Goal: Task Accomplishment & Management: Use online tool/utility

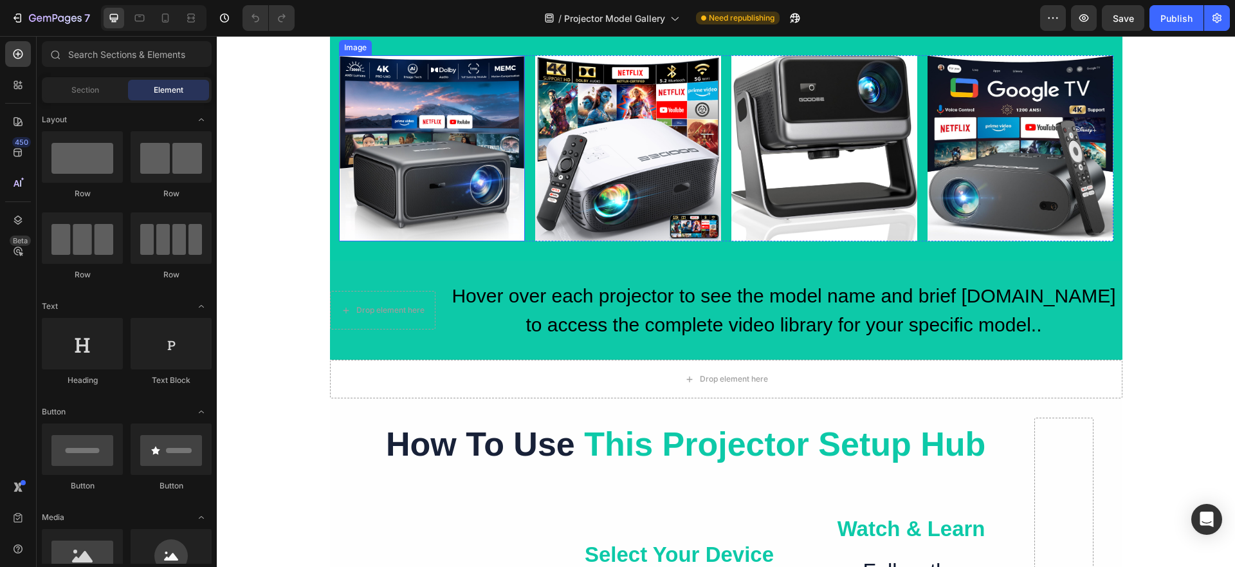
scroll to position [257, 0]
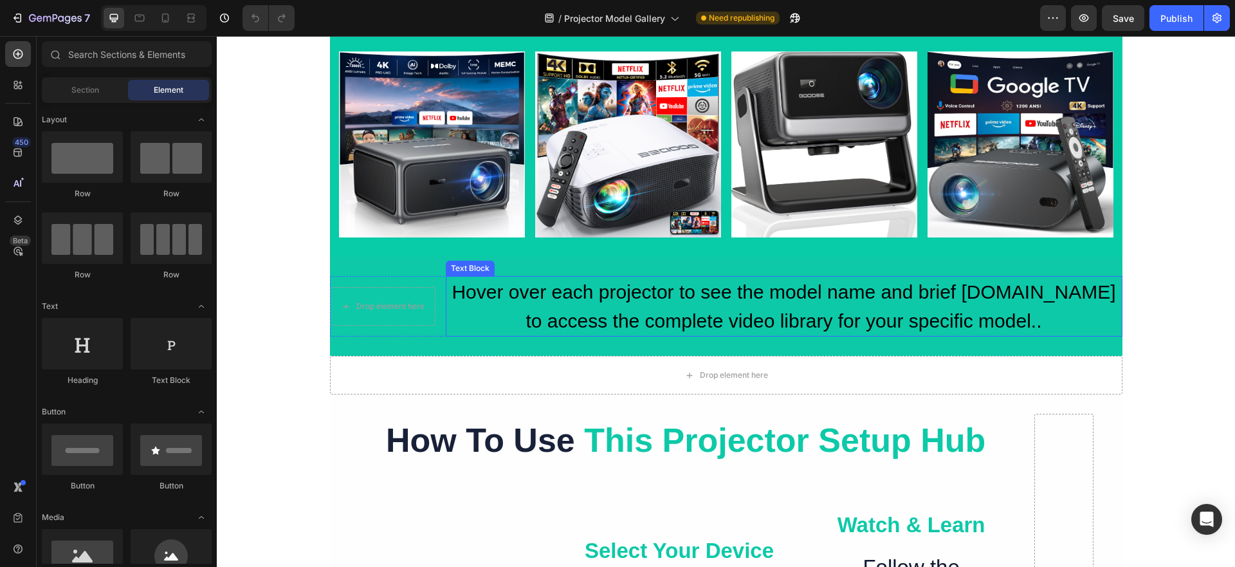
click at [572, 291] on span "Hover over each projector to see the model name and brief specifications.Click …" at bounding box center [783, 306] width 664 height 50
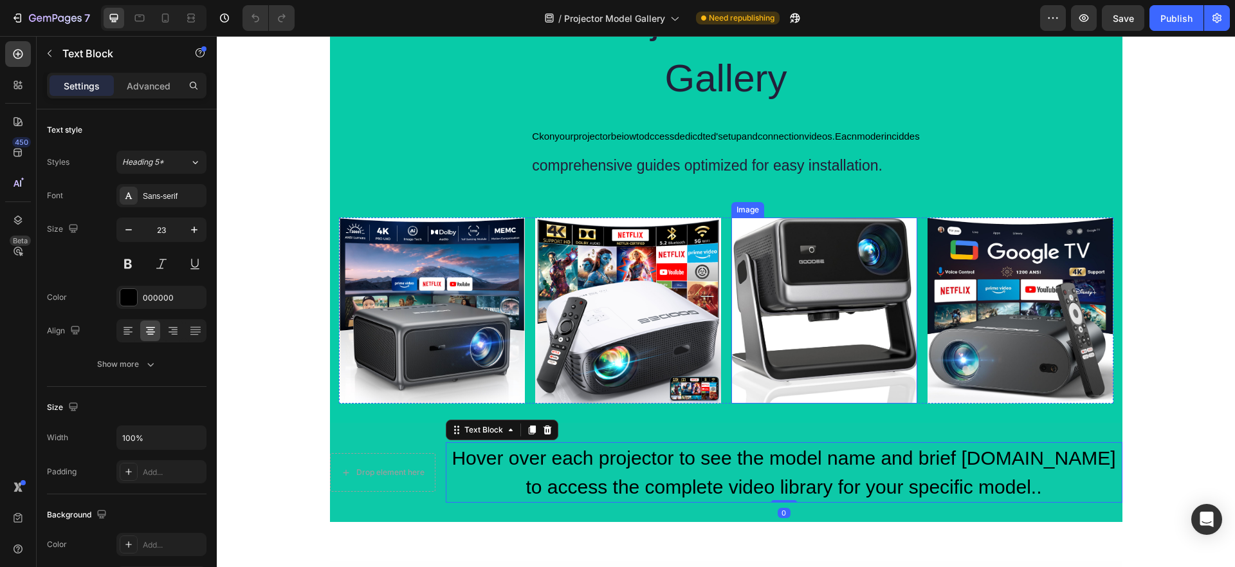
scroll to position [64, 0]
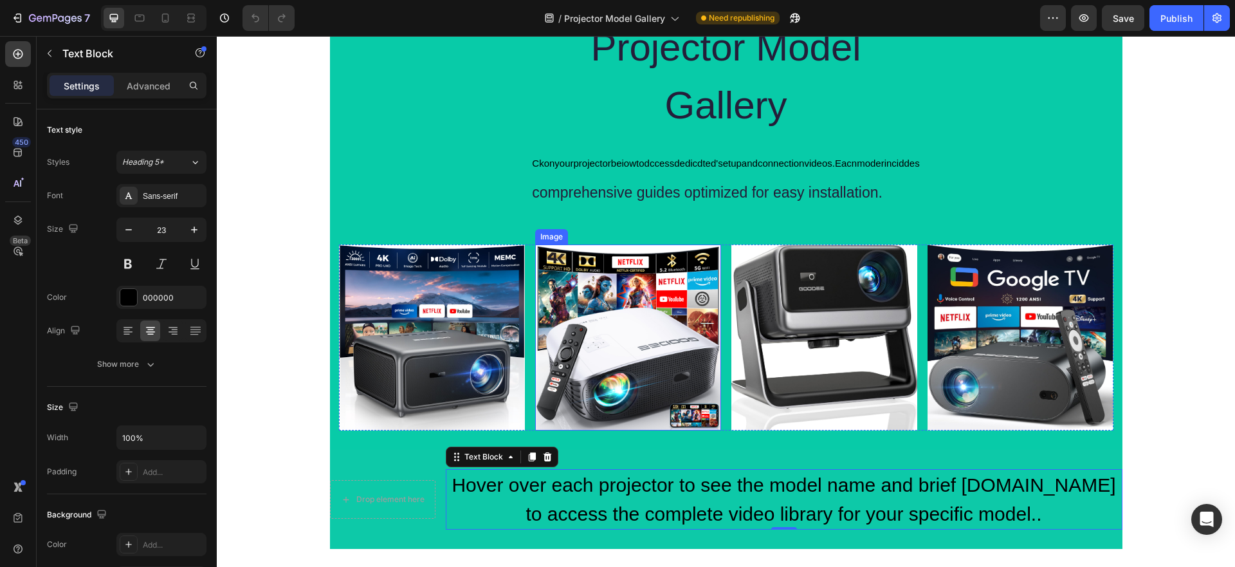
click at [601, 286] on img at bounding box center [628, 337] width 186 height 186
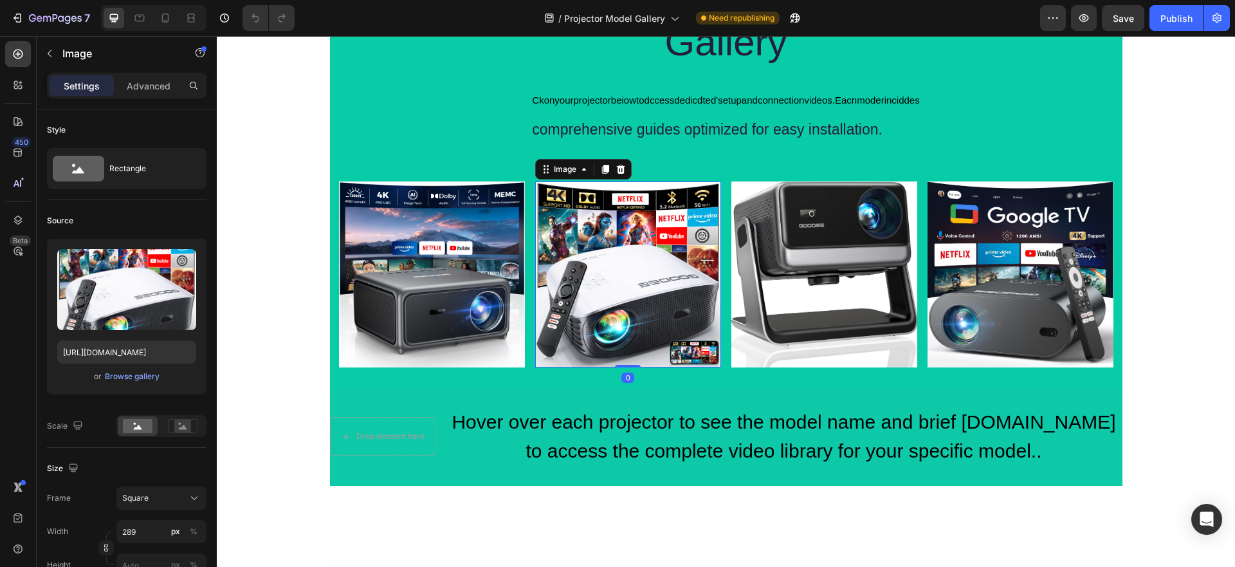
scroll to position [129, 0]
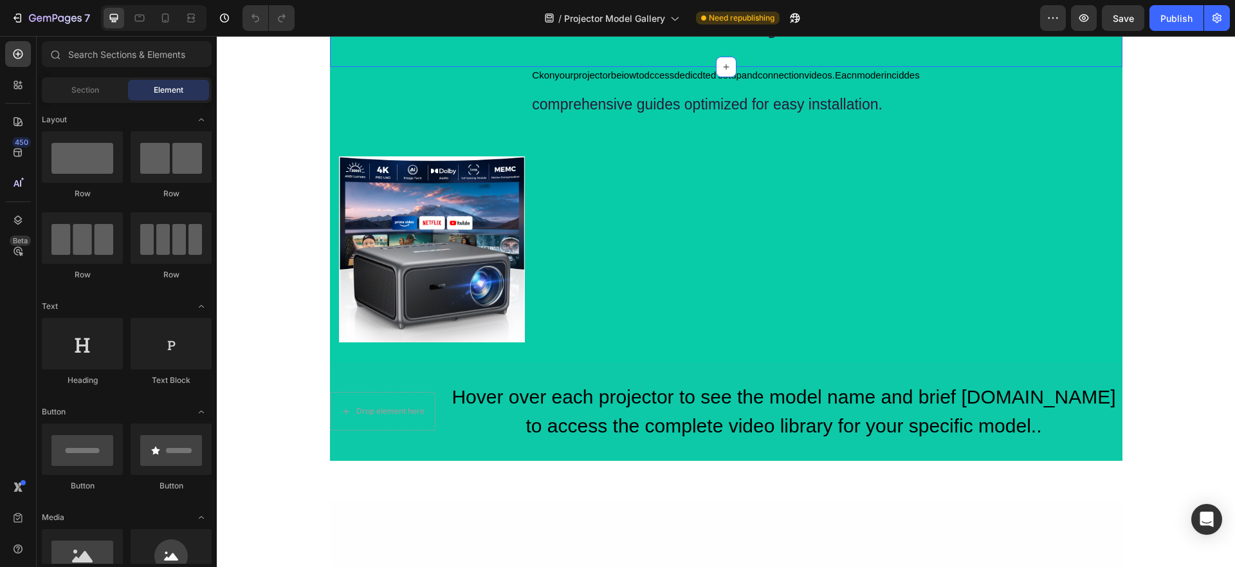
scroll to position [193, 0]
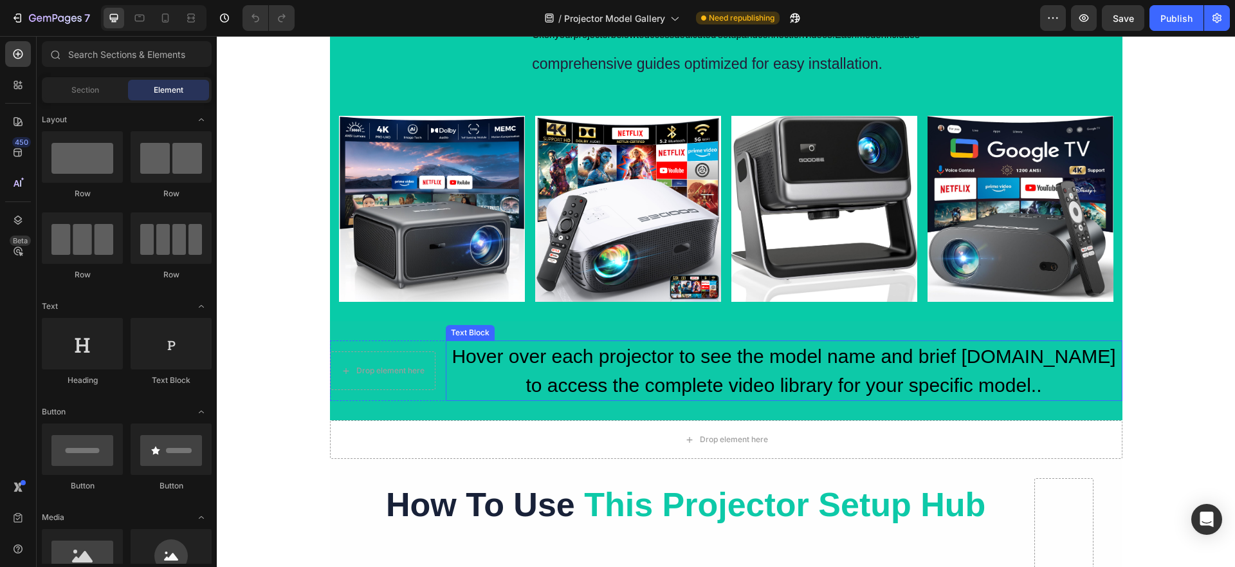
click at [569, 359] on span "Hover over each projector to see the model name and brief [DOMAIN_NAME] to acce…" at bounding box center [783, 370] width 664 height 50
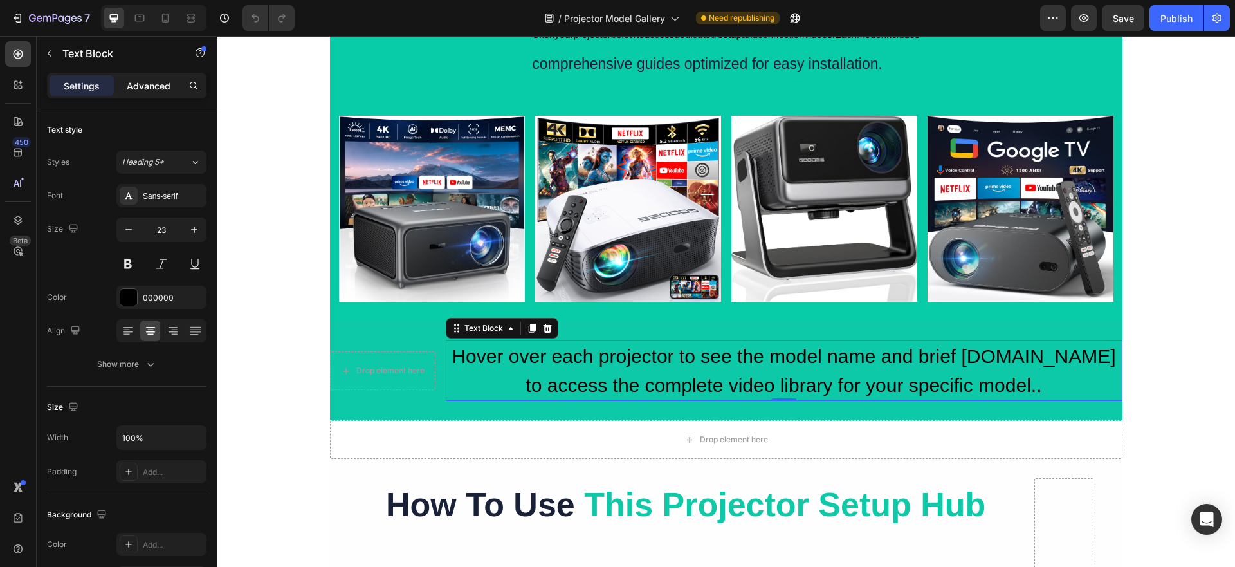
click at [128, 82] on p "Advanced" at bounding box center [149, 86] width 44 height 14
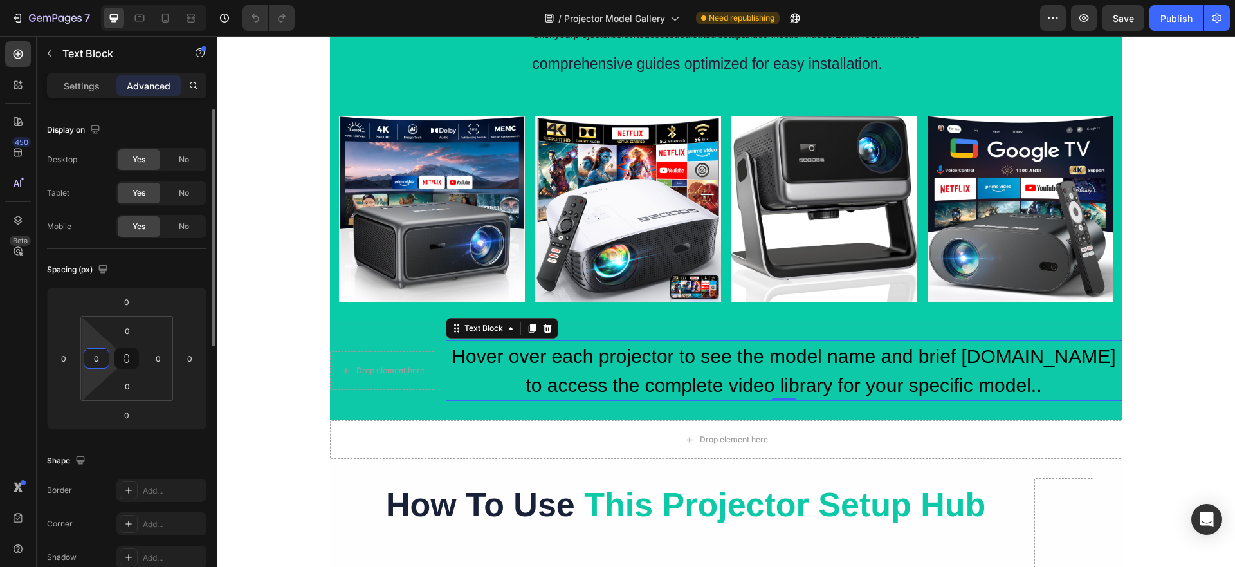
click at [102, 361] on input "0" at bounding box center [96, 358] width 19 height 19
type input "-"
type input "0"
click at [69, 355] on input "0" at bounding box center [63, 358] width 19 height 19
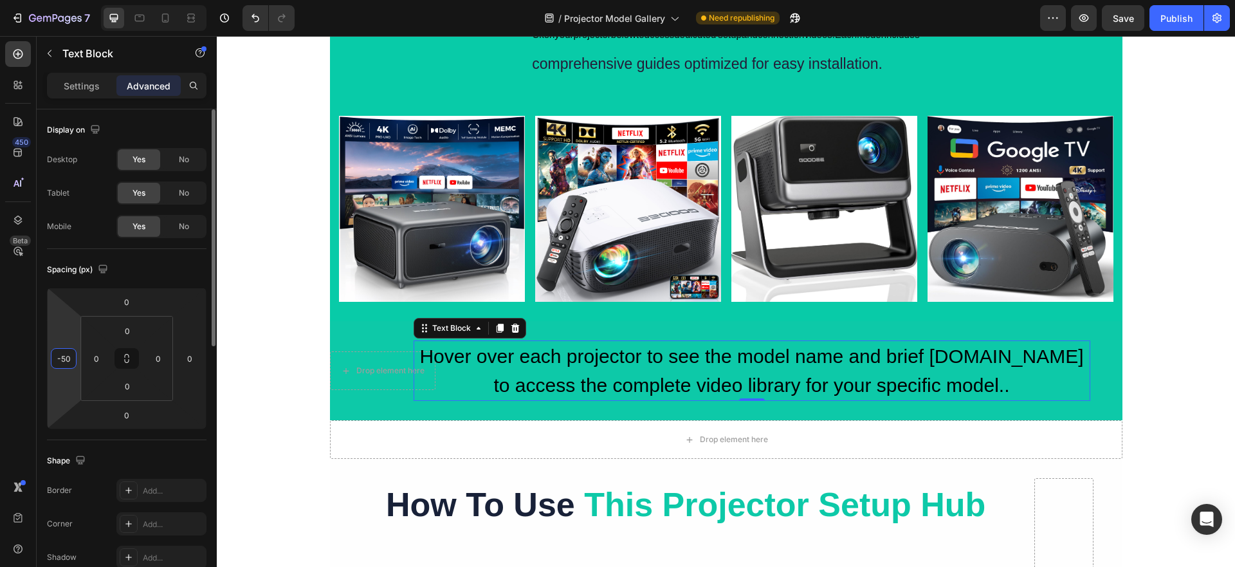
type input "-5"
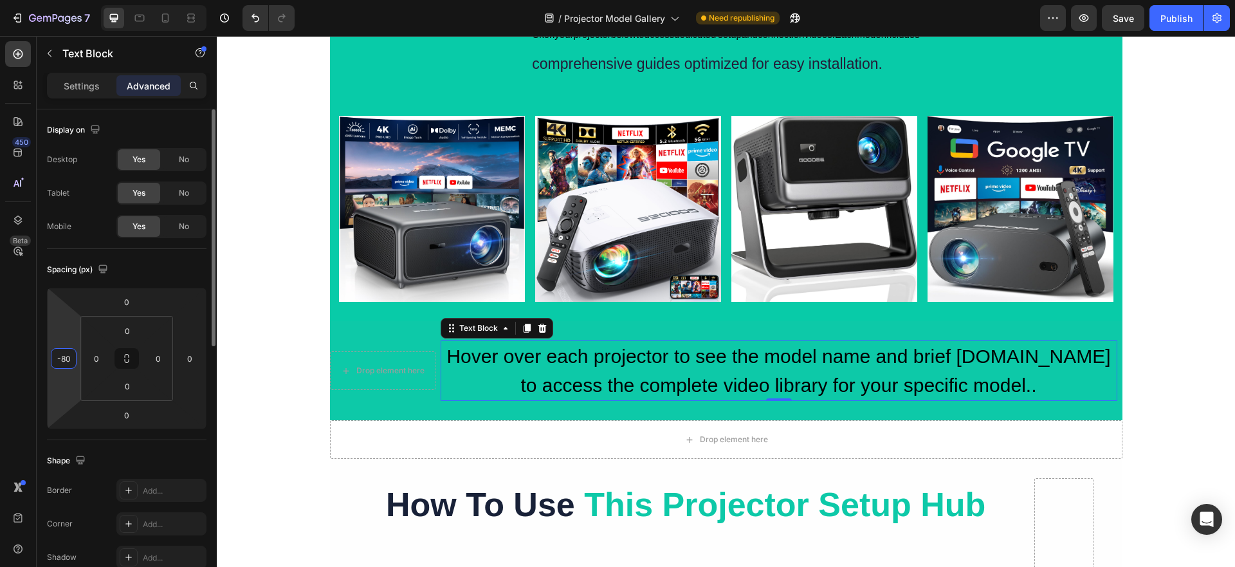
type input "-8"
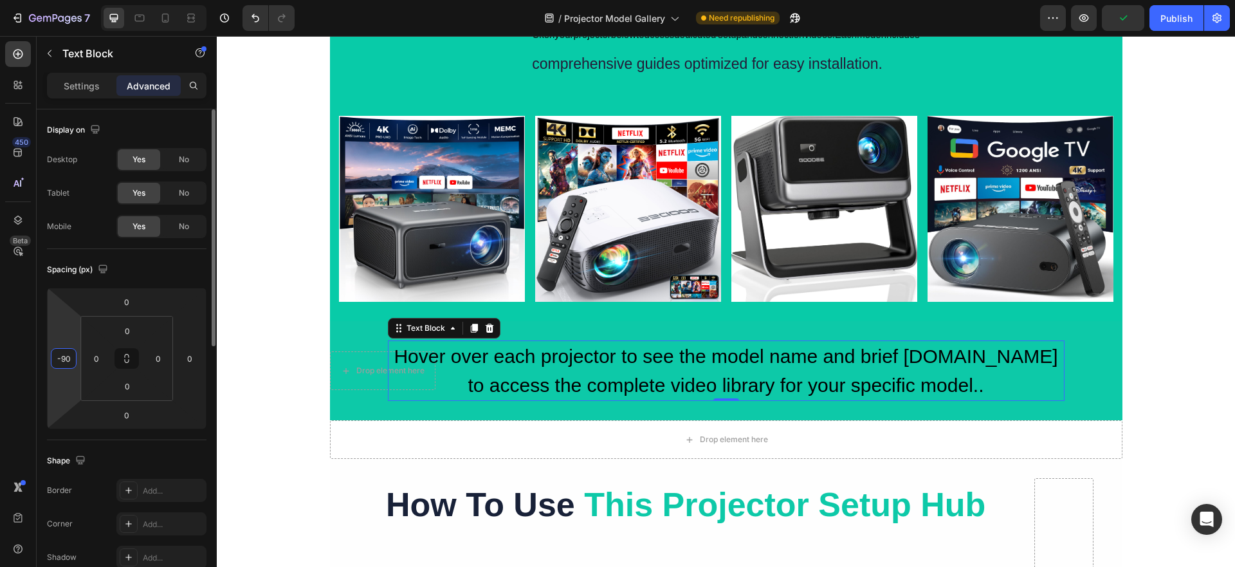
type input "-90"
click at [248, 397] on div "Ckonyourprojectorbeiowtodccessdedicdted'setupandconnectionvideos.Eacnmoderincid…" at bounding box center [726, 478] width 1018 height 1218
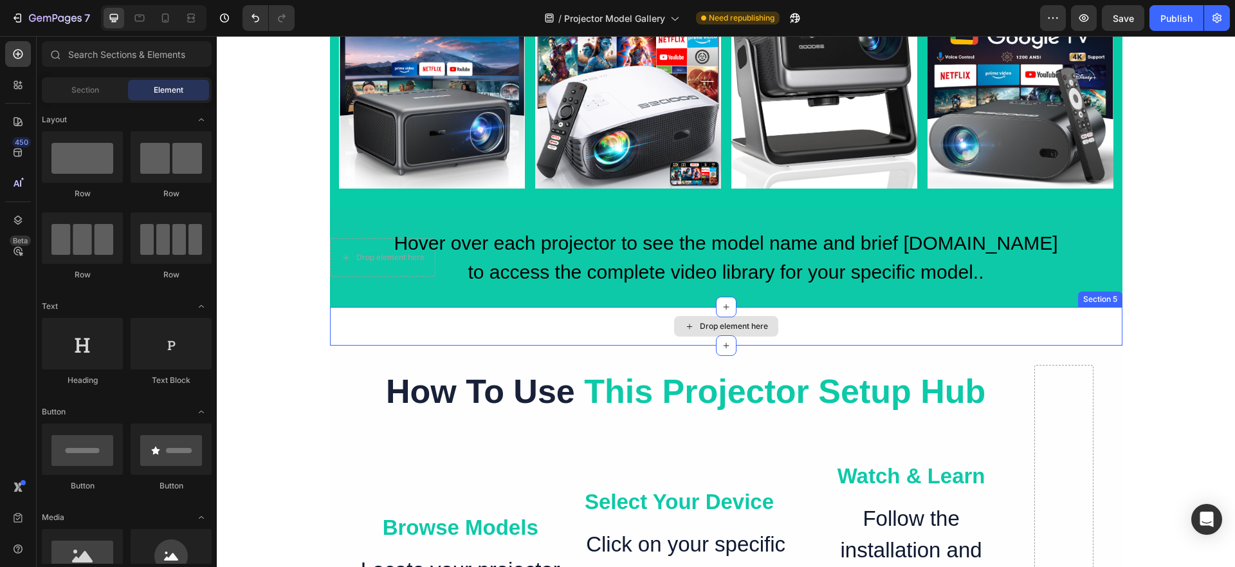
scroll to position [322, 0]
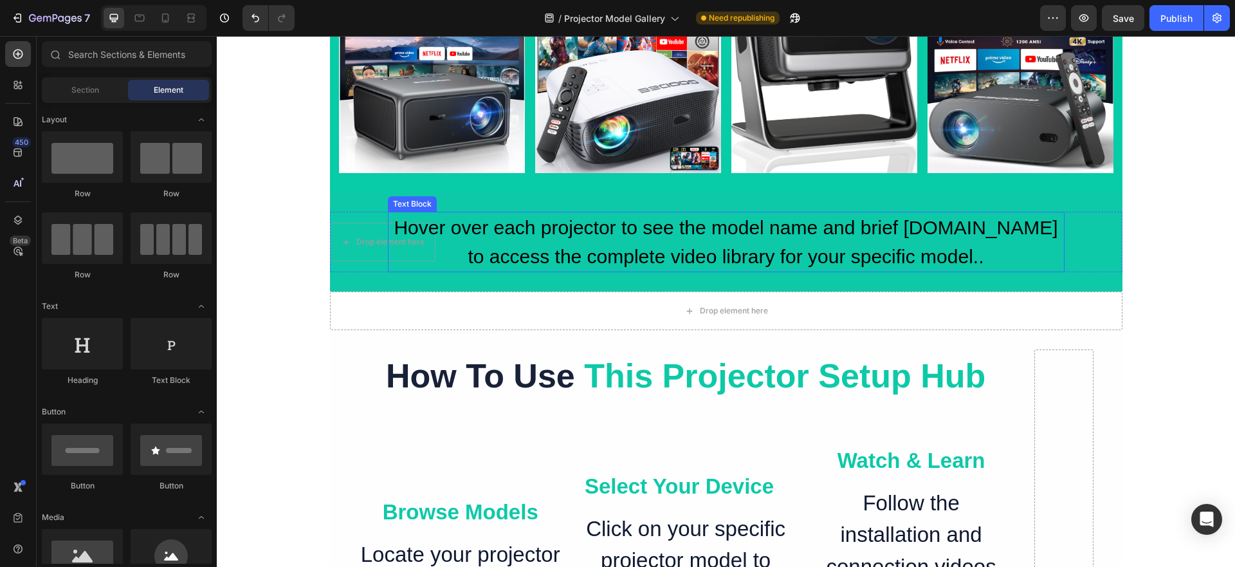
click at [760, 246] on span "Hover over each projector to see the model name and brief specifications.Click …" at bounding box center [726, 242] width 664 height 50
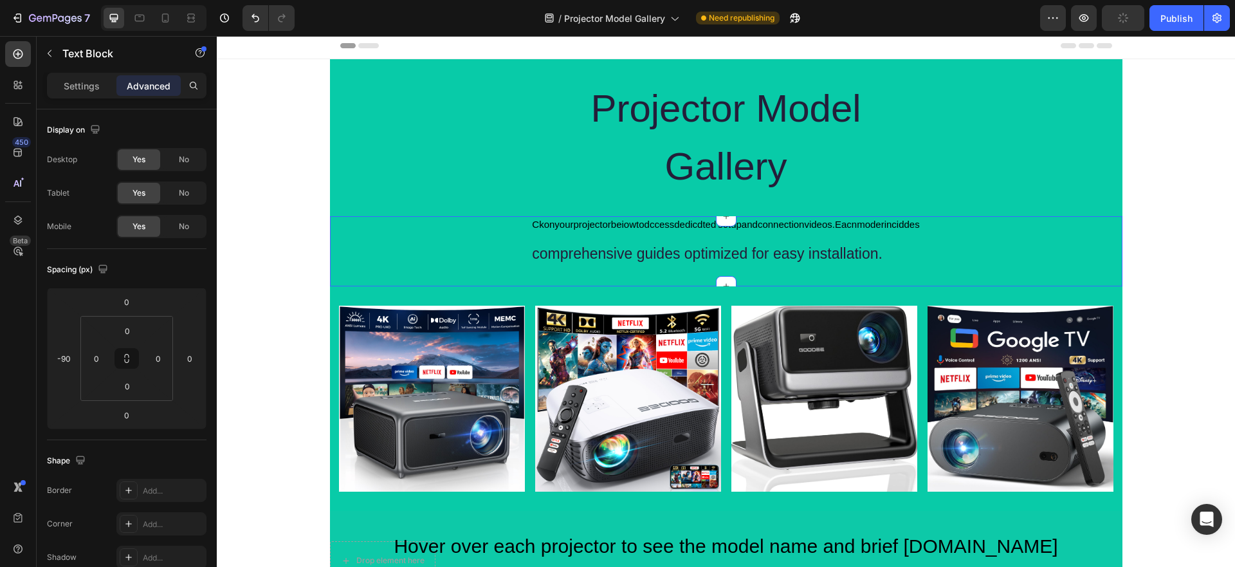
scroll to position [0, 0]
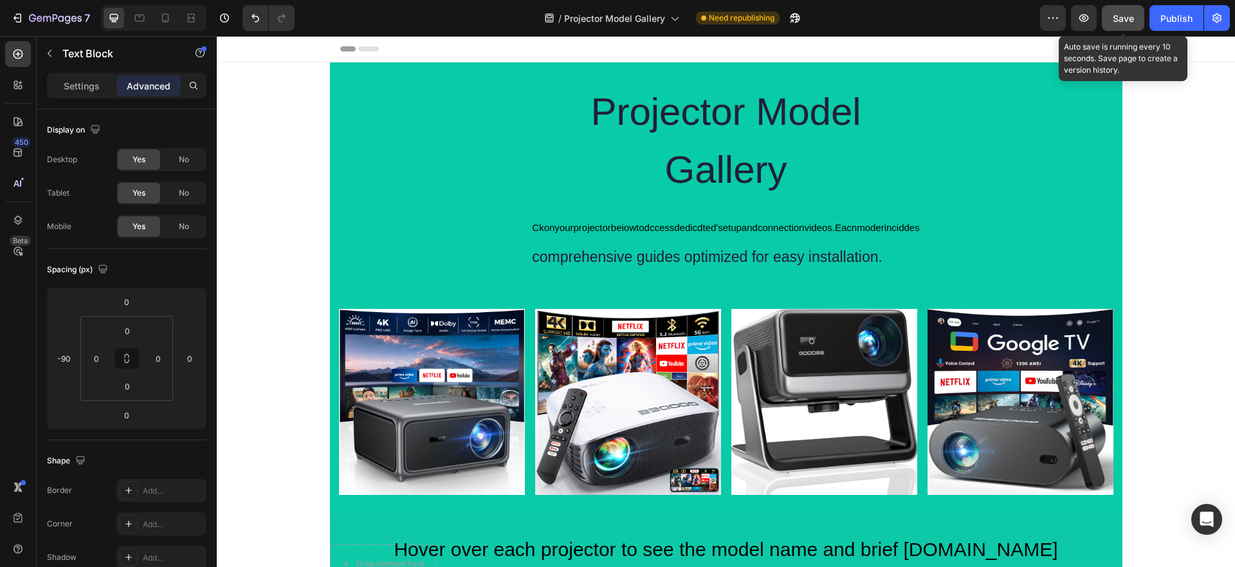
click at [1123, 21] on span "Save" at bounding box center [1123, 18] width 21 height 11
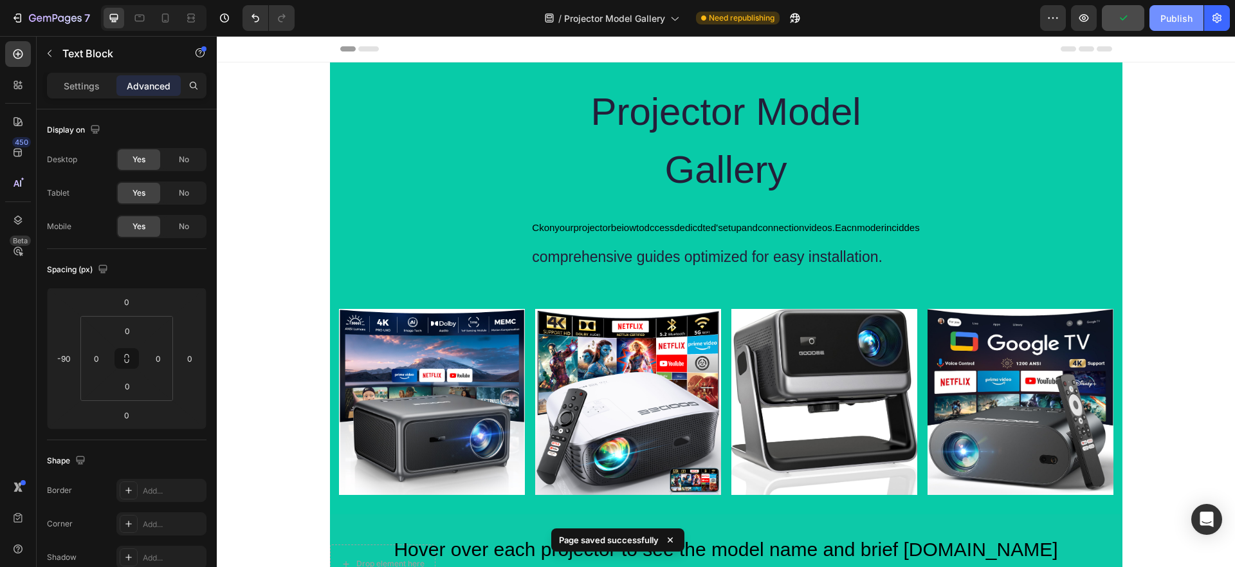
click at [1172, 22] on div "Publish" at bounding box center [1176, 19] width 32 height 14
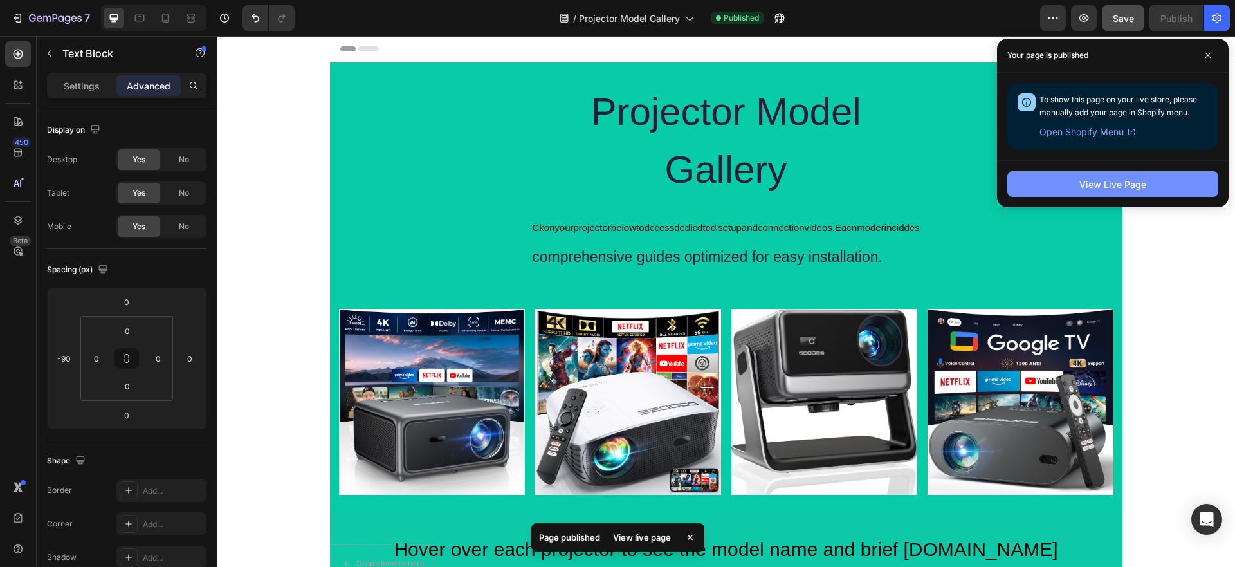
click at [1129, 187] on div "View Live Page" at bounding box center [1112, 184] width 67 height 14
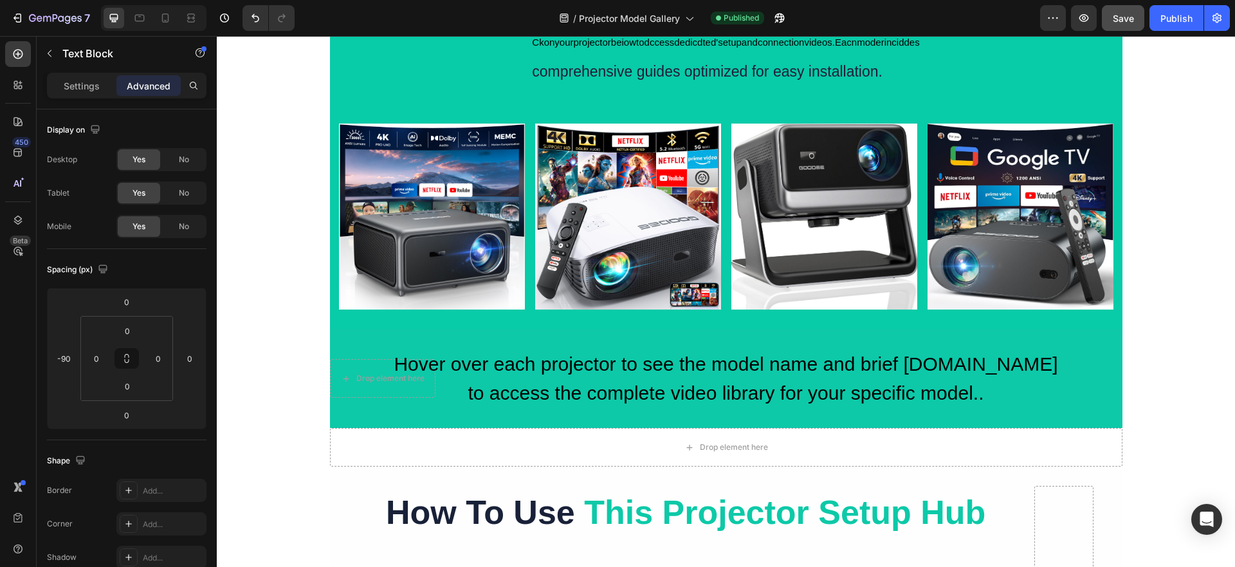
scroll to position [193, 0]
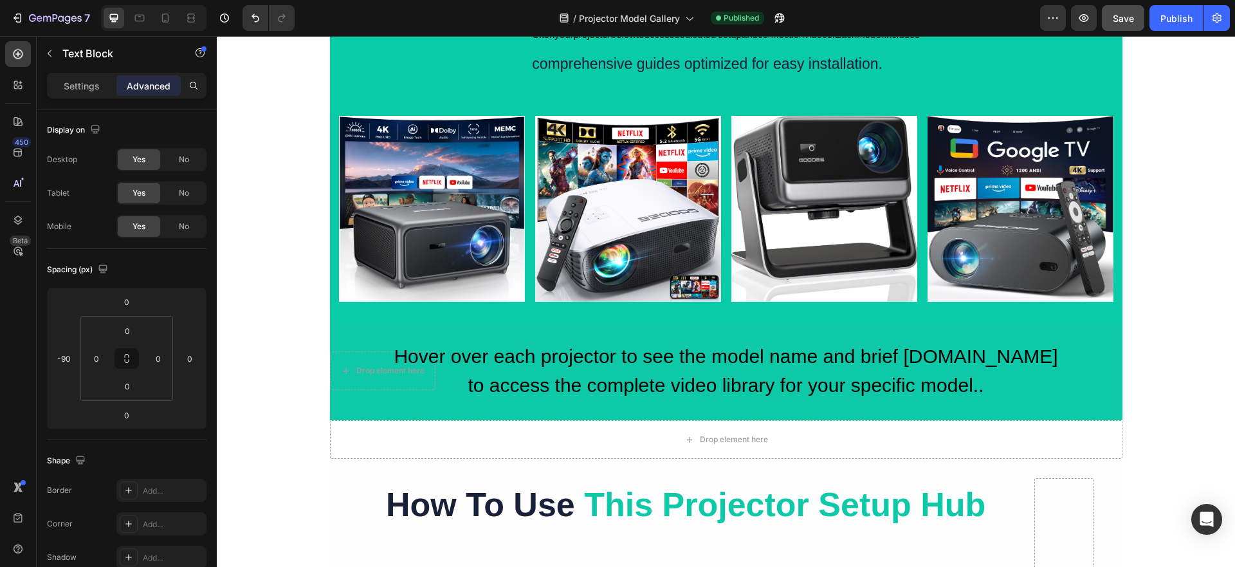
click at [548, 372] on span "Hover over each projector to see the model name and brief specifications.Click …" at bounding box center [726, 370] width 664 height 50
click at [548, 364] on span "Hover over each projector to see the model name and brief specifications.Click …" at bounding box center [726, 370] width 664 height 50
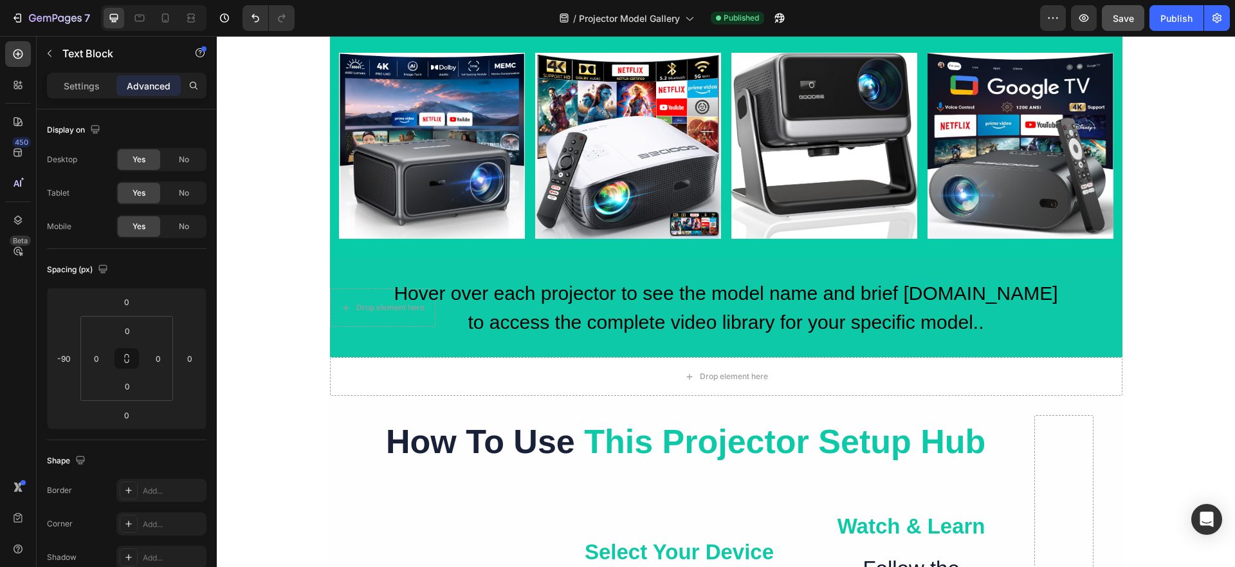
scroll to position [257, 0]
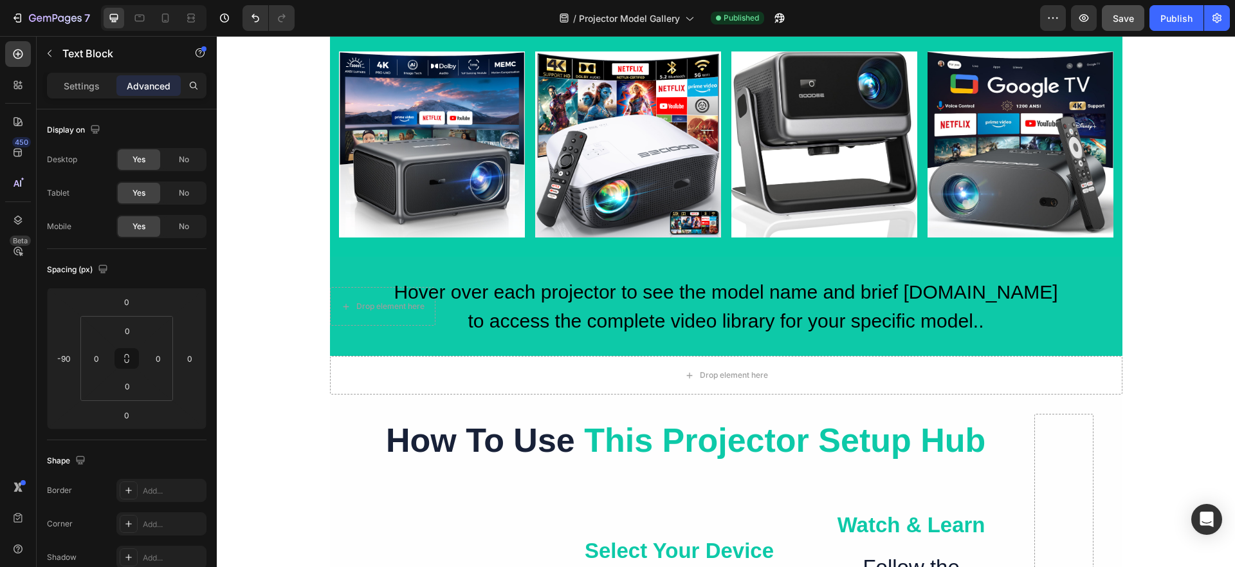
drag, startPoint x: 533, startPoint y: 287, endPoint x: 510, endPoint y: 297, distance: 25.1
click at [533, 287] on span "Hover over each projector to see the model name and brief specifications.Click …" at bounding box center [726, 306] width 664 height 50
drag, startPoint x: 71, startPoint y: 356, endPoint x: 50, endPoint y: 357, distance: 21.3
click at [51, 358] on div "-90" at bounding box center [64, 358] width 26 height 21
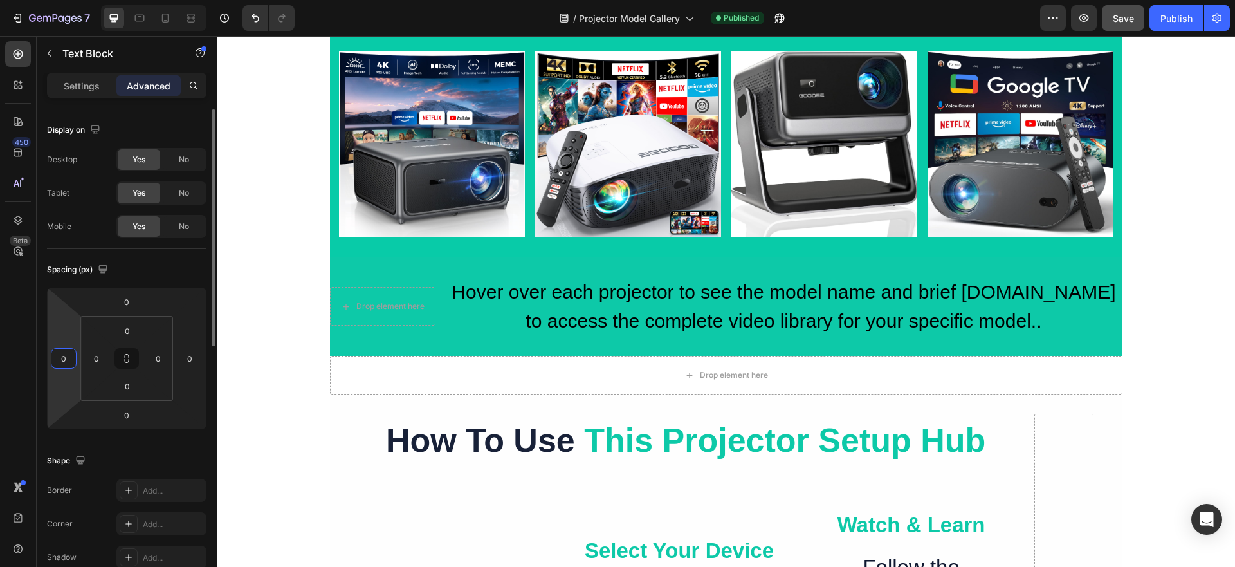
type input "0"
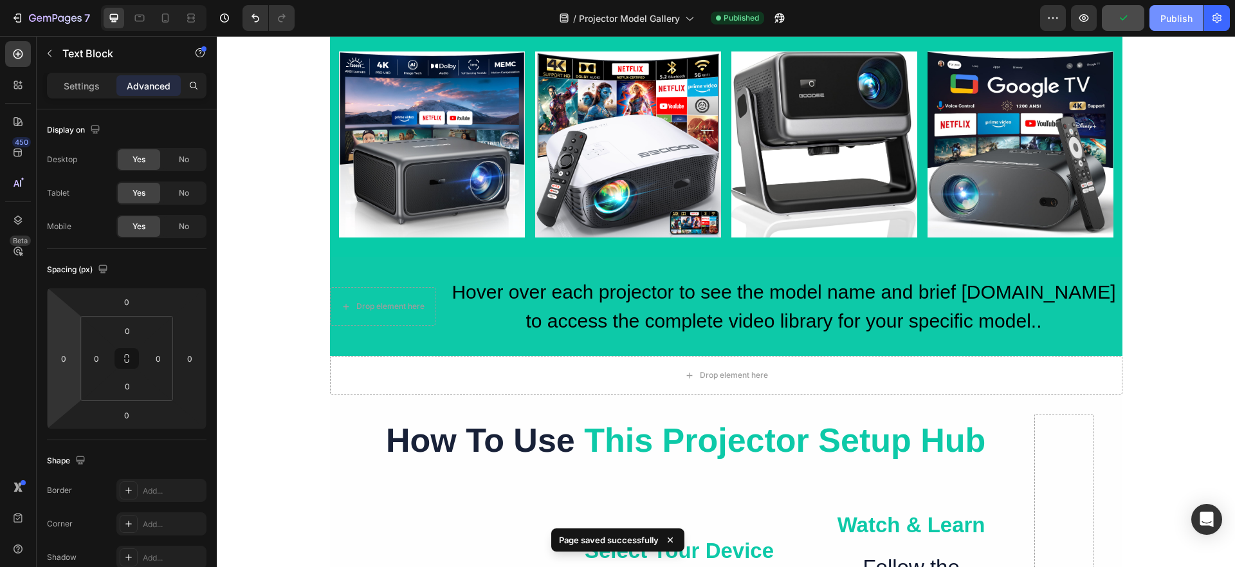
click at [1177, 15] on div "Publish" at bounding box center [1176, 19] width 32 height 14
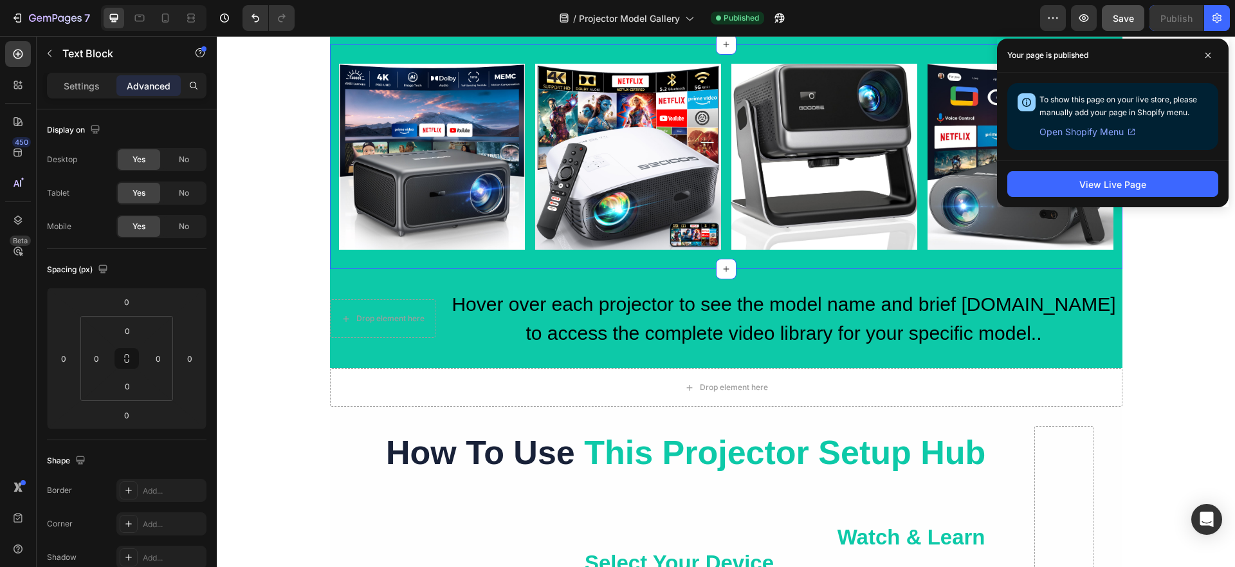
scroll to position [193, 0]
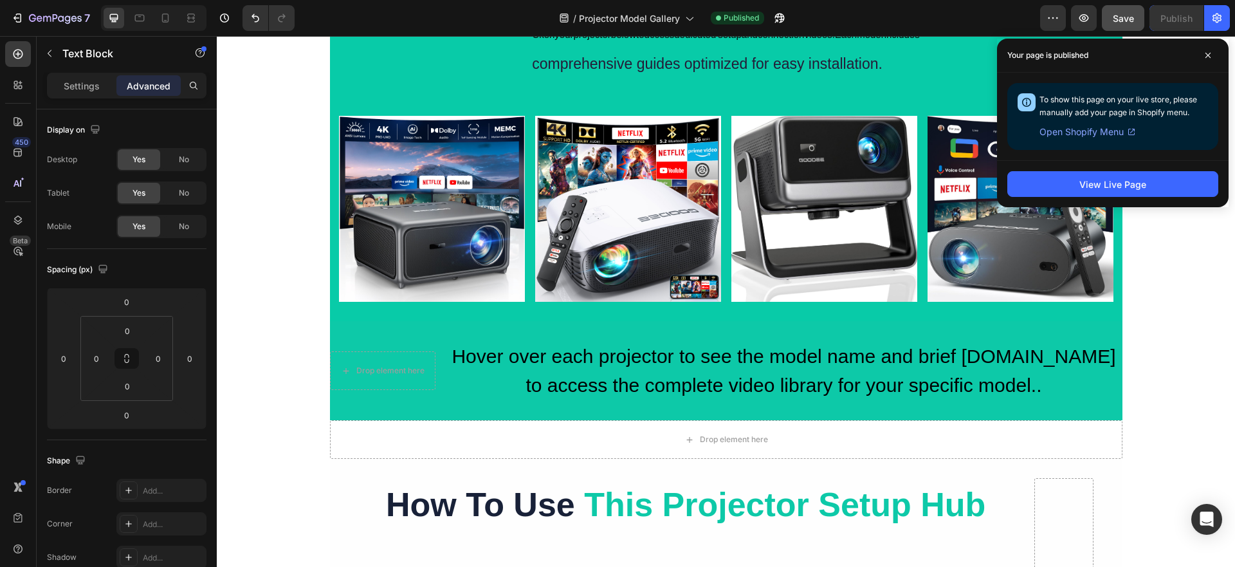
drag, startPoint x: 1204, startPoint y: 54, endPoint x: 1196, endPoint y: 55, distance: 7.7
click at [1203, 53] on span at bounding box center [1207, 55] width 21 height 21
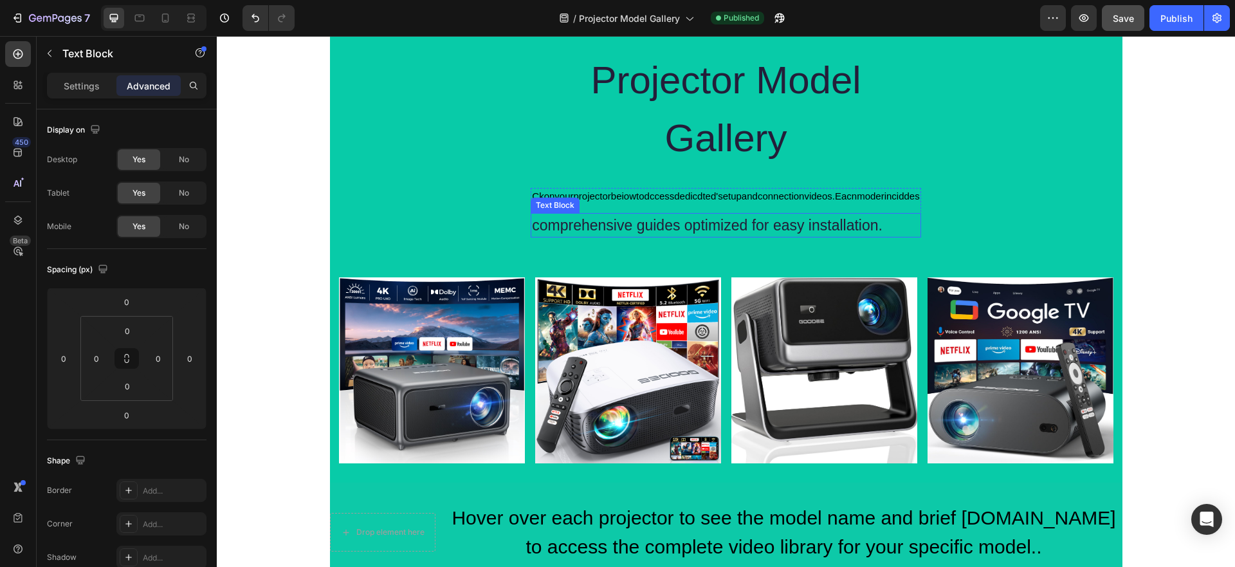
scroll to position [0, 0]
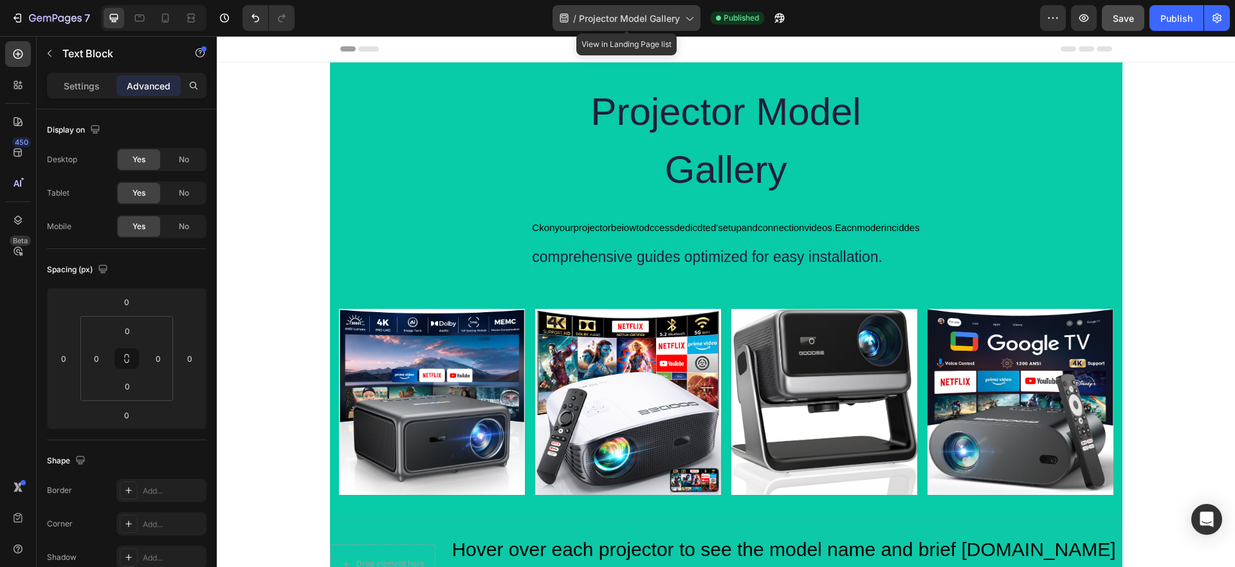
click at [629, 16] on span "Projector Model Gallery" at bounding box center [629, 19] width 101 height 14
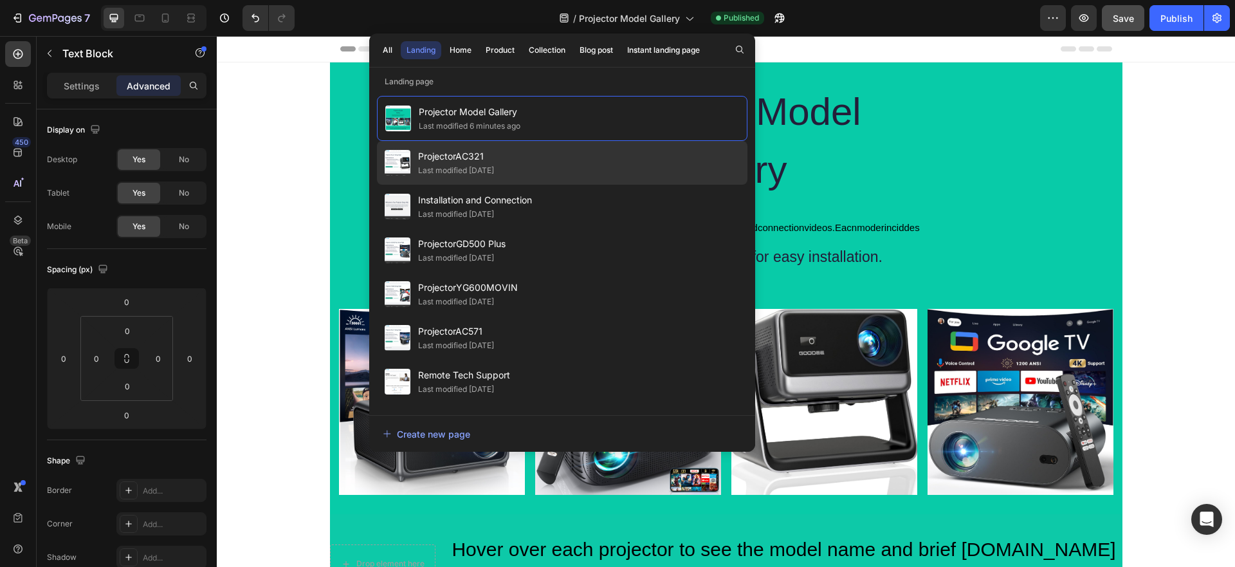
click at [552, 159] on div "ProjectorAC321 Last modified [DATE]" at bounding box center [562, 163] width 370 height 44
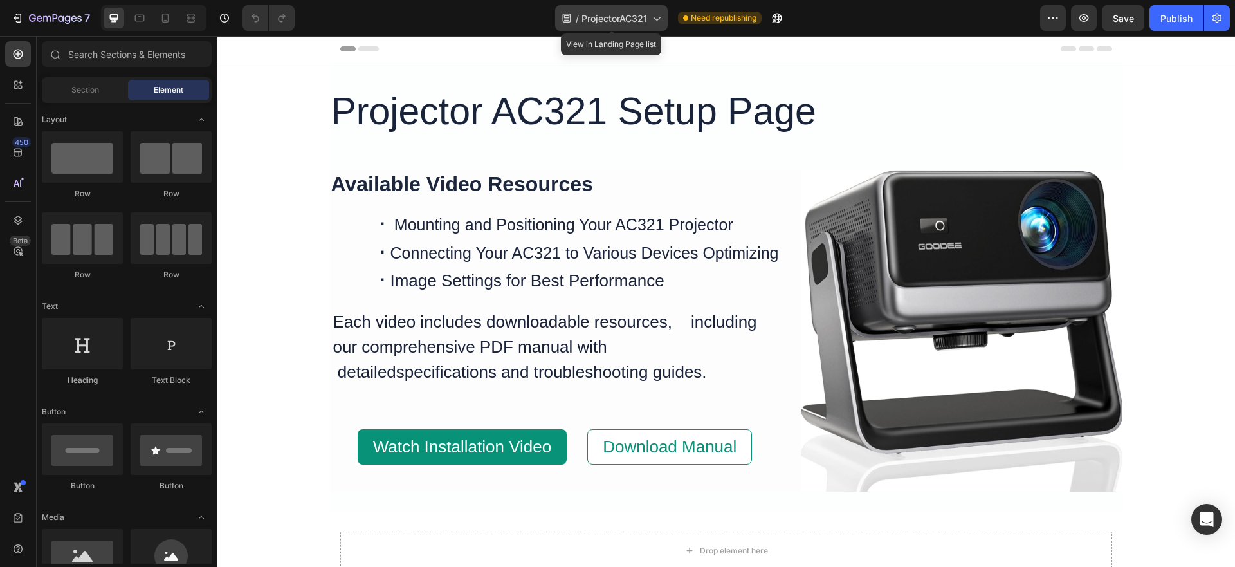
click at [632, 19] on span "ProjectorAC321" at bounding box center [614, 19] width 66 height 14
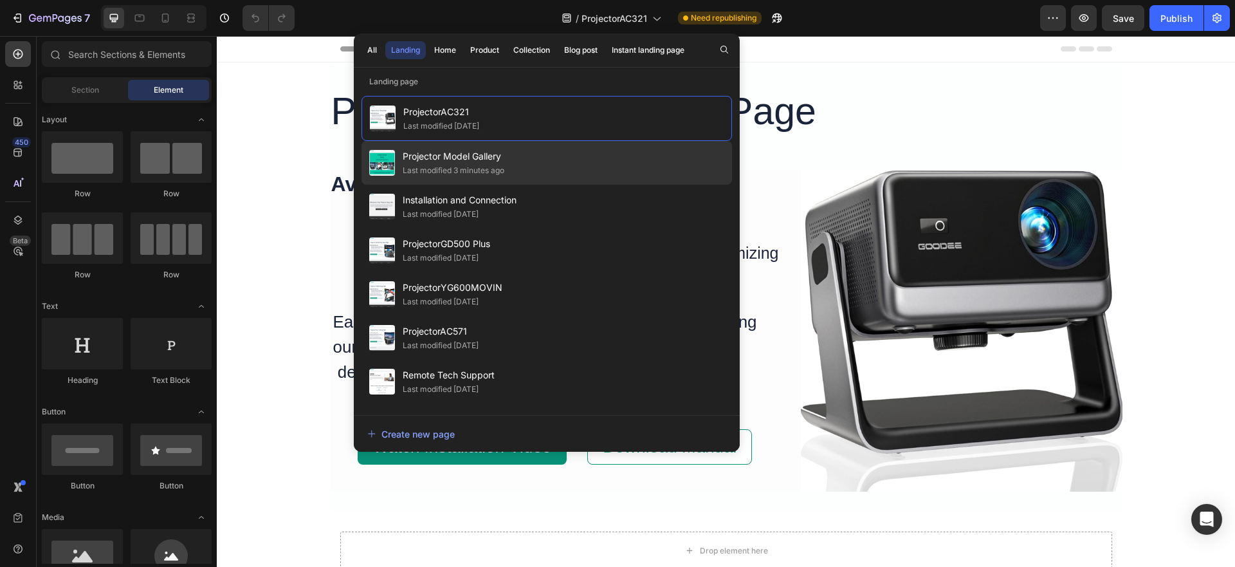
click at [504, 159] on span "Projector Model Gallery" at bounding box center [454, 156] width 102 height 15
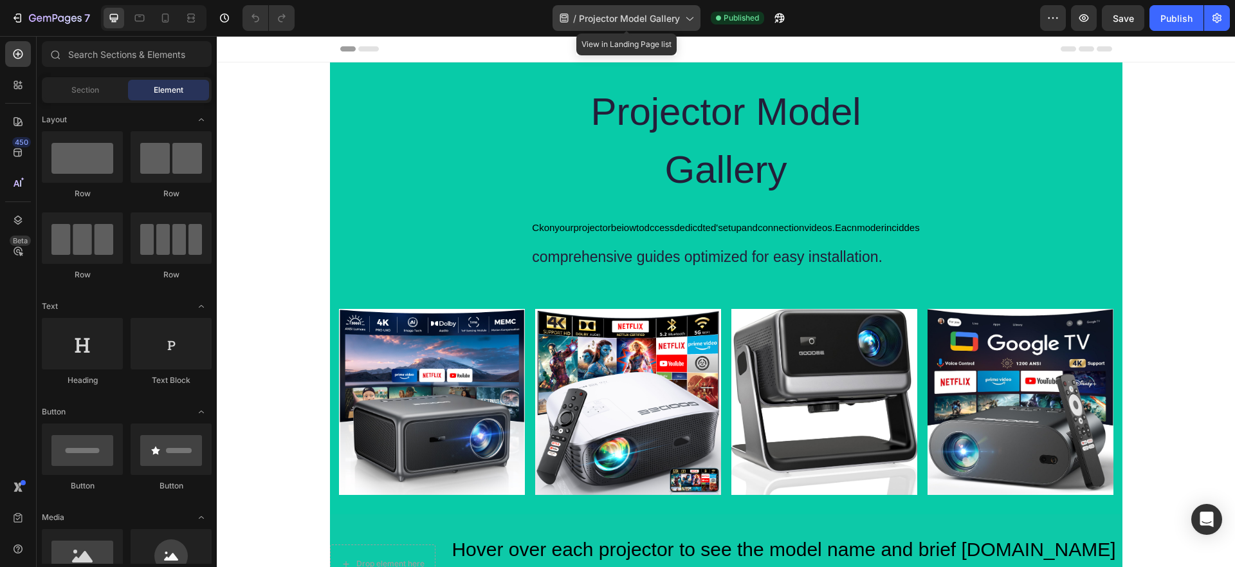
click at [636, 14] on span "Projector Model Gallery" at bounding box center [629, 19] width 101 height 14
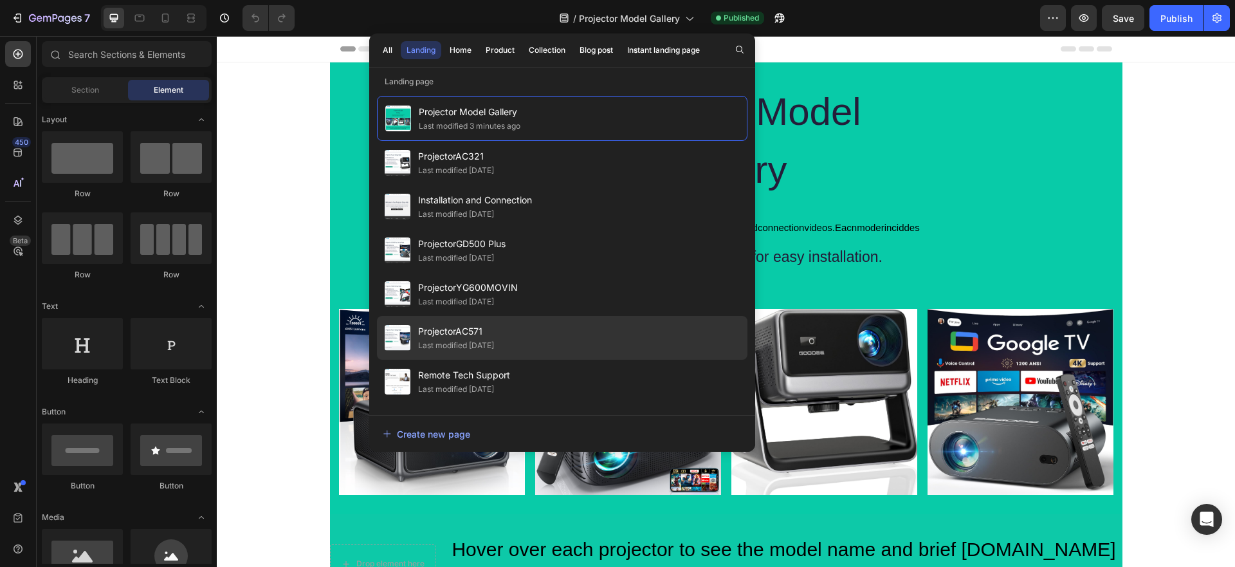
click at [516, 333] on div "ProjectorAC571 Last modified 2 days ago" at bounding box center [562, 338] width 370 height 44
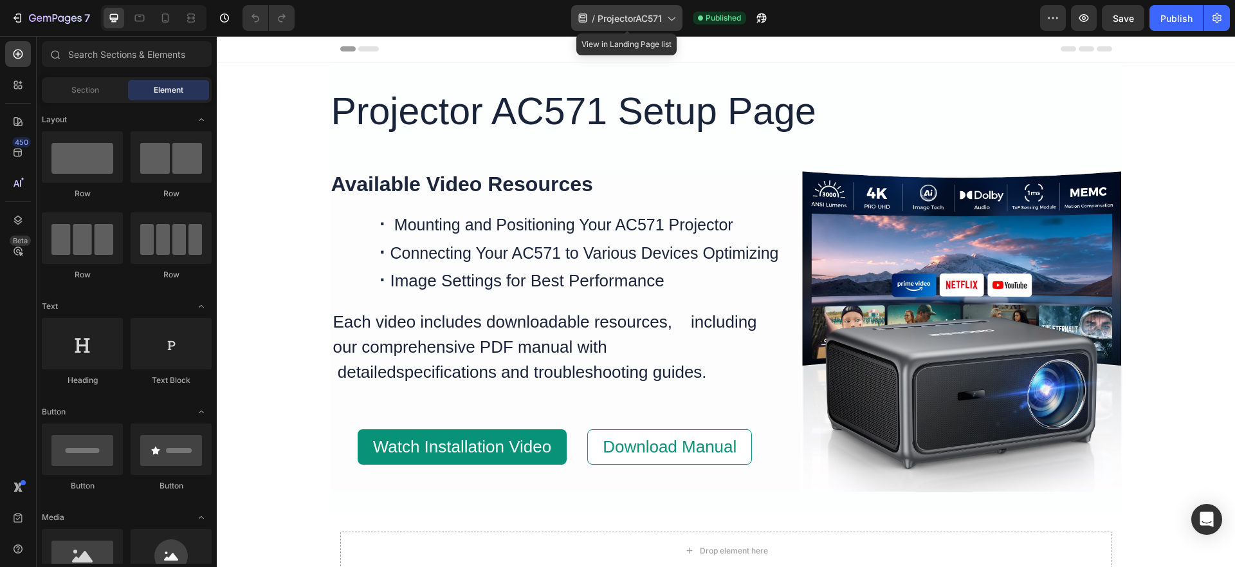
click at [671, 17] on icon at bounding box center [670, 18] width 13 height 13
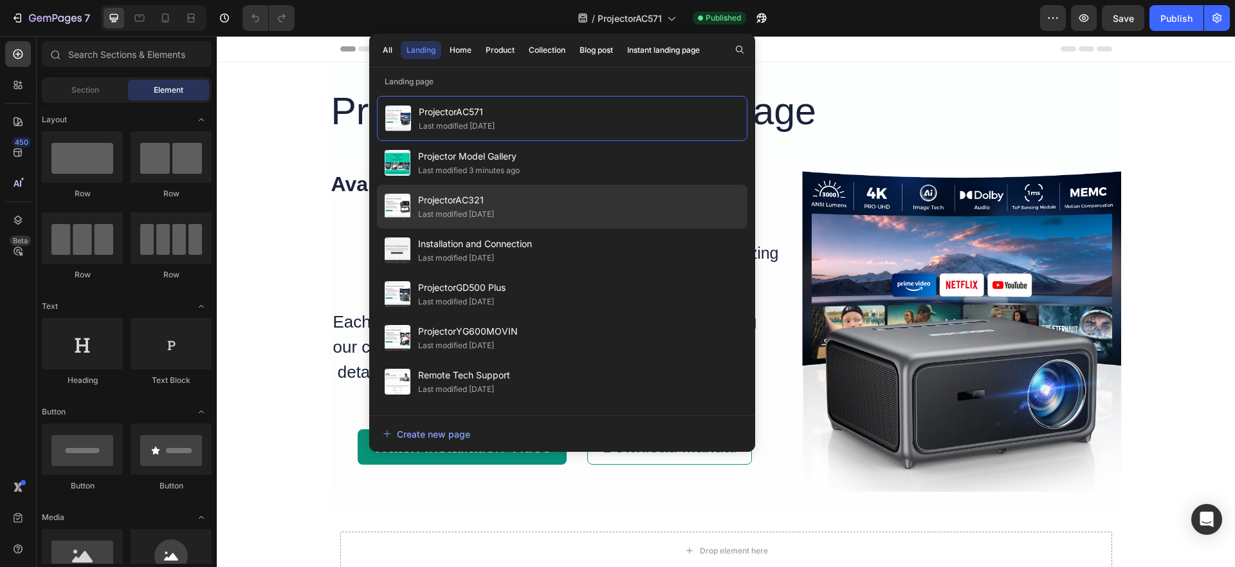
click at [494, 208] on div "ProjectorAC321 Last modified 2 days ago" at bounding box center [456, 206] width 76 height 28
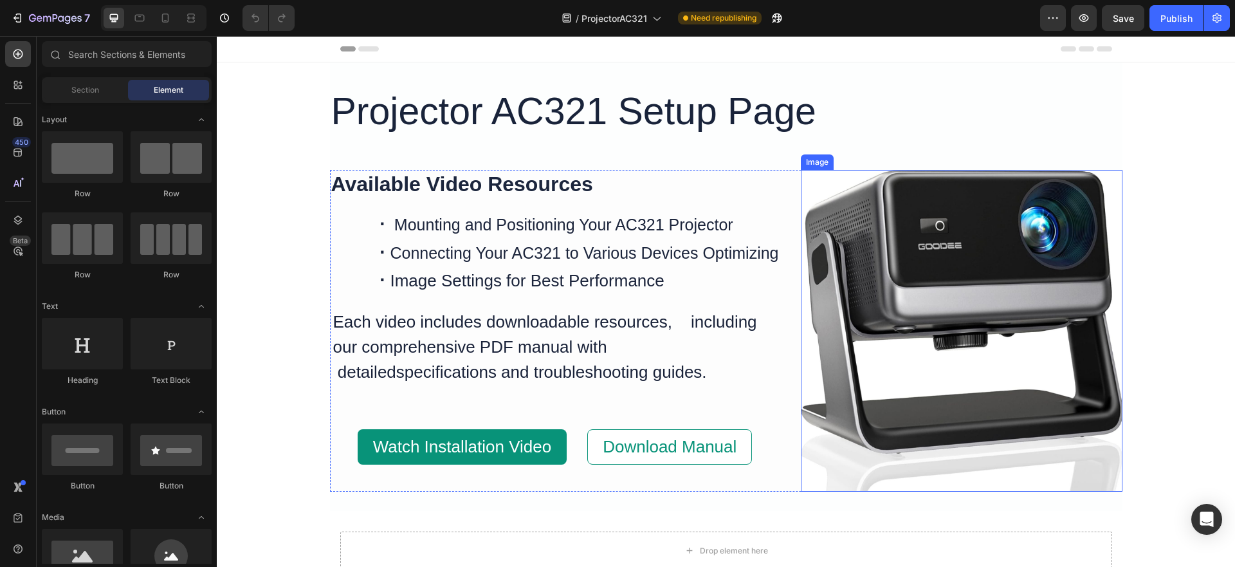
click at [900, 227] on img at bounding box center [962, 331] width 322 height 322
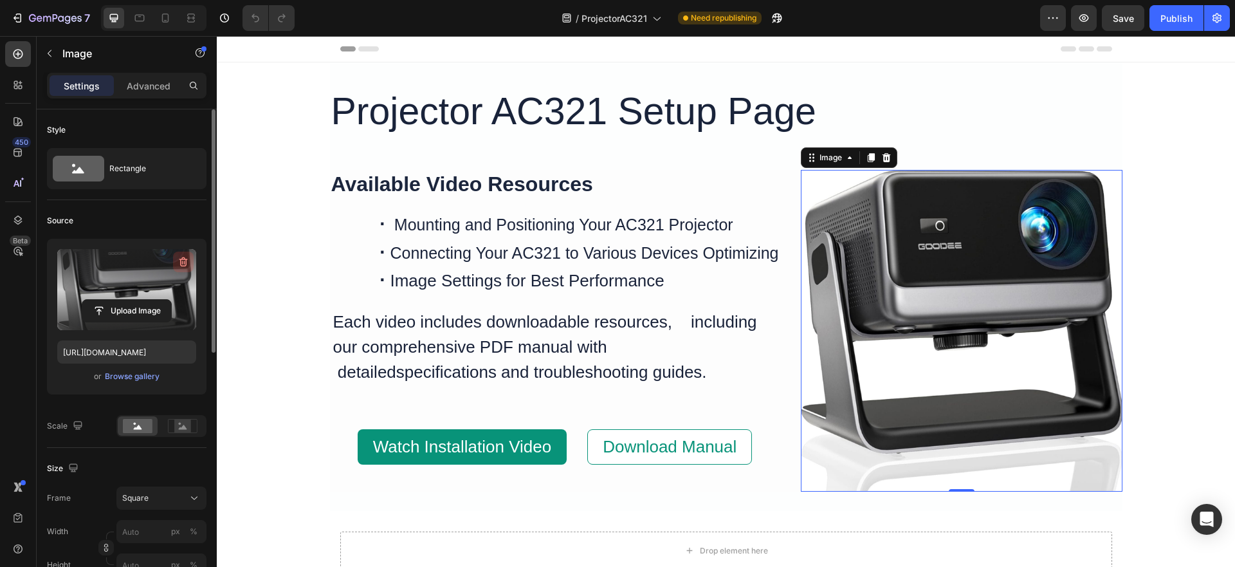
click at [180, 263] on icon "button" at bounding box center [183, 261] width 13 height 13
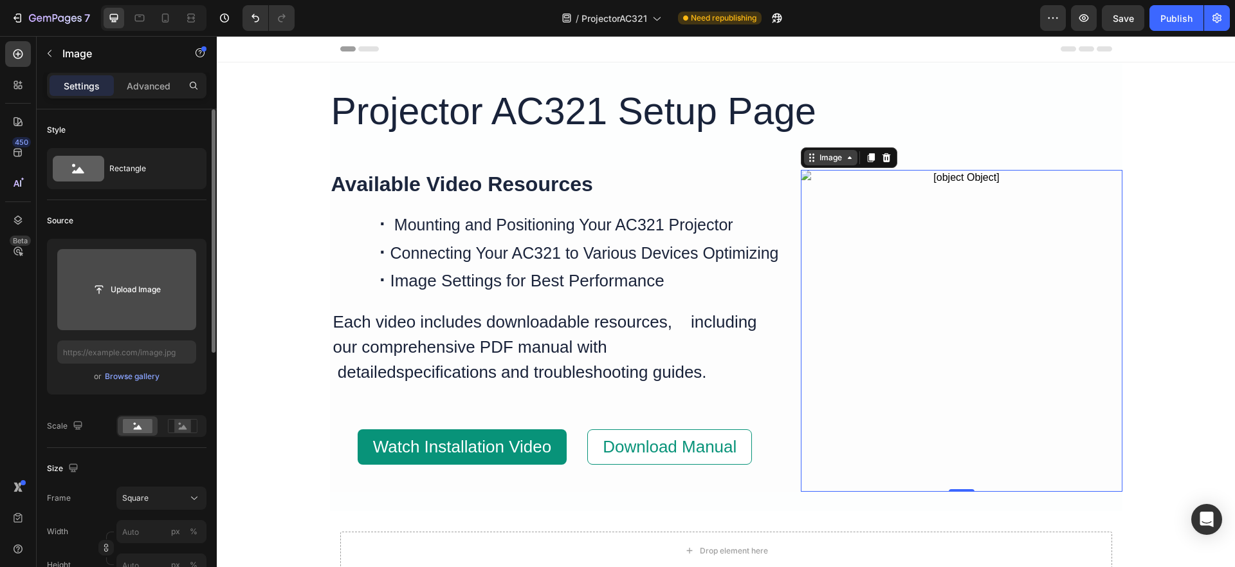
click at [836, 159] on div "Image" at bounding box center [831, 158] width 28 height 12
click at [844, 161] on icon at bounding box center [849, 157] width 10 height 10
click at [882, 159] on icon at bounding box center [886, 156] width 8 height 9
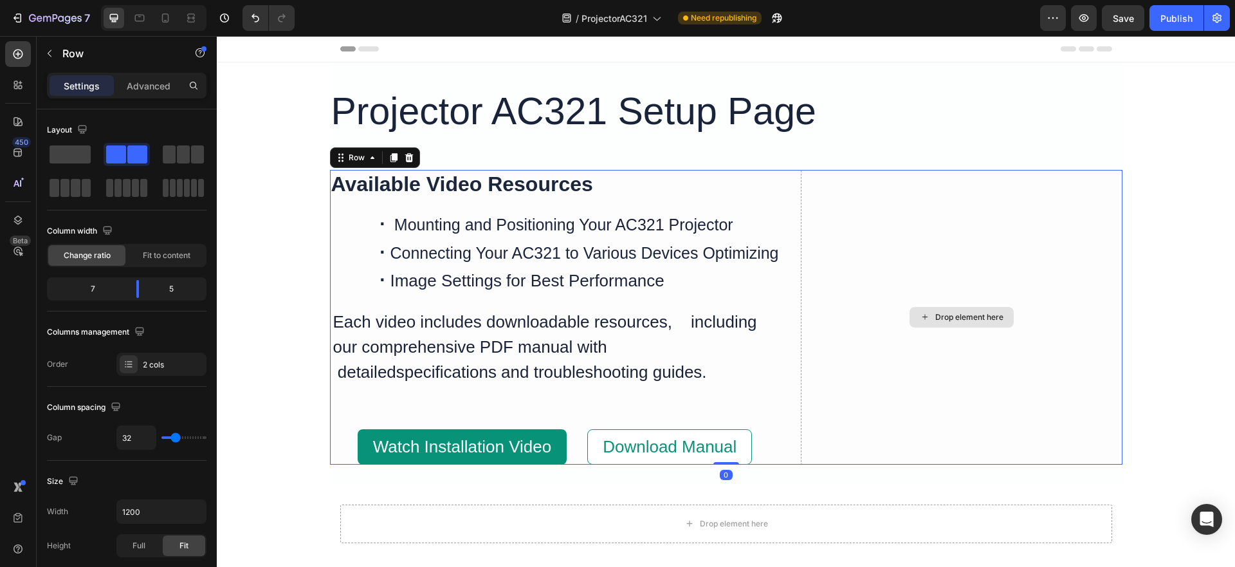
click at [846, 280] on div "Drop element here" at bounding box center [962, 317] width 322 height 295
click at [14, 82] on icon at bounding box center [18, 84] width 13 height 13
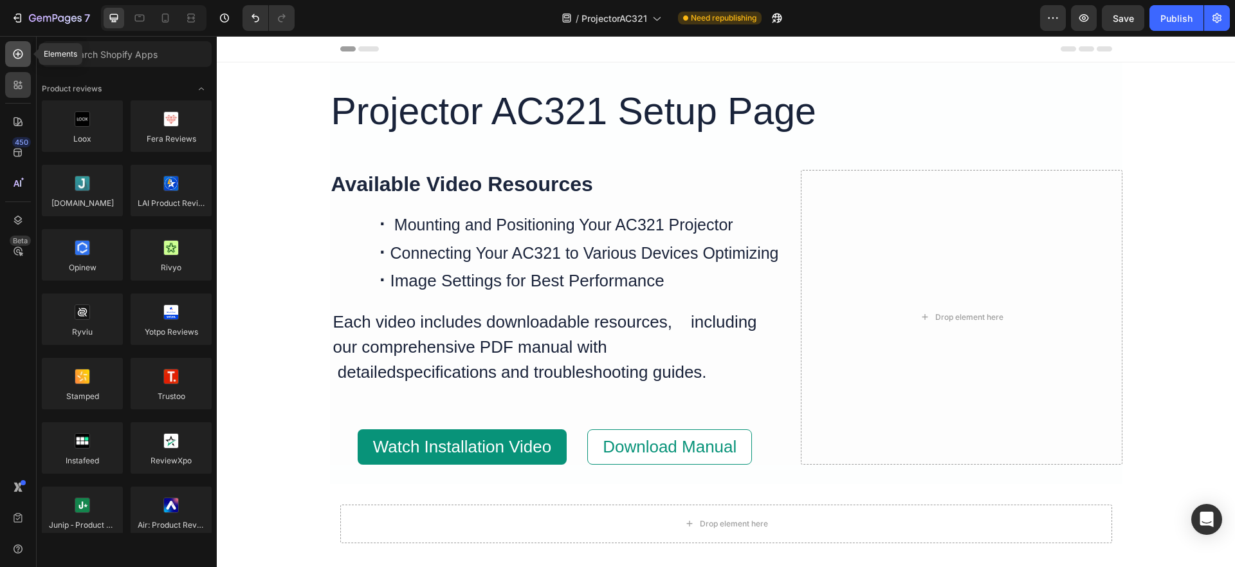
click at [10, 50] on div at bounding box center [18, 54] width 26 height 26
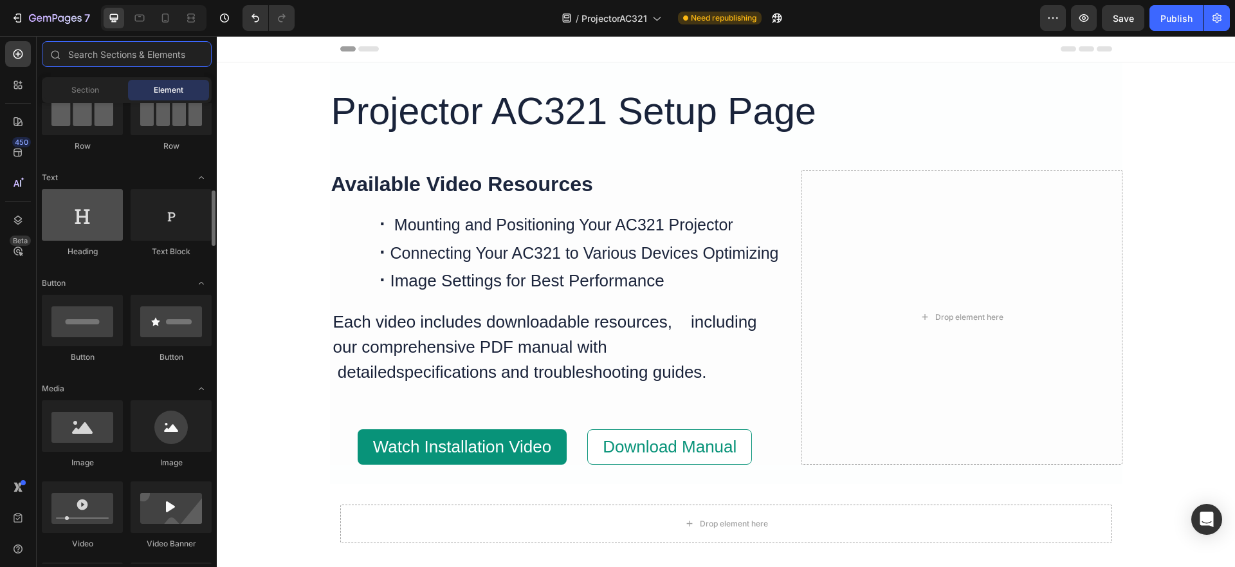
scroll to position [193, 0]
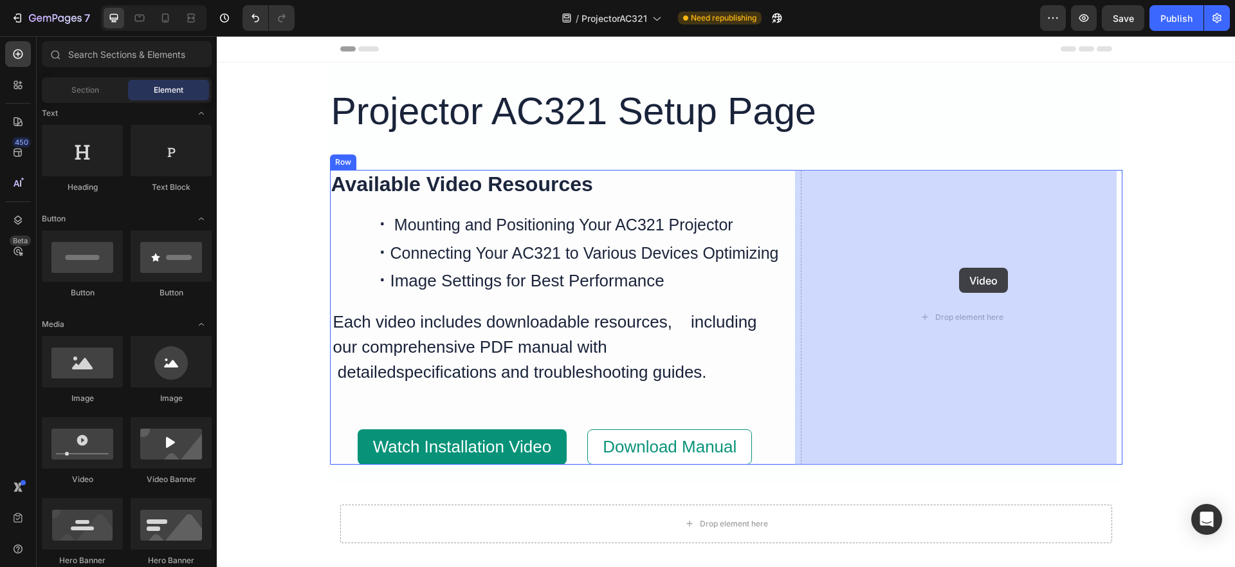
drag, startPoint x: 282, startPoint y: 468, endPoint x: 959, endPoint y: 268, distance: 706.1
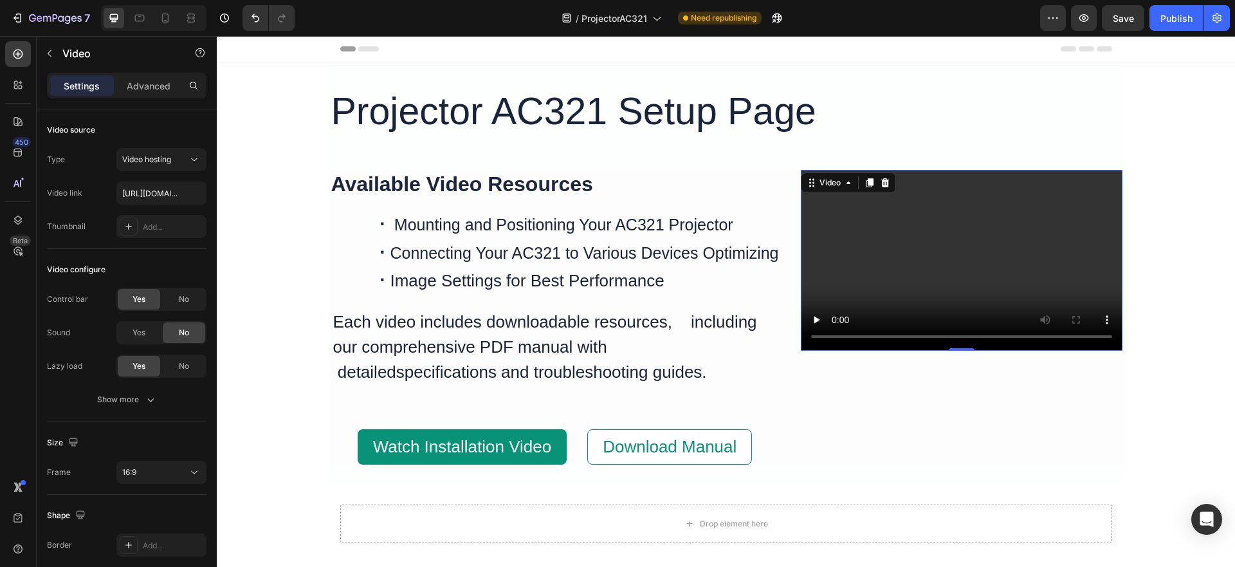
click at [821, 242] on video at bounding box center [962, 260] width 322 height 181
click at [141, 334] on span "Yes" at bounding box center [138, 333] width 13 height 12
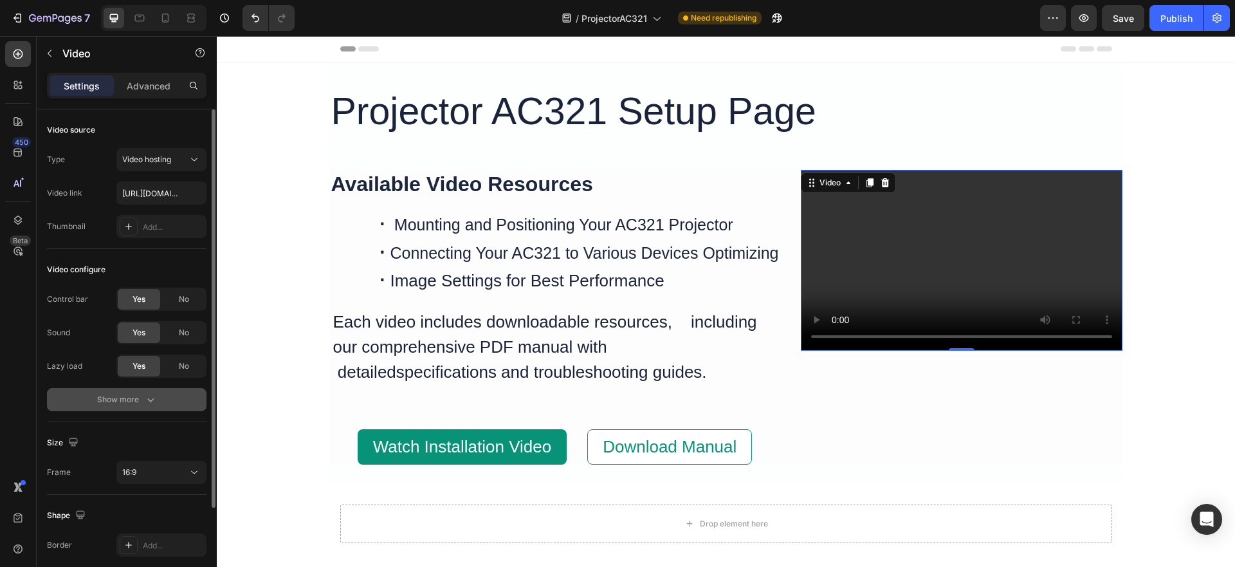
click at [148, 399] on icon "button" at bounding box center [150, 400] width 6 height 4
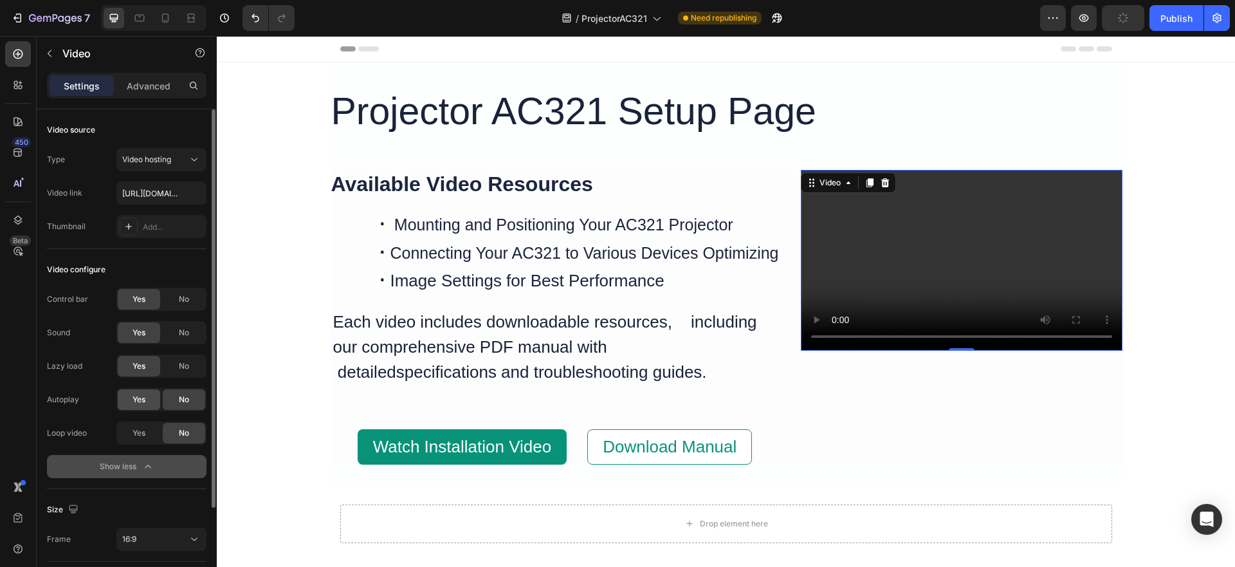
click at [137, 401] on span "Yes" at bounding box center [138, 400] width 13 height 12
click at [145, 433] on span "Yes" at bounding box center [138, 433] width 13 height 12
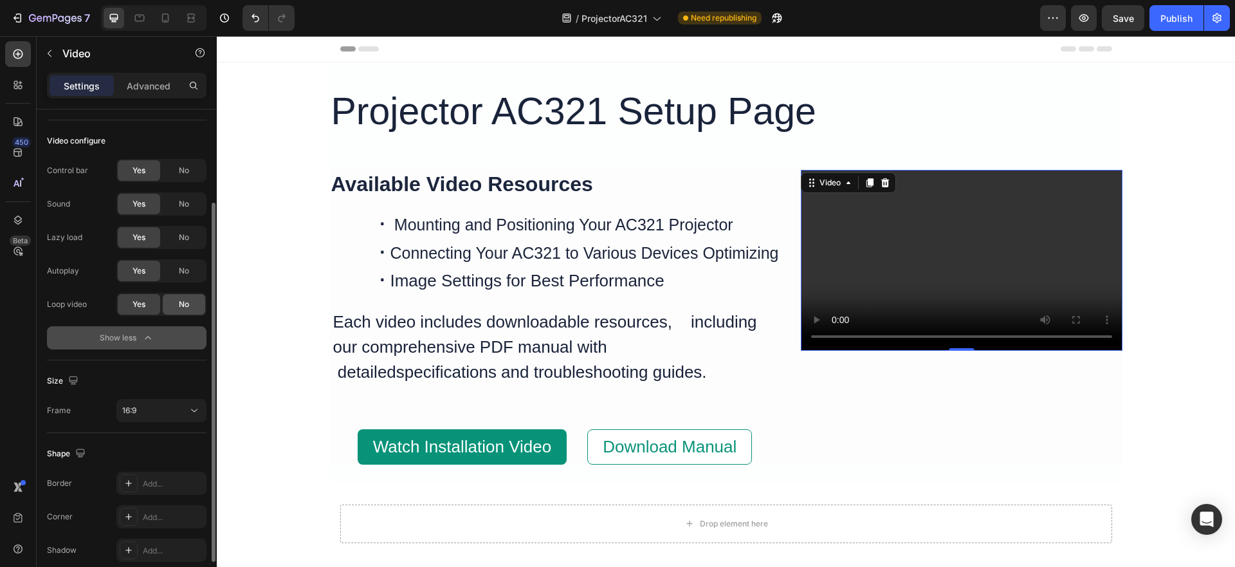
click at [183, 300] on span "No" at bounding box center [184, 304] width 10 height 12
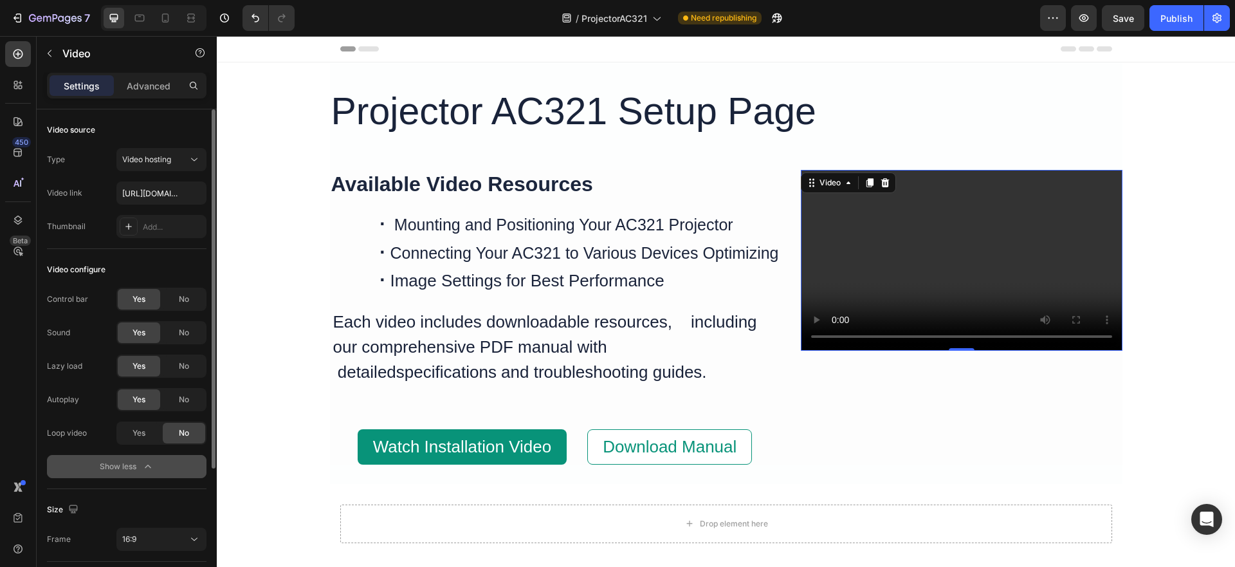
scroll to position [0, 0]
click at [159, 192] on input "https://cdn.shopify.com/videos/c/o/v/2cd3deb506b54b009063f7270ab5cf2e.mp4" at bounding box center [161, 192] width 90 height 23
click at [162, 196] on input "text" at bounding box center [161, 192] width 90 height 23
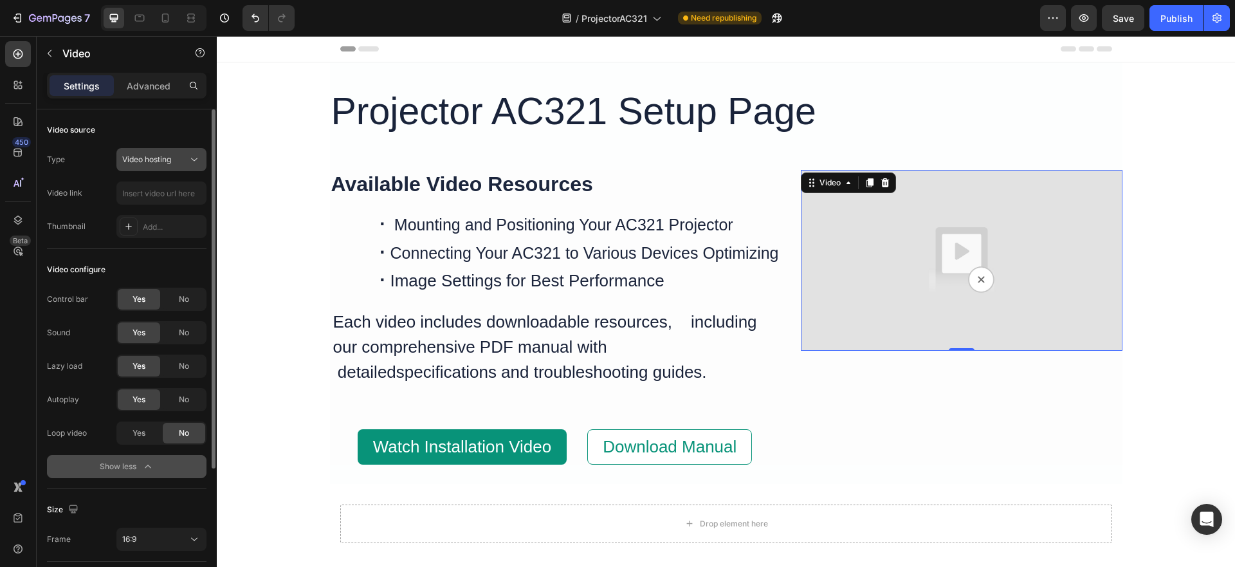
click at [154, 161] on span "Video hosting" at bounding box center [146, 159] width 49 height 10
click at [181, 269] on div "Video configure" at bounding box center [126, 269] width 159 height 21
click at [124, 222] on icon at bounding box center [128, 226] width 10 height 10
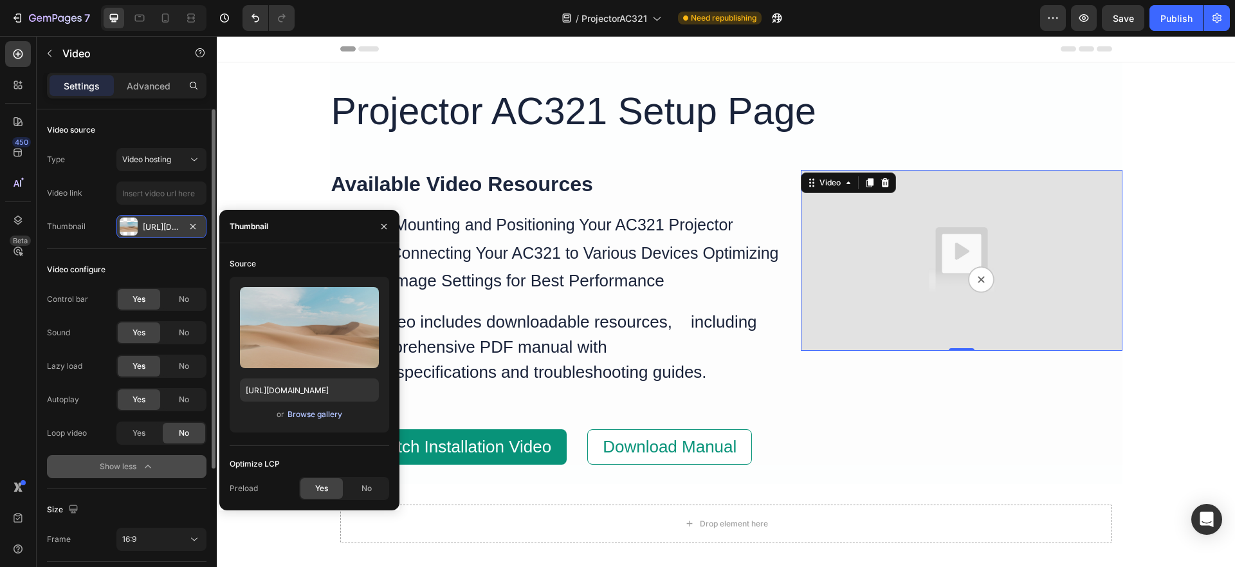
click at [304, 415] on div "Browse gallery" at bounding box center [314, 414] width 55 height 12
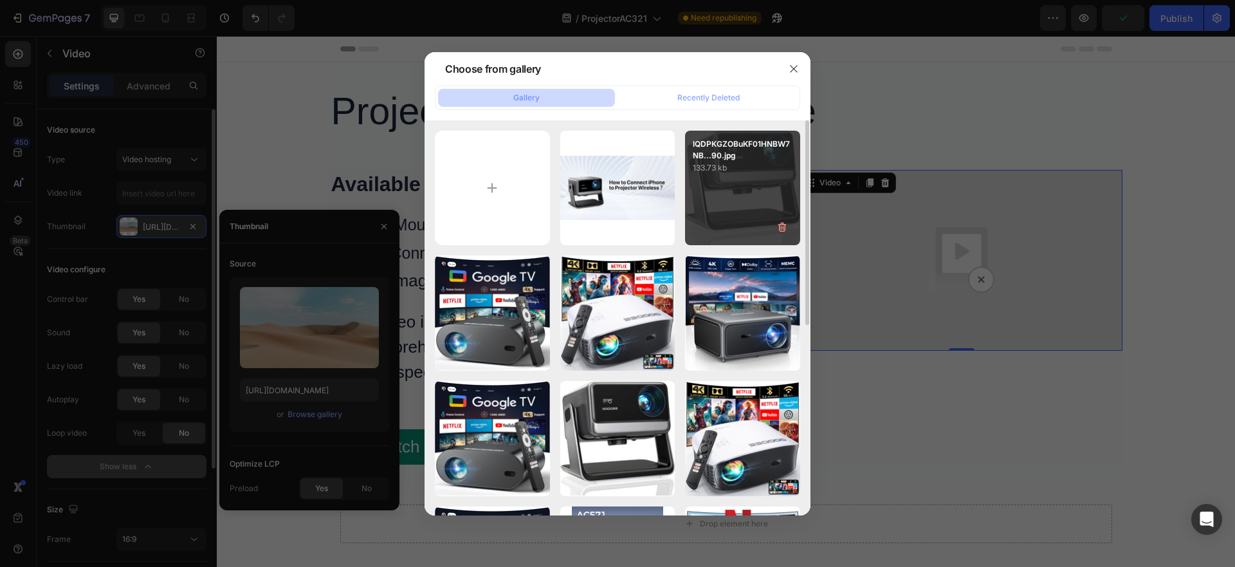
click at [738, 170] on p "133.73 kb" at bounding box center [743, 167] width 100 height 13
type input "https://cdn.shopify.com/s/files/1/0275/0903/0960/files/gempages_582627588988469…"
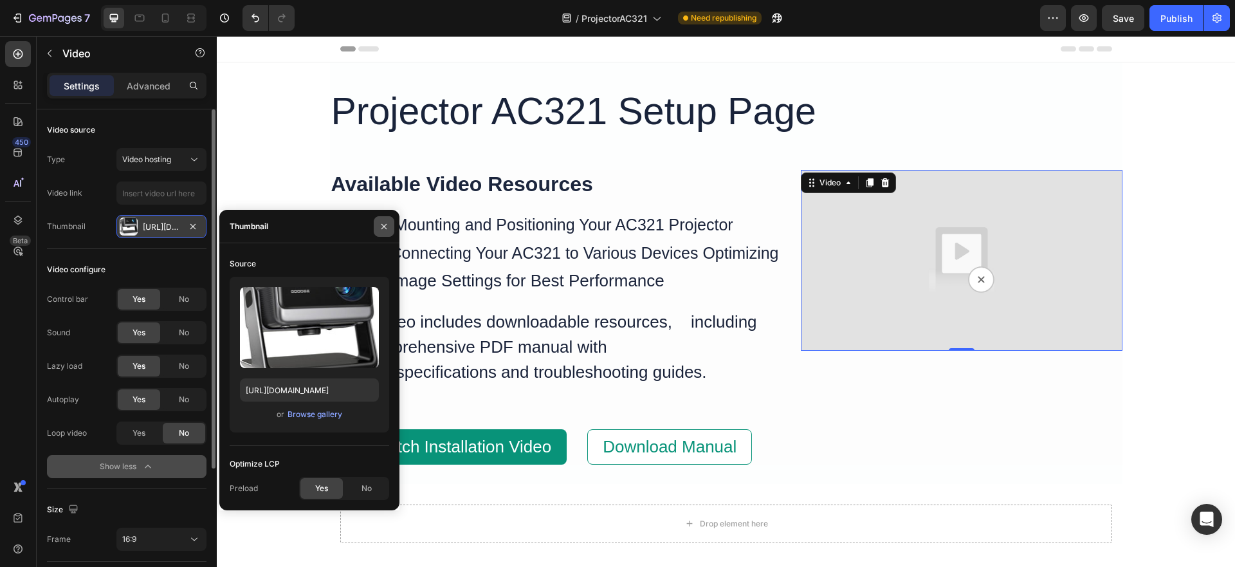
click at [386, 224] on icon "button" at bounding box center [383, 225] width 5 height 5
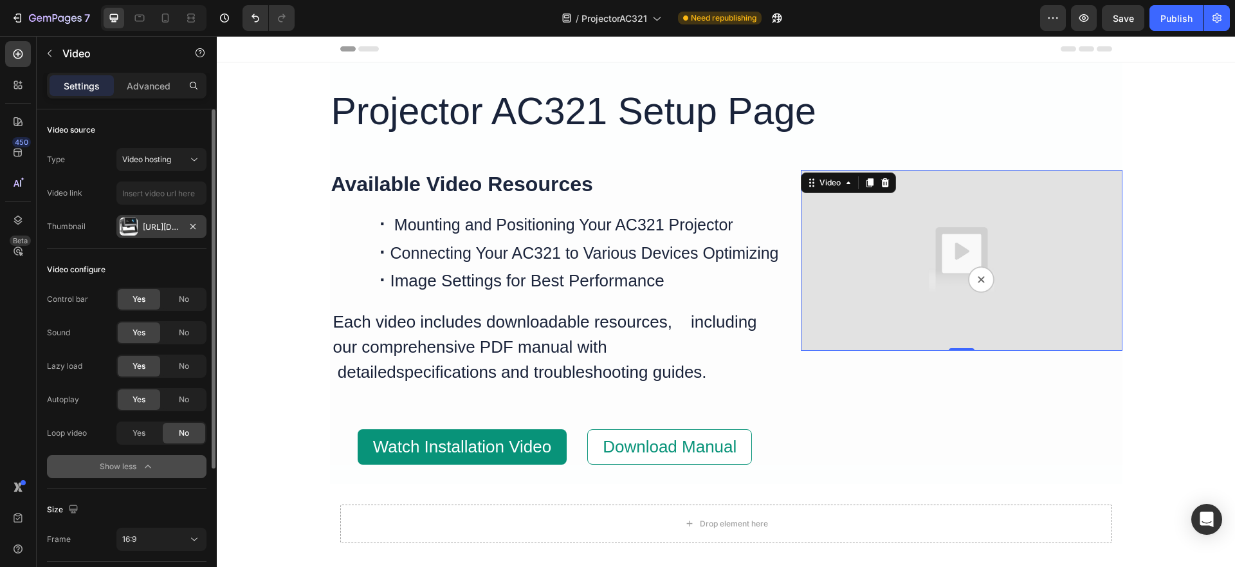
click at [1210, 306] on div "Projector AC321 Setup Page Heading Available Video Resources Heading · Mounting…" at bounding box center [726, 317] width 1018 height 511
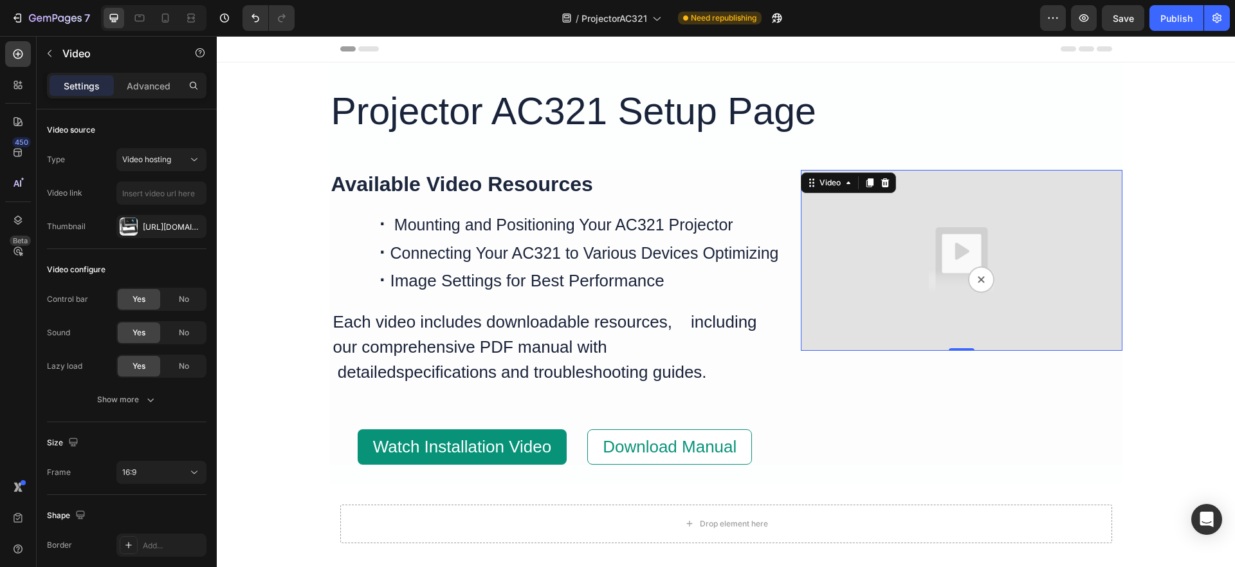
click at [1073, 280] on img at bounding box center [962, 260] width 322 height 181
click at [978, 277] on img at bounding box center [962, 260] width 322 height 181
click at [843, 187] on icon at bounding box center [848, 182] width 10 height 10
click at [913, 285] on img at bounding box center [962, 260] width 322 height 181
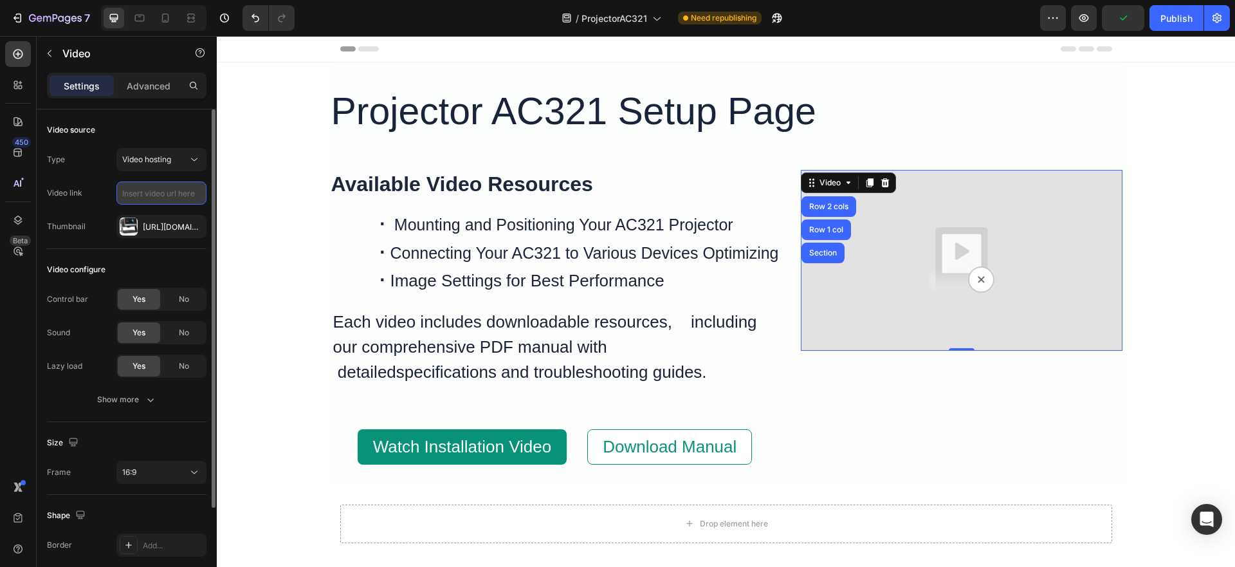
click at [167, 191] on input "text" at bounding box center [161, 192] width 90 height 23
click at [150, 82] on p "Advanced" at bounding box center [149, 86] width 44 height 14
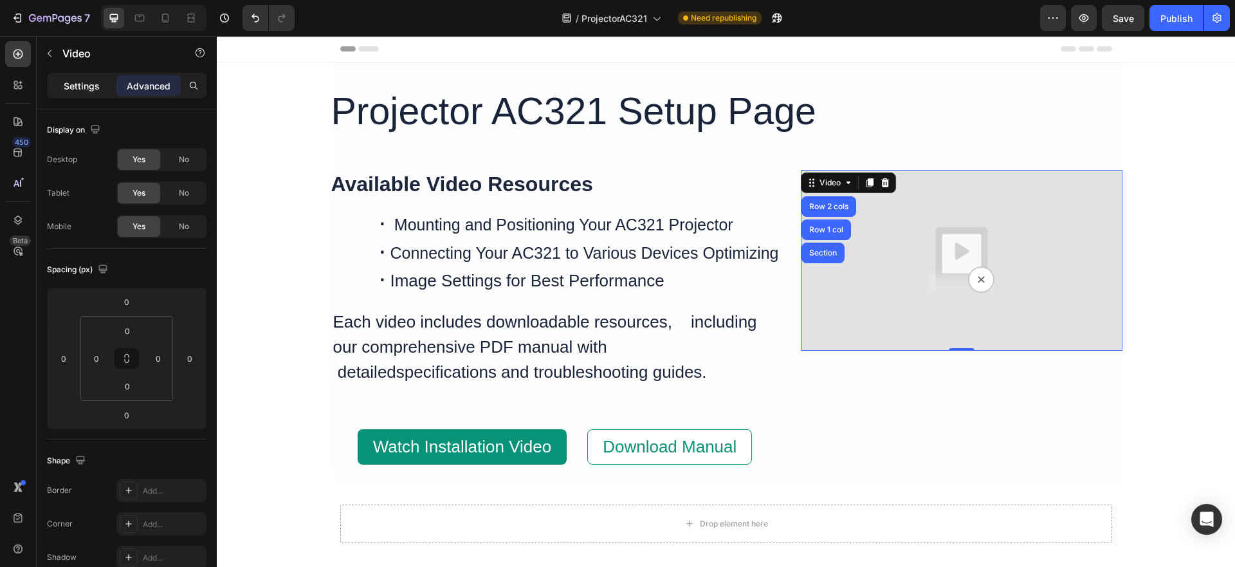
click at [65, 78] on div "Settings" at bounding box center [82, 85] width 64 height 21
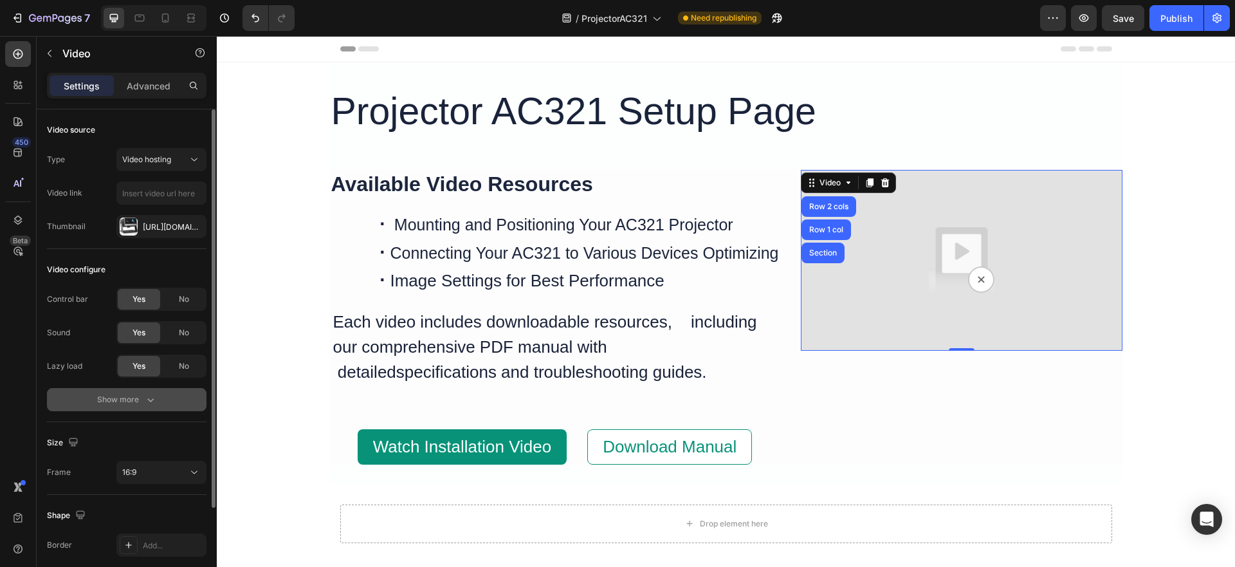
click at [127, 399] on div "Show more" at bounding box center [127, 399] width 60 height 13
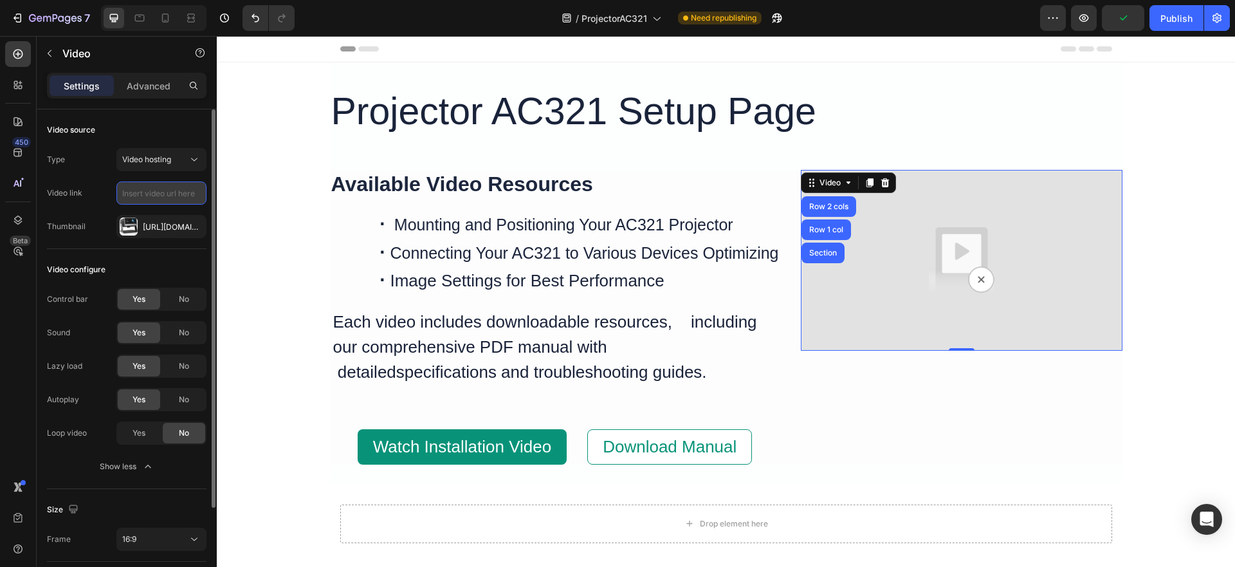
click at [157, 192] on input "text" at bounding box center [161, 192] width 90 height 23
click at [185, 196] on input "text" at bounding box center [161, 192] width 90 height 23
click at [174, 191] on input "text" at bounding box center [161, 192] width 90 height 23
paste input "https://cdn.shopify.com/videos/c/o/v/7edb0ca8643547fbb68355b98a0a22ab.mp4"
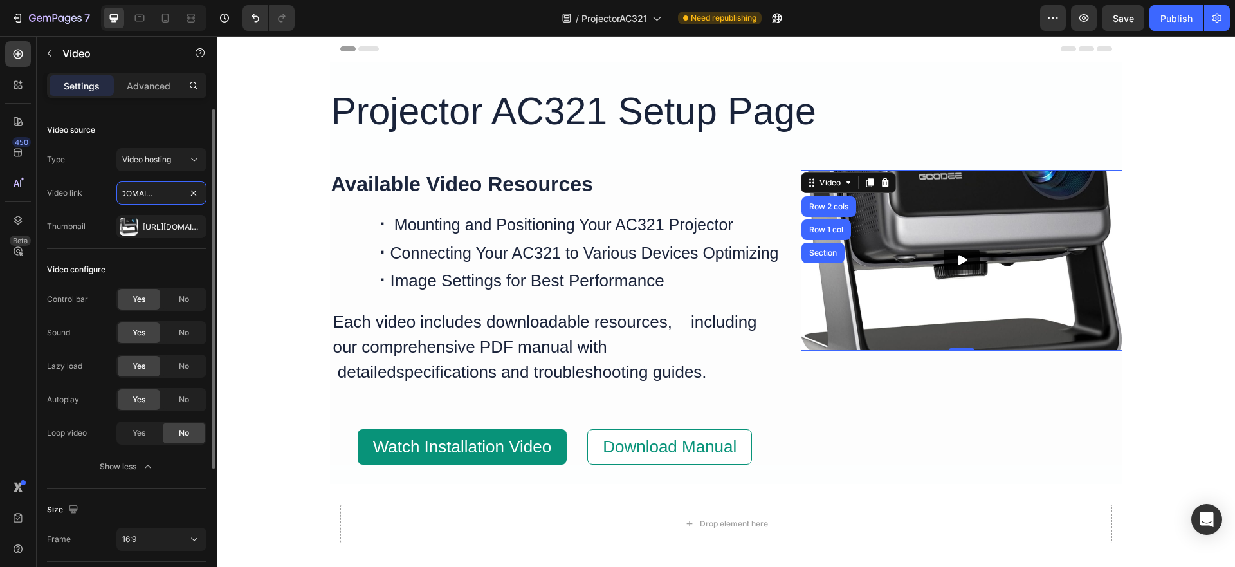
type input "https://cdn.shopify.com/videos/c/o/v/7edb0ca8643547fbb68355b98a0a22ab.mp4"
click at [961, 255] on icon "Play" at bounding box center [961, 259] width 13 height 13
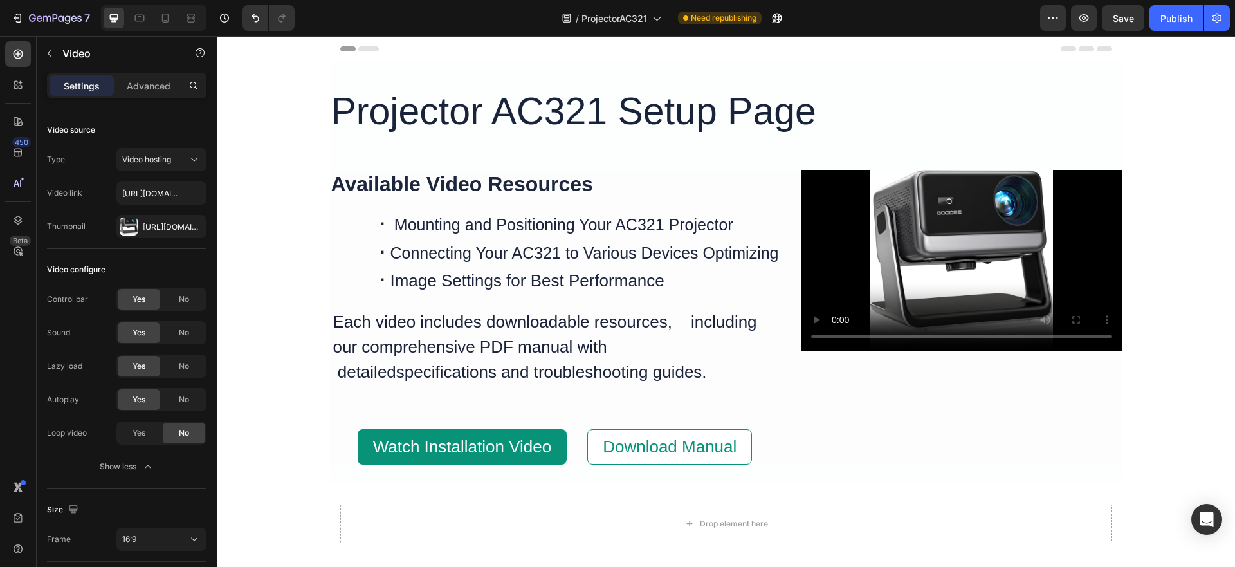
click at [1186, 354] on div "Projector AC321 Setup Page Heading Available Video Resources Heading · Mounting…" at bounding box center [726, 317] width 1018 height 511
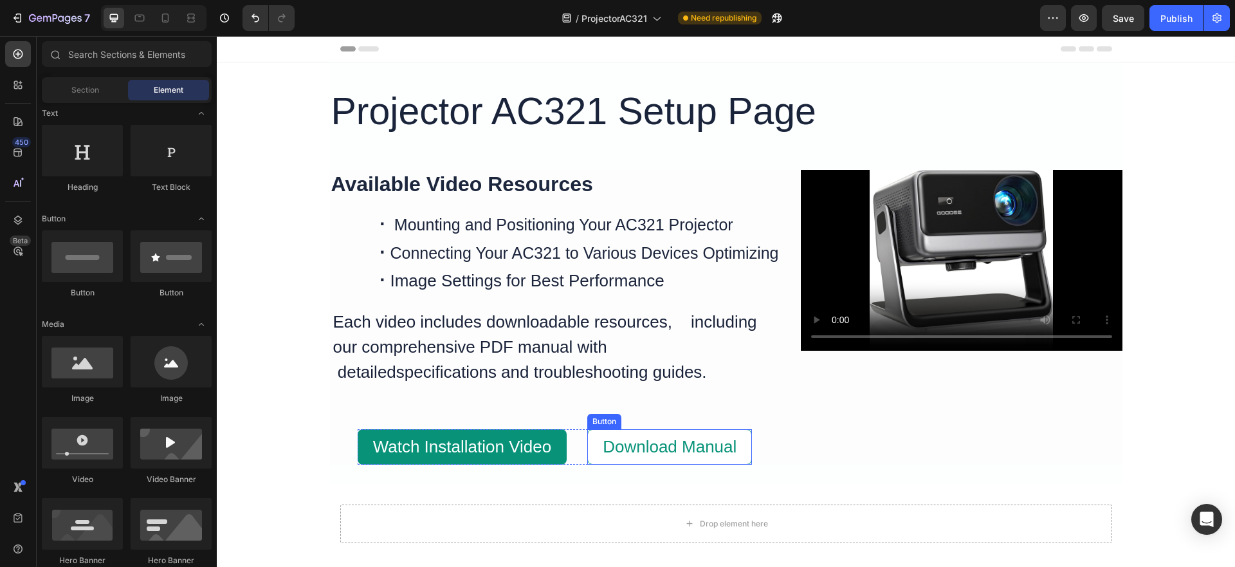
click at [598, 439] on button "Download Manual" at bounding box center [669, 446] width 165 height 35
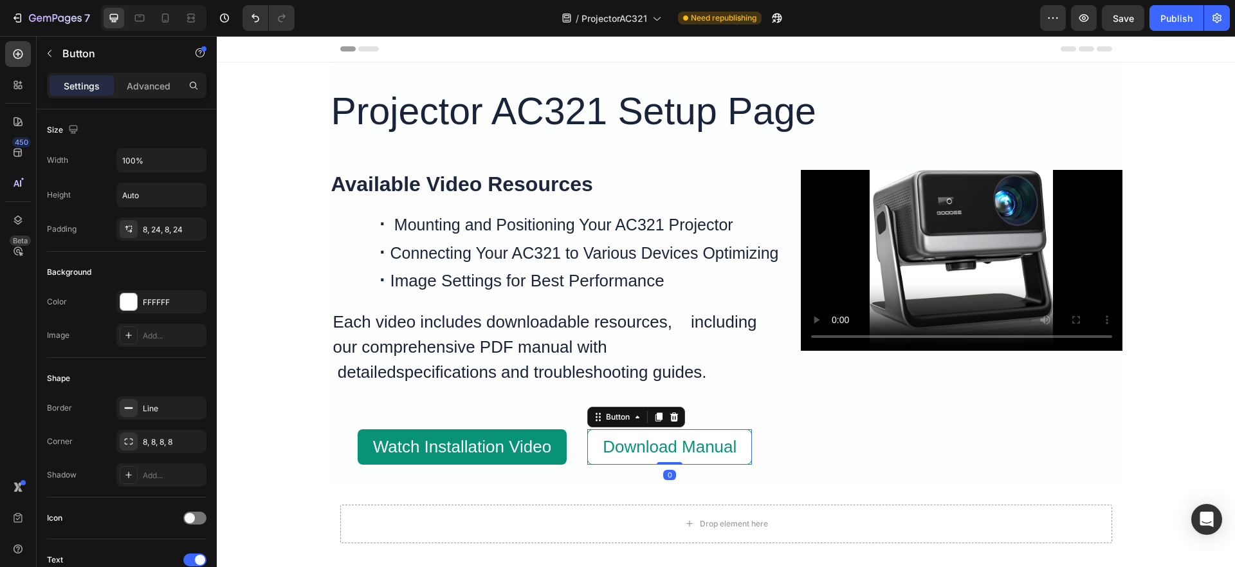
click at [598, 439] on button "Download Manual" at bounding box center [669, 446] width 165 height 35
click at [723, 446] on span "Download Manual" at bounding box center [670, 446] width 134 height 19
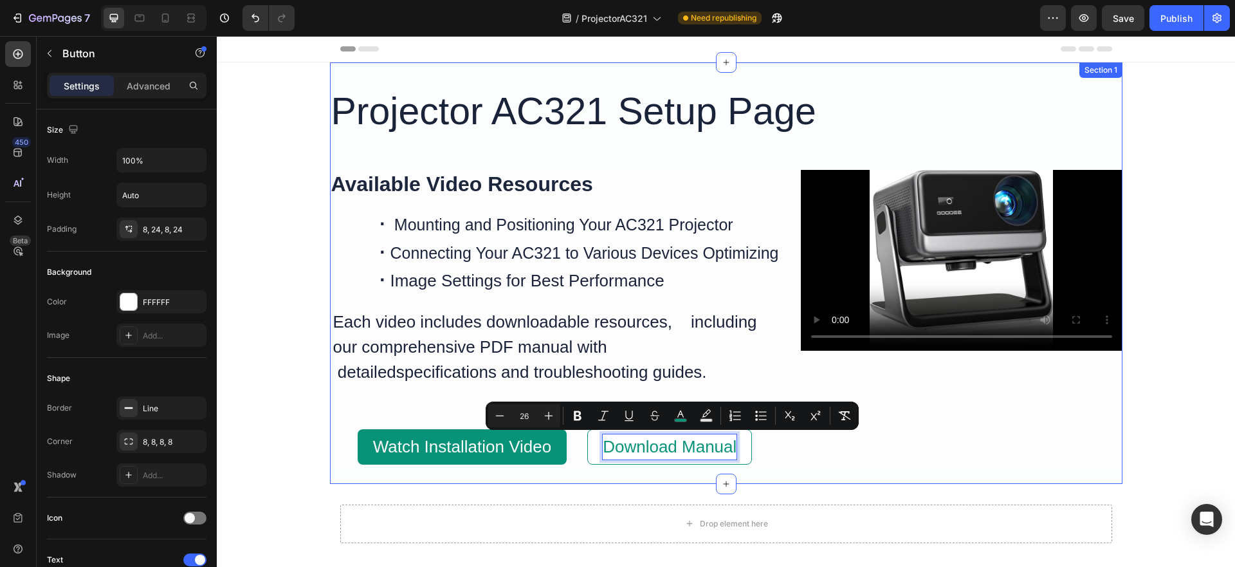
click at [838, 468] on div "Projector AC321 Setup Page Heading Available Video Resources Heading · Mounting…" at bounding box center [726, 272] width 792 height 421
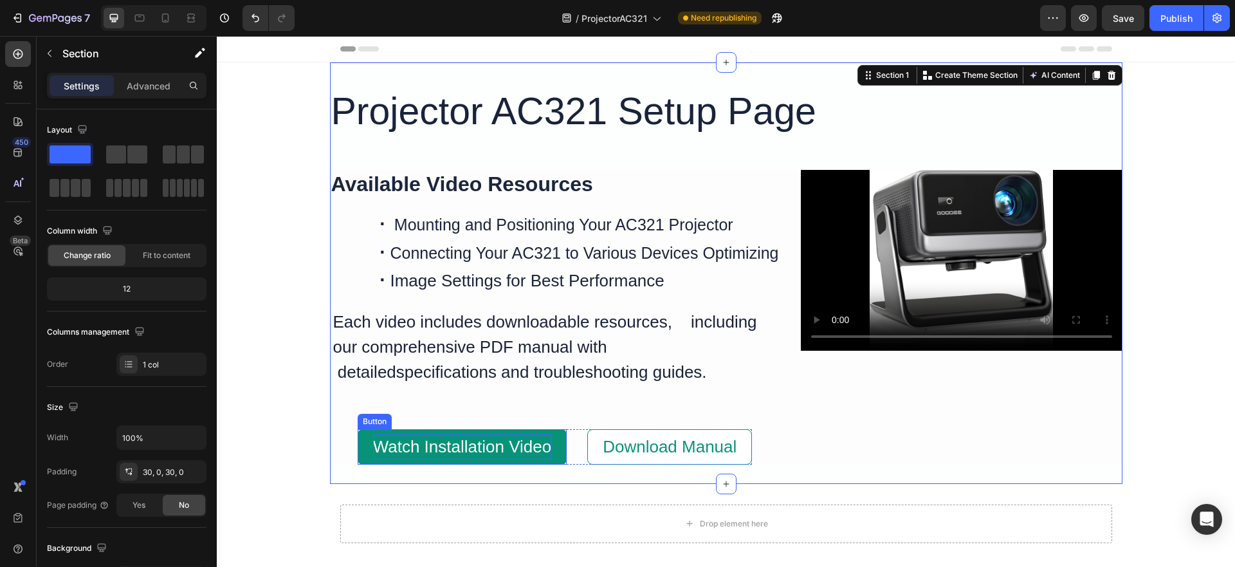
click at [477, 450] on span "Watch Installation Video" at bounding box center [462, 446] width 179 height 19
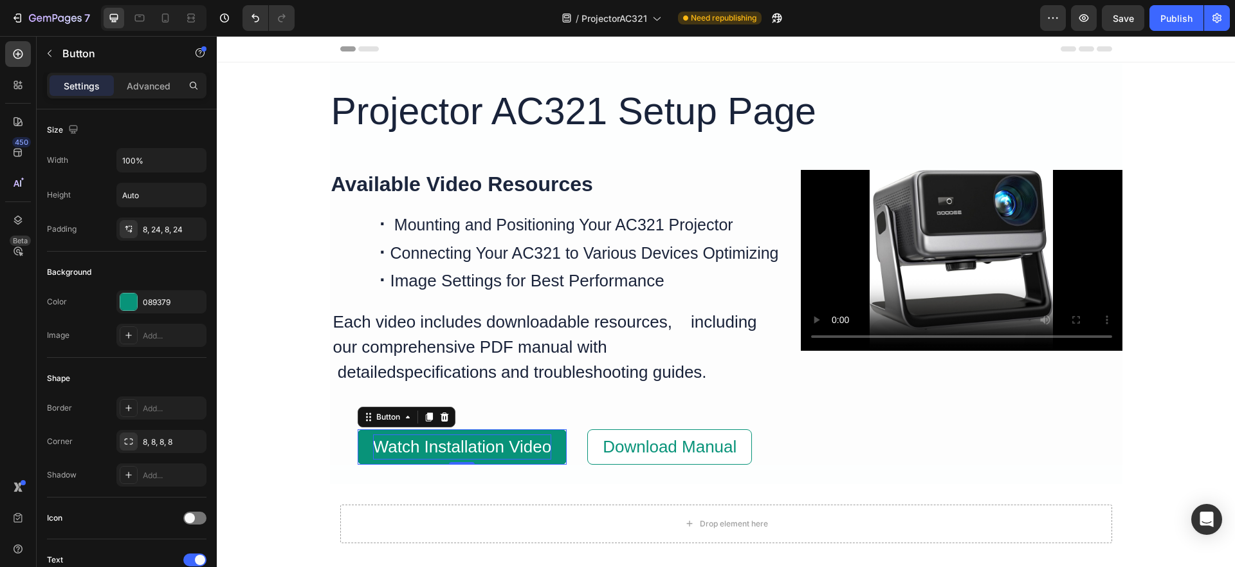
click at [477, 450] on span "Watch Installation Video" at bounding box center [462, 446] width 179 height 19
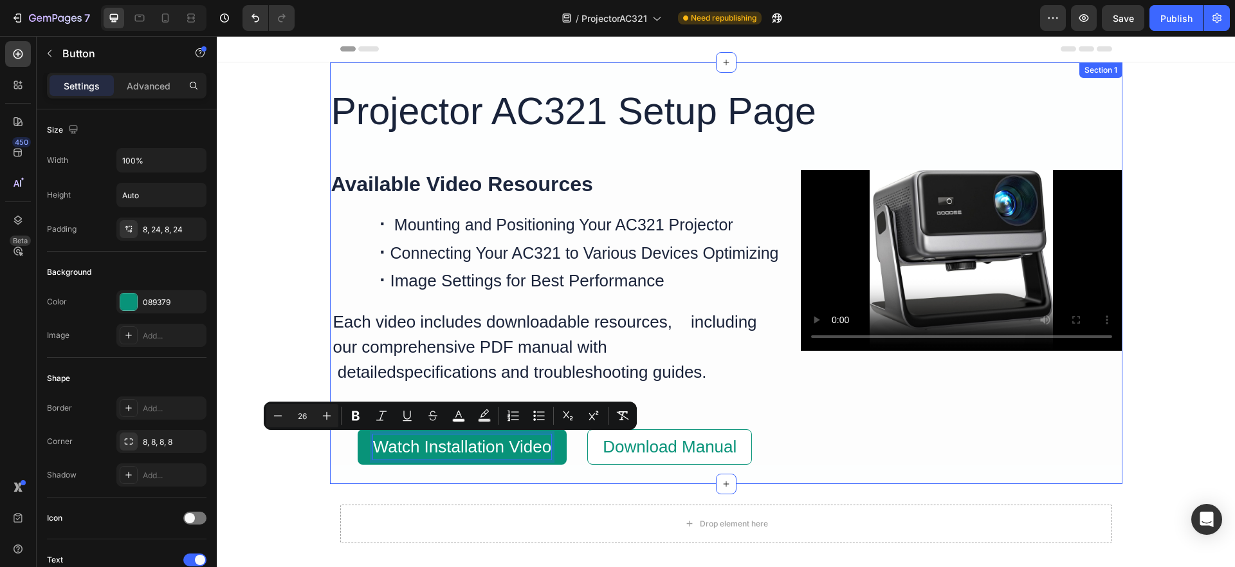
click at [831, 469] on div "Projector AC321 Setup Page Heading Available Video Resources Heading · Mounting…" at bounding box center [726, 272] width 792 height 421
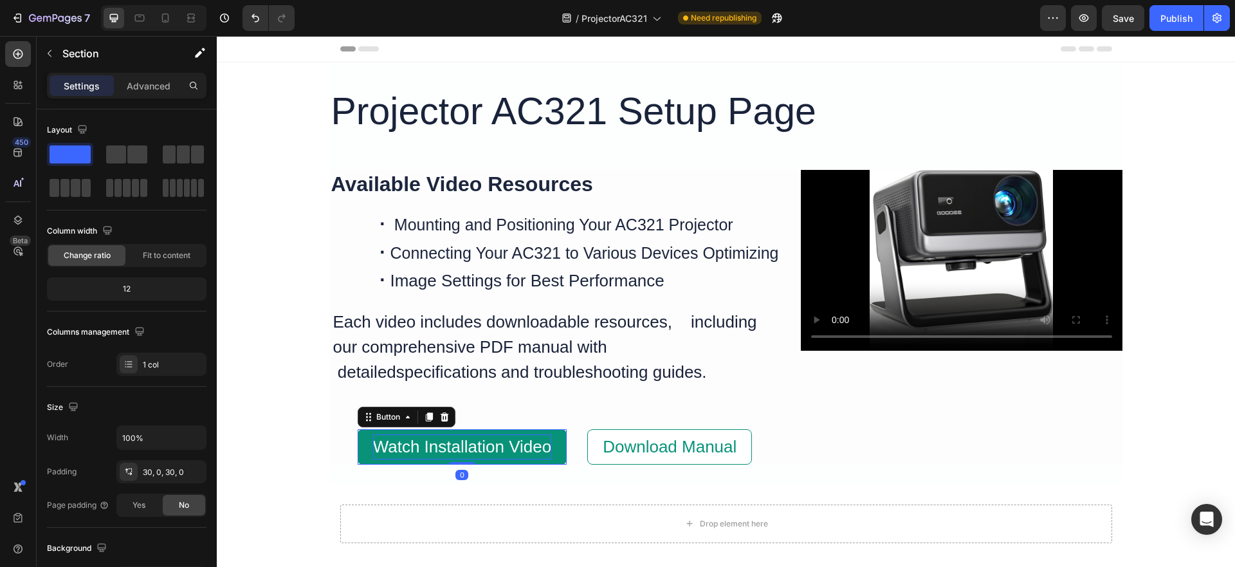
click at [399, 442] on span "Watch Installation Video" at bounding box center [462, 446] width 179 height 19
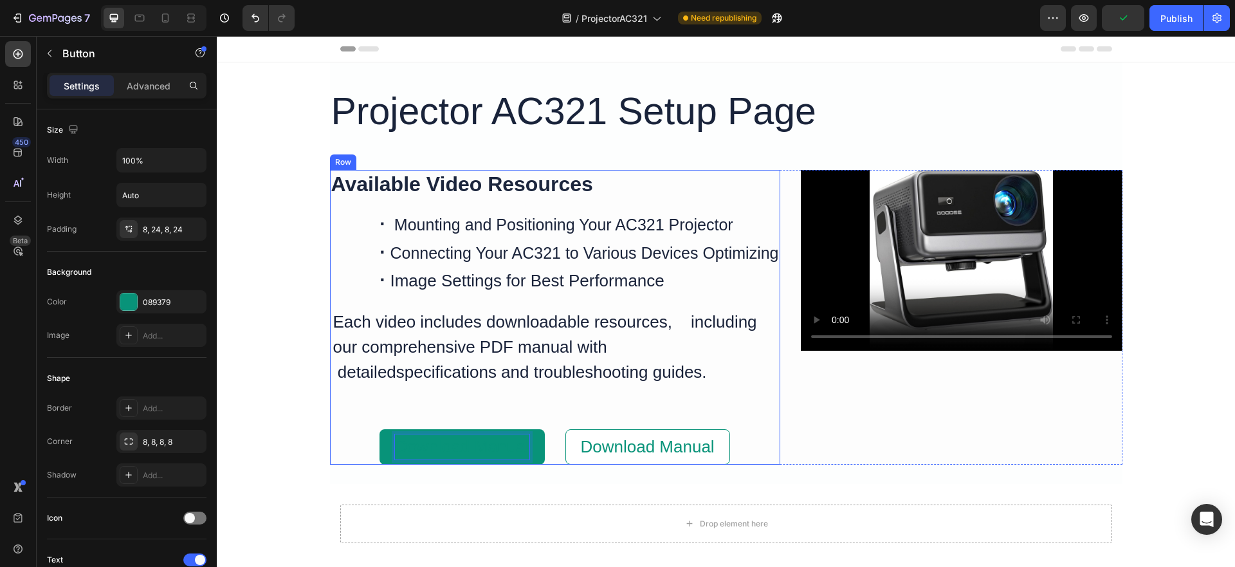
drag, startPoint x: 505, startPoint y: 402, endPoint x: 504, endPoint y: 421, distance: 19.3
click at [505, 403] on div "Available Video Resources Heading · Mounting and Positioning Your AC321 Project…" at bounding box center [555, 317] width 450 height 295
click at [477, 447] on span "Download Manual" at bounding box center [462, 446] width 134 height 19
click at [476, 443] on span "Download Manual" at bounding box center [462, 446] width 134 height 19
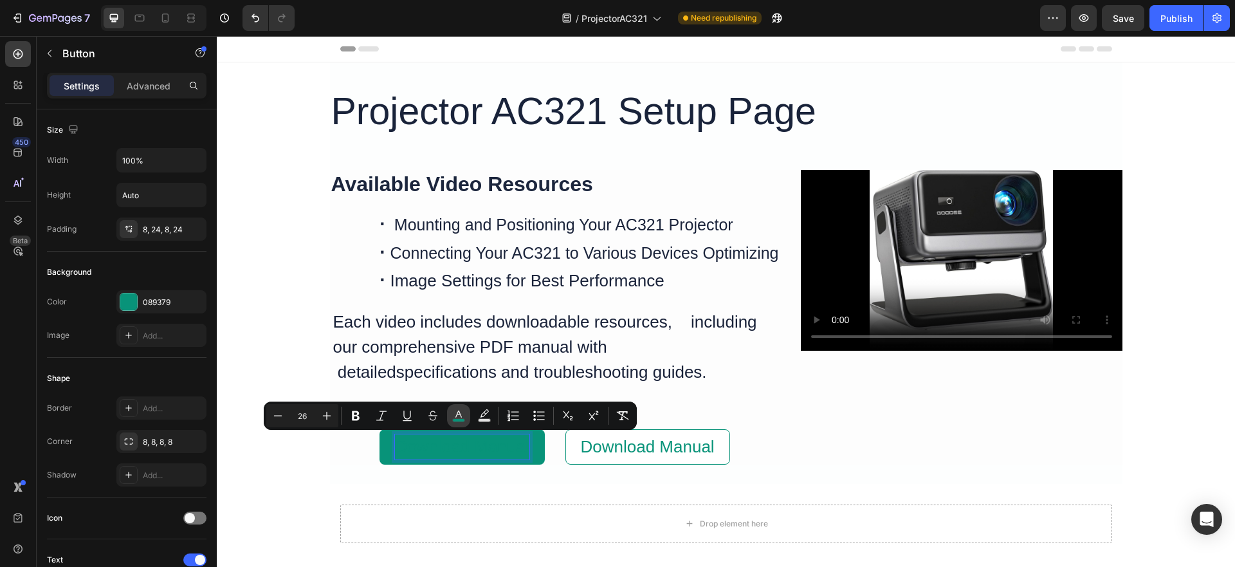
click at [462, 415] on icon "Editor contextual toolbar" at bounding box center [458, 415] width 13 height 13
type input "089379"
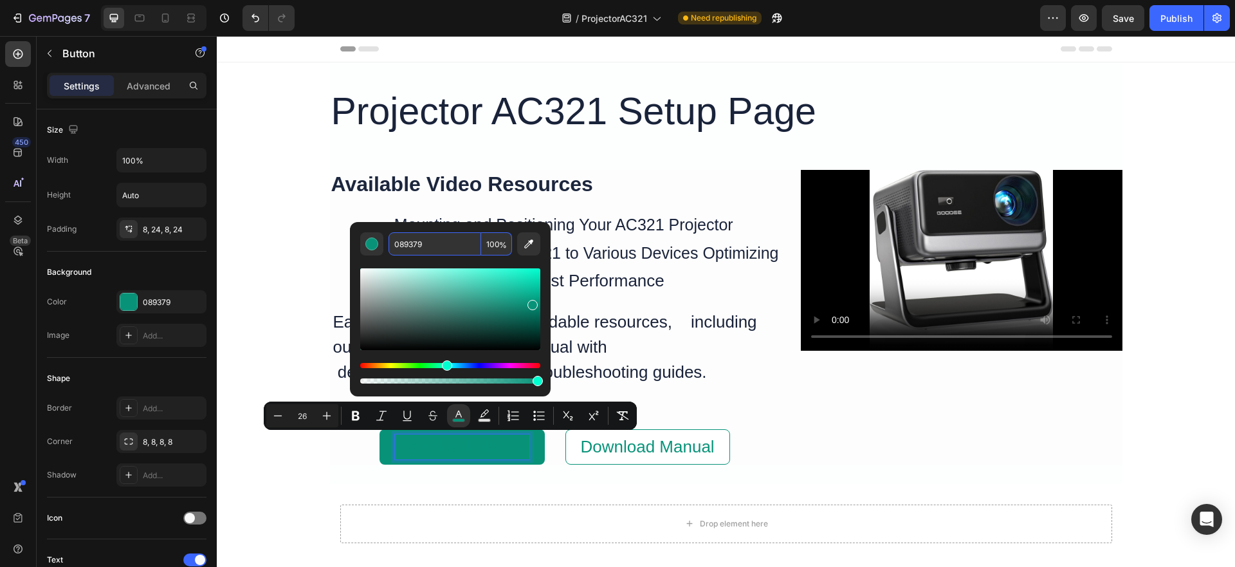
click at [432, 242] on input "089379" at bounding box center [434, 243] width 93 height 23
type input "FFFFFF"
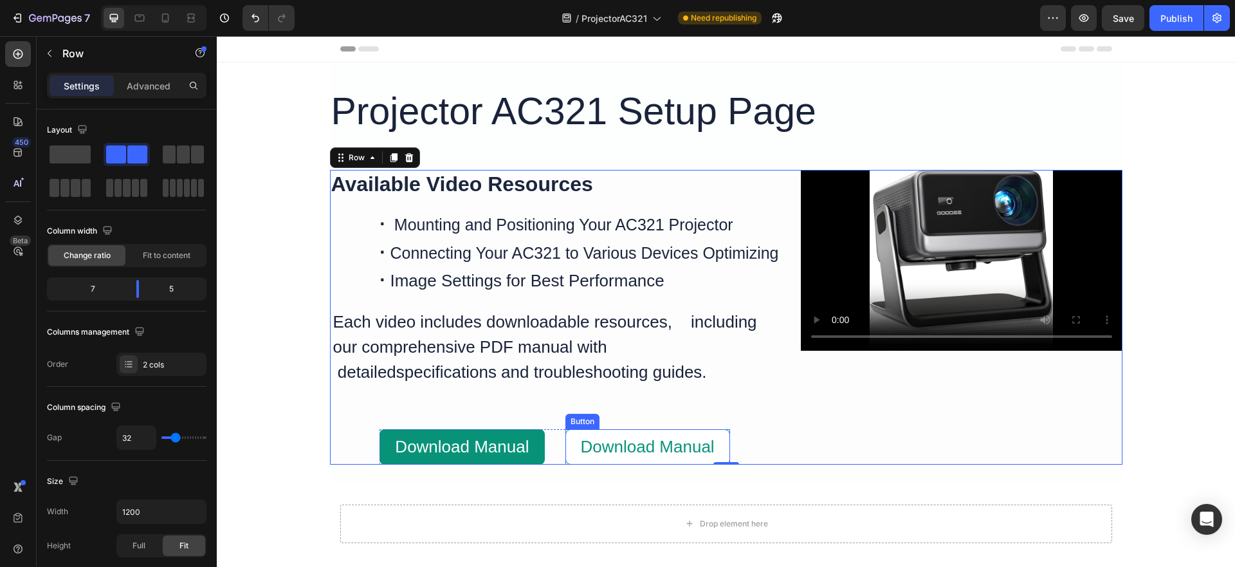
click at [570, 434] on button "Download Manual" at bounding box center [647, 446] width 165 height 35
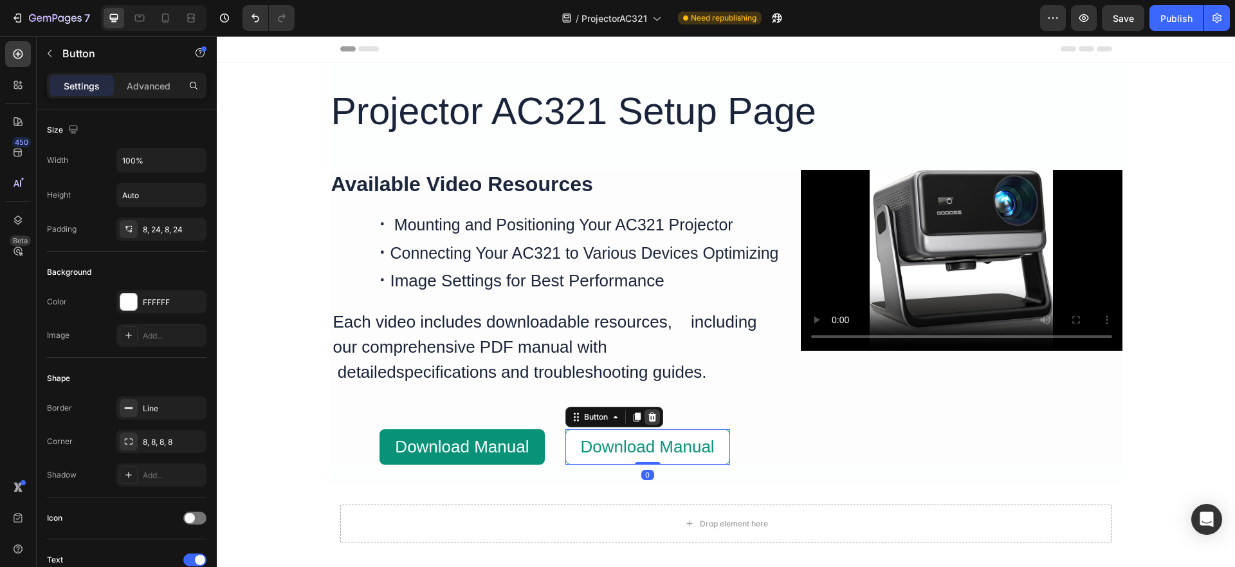
click at [650, 416] on icon at bounding box center [652, 417] width 10 height 10
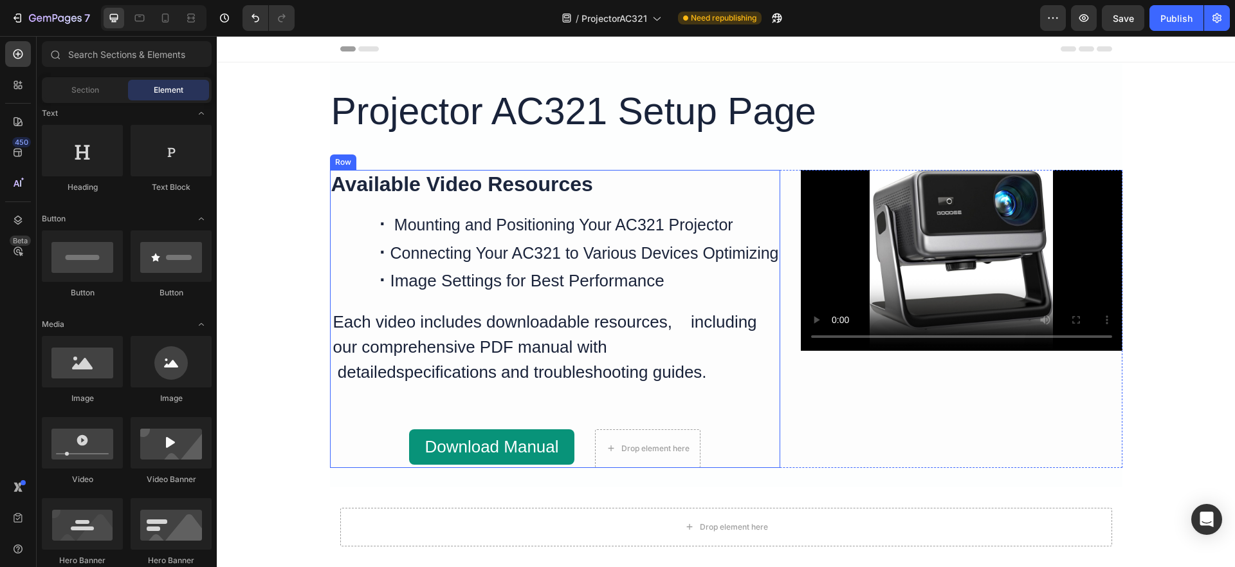
click at [600, 404] on div "Available Video Resources Heading · Mounting and Positioning Your AC321 Project…" at bounding box center [555, 319] width 450 height 298
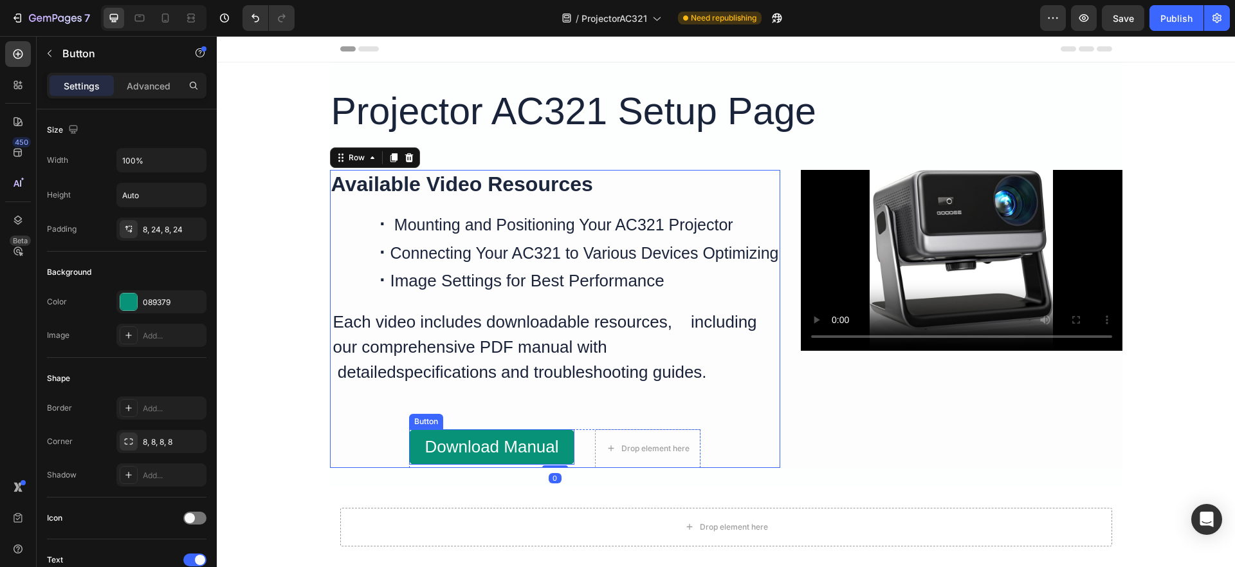
click at [526, 430] on button "Download Manual" at bounding box center [491, 446] width 165 height 35
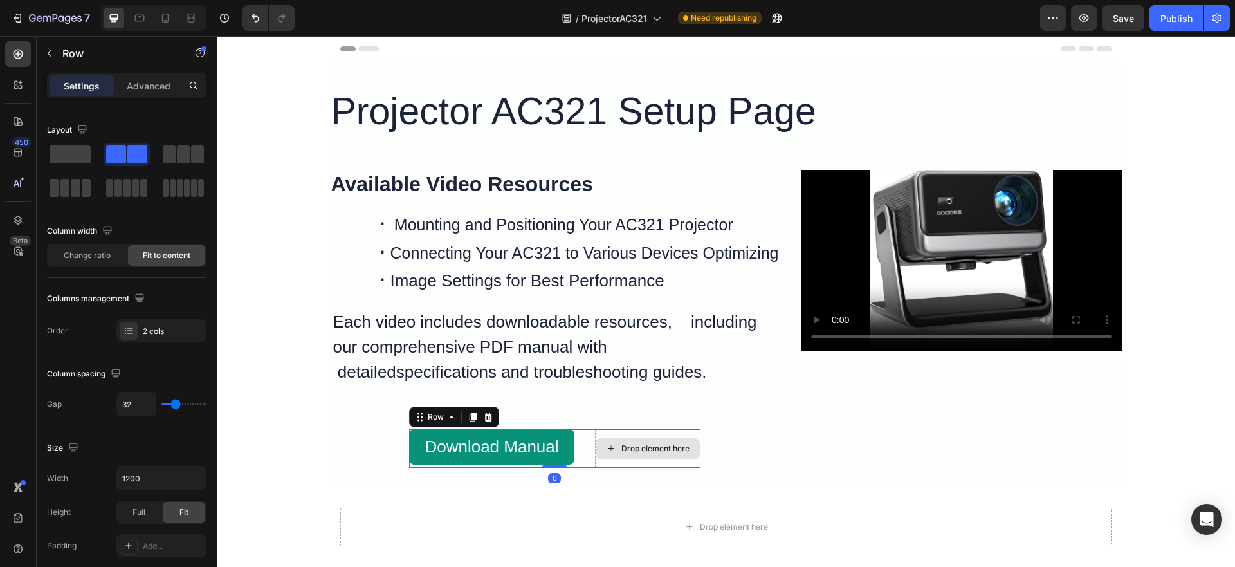
click at [630, 434] on div "Drop element here" at bounding box center [647, 448] width 105 height 39
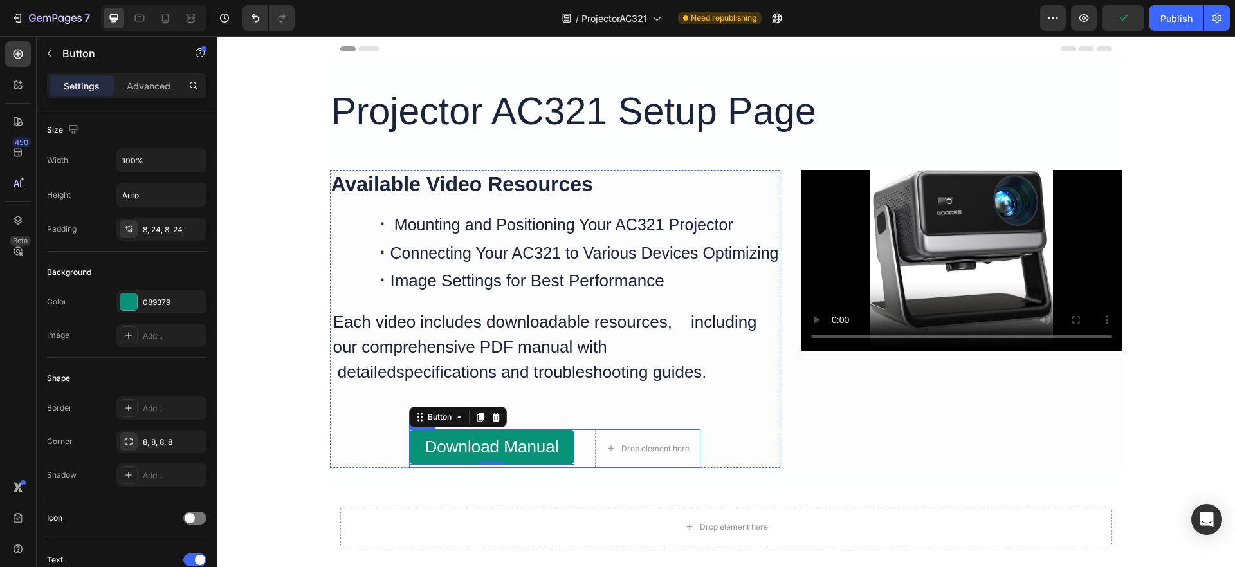
click at [587, 440] on div "Download Manual Button 0 Drop element here Row" at bounding box center [554, 448] width 291 height 39
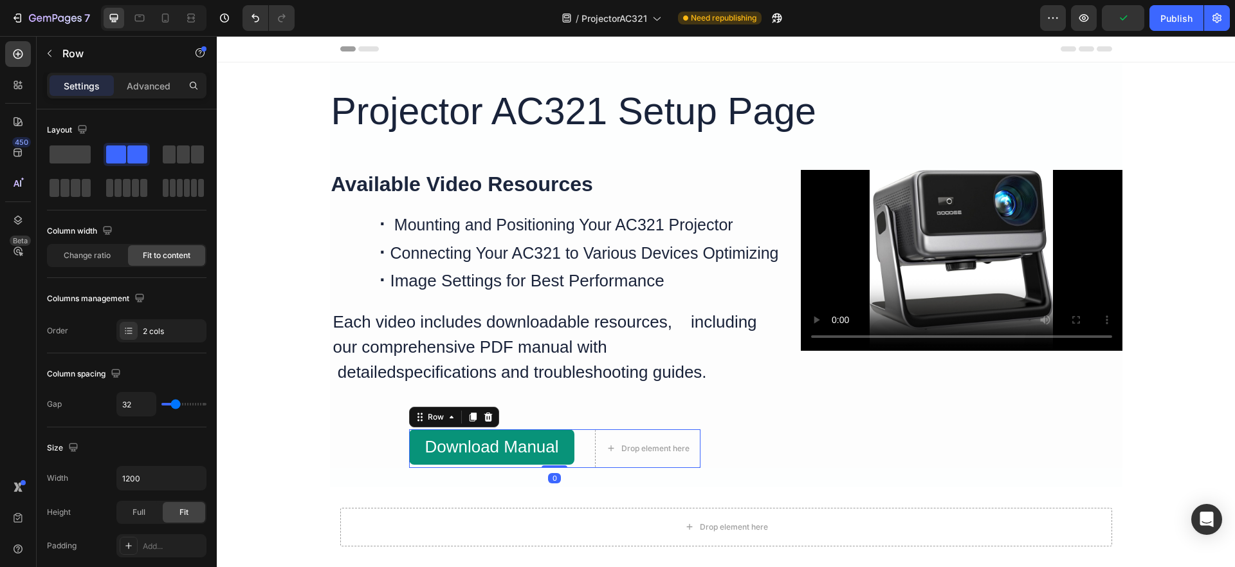
click at [591, 441] on div "Download Manual Button Drop element here Row 0" at bounding box center [554, 448] width 291 height 39
click at [133, 334] on icon at bounding box center [128, 330] width 10 height 10
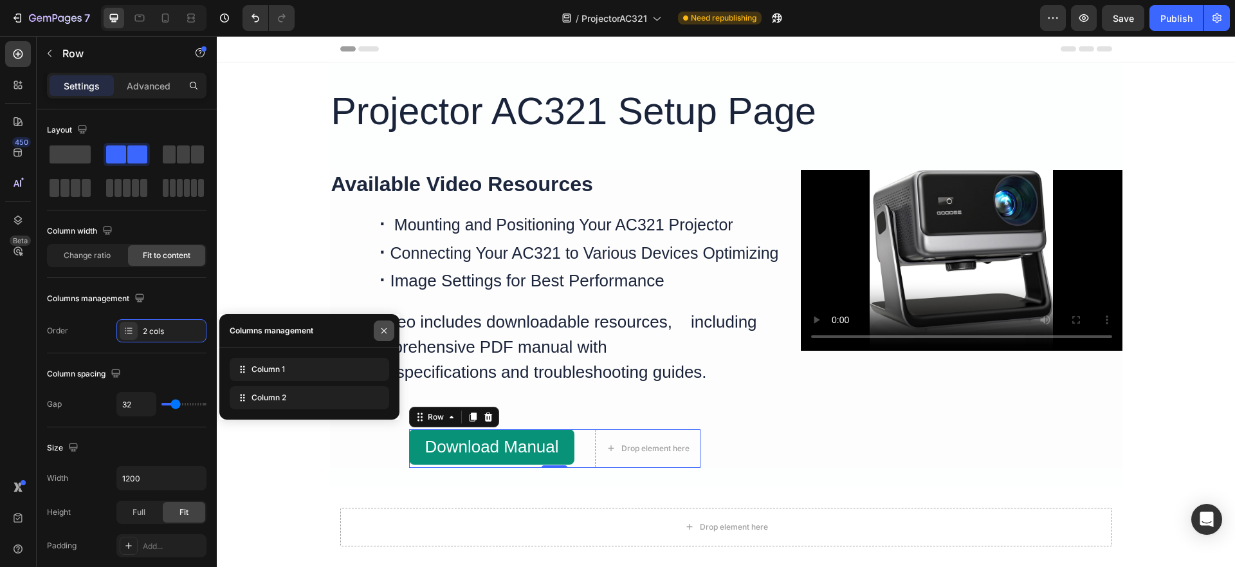
click at [386, 327] on icon "button" at bounding box center [384, 330] width 10 height 10
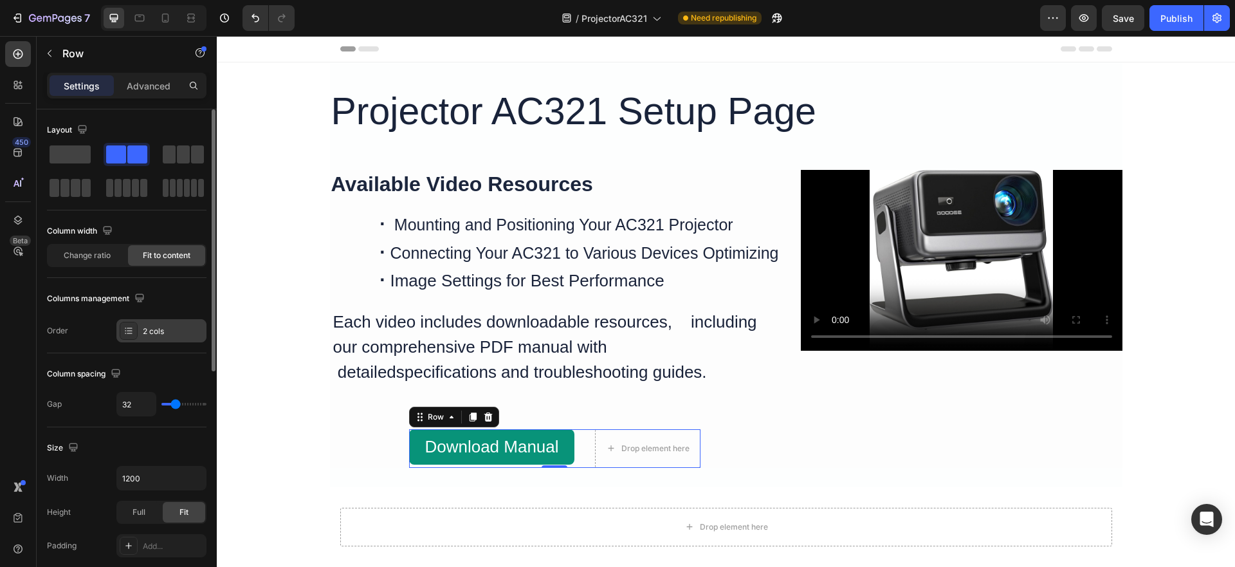
click at [123, 328] on div at bounding box center [129, 331] width 18 height 18
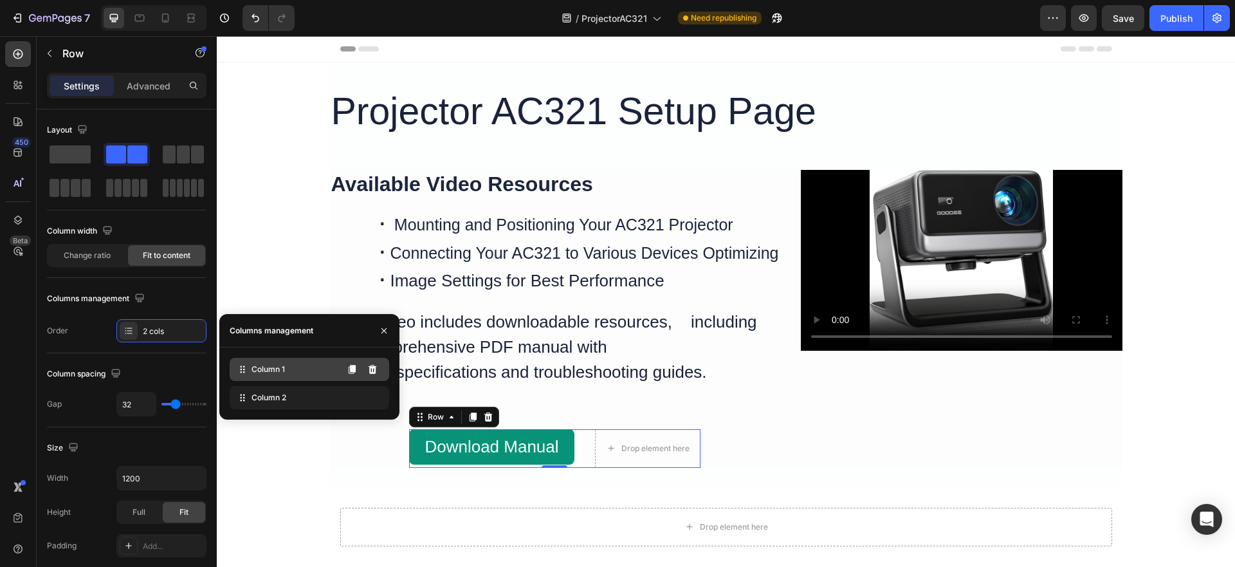
click at [275, 367] on span "Column 1" at bounding box center [267, 369] width 33 height 12
click at [378, 398] on button at bounding box center [372, 397] width 21 height 21
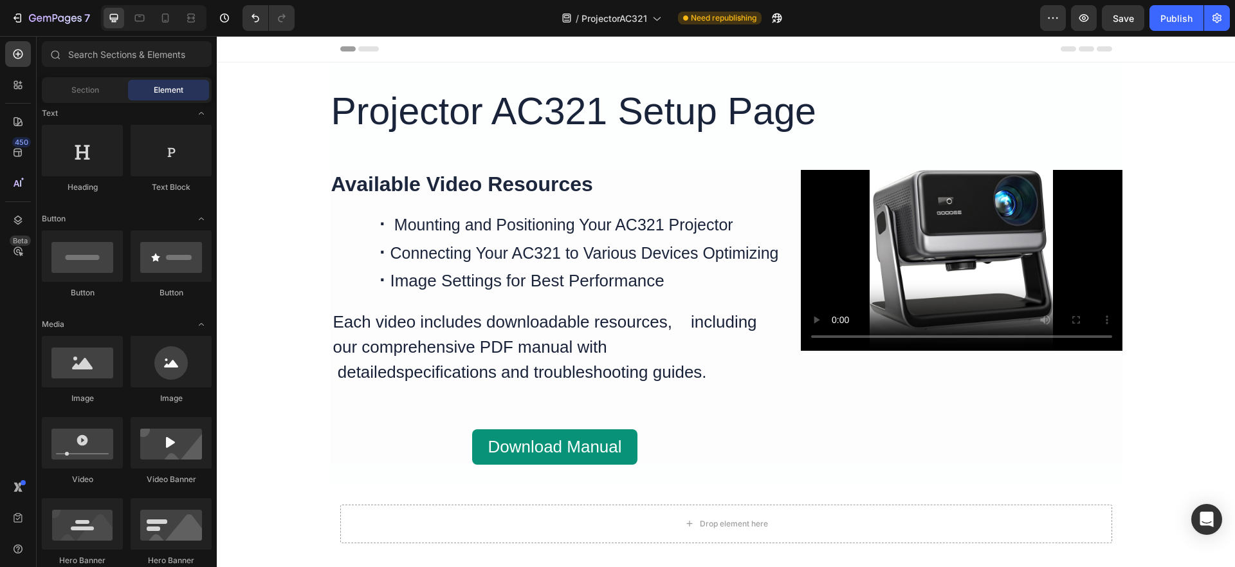
click at [255, 457] on div "Projector AC321 Setup Page Heading Available Video Resources Heading · Mounting…" at bounding box center [726, 317] width 1018 height 511
click at [1172, 18] on div "Publish" at bounding box center [1176, 19] width 32 height 14
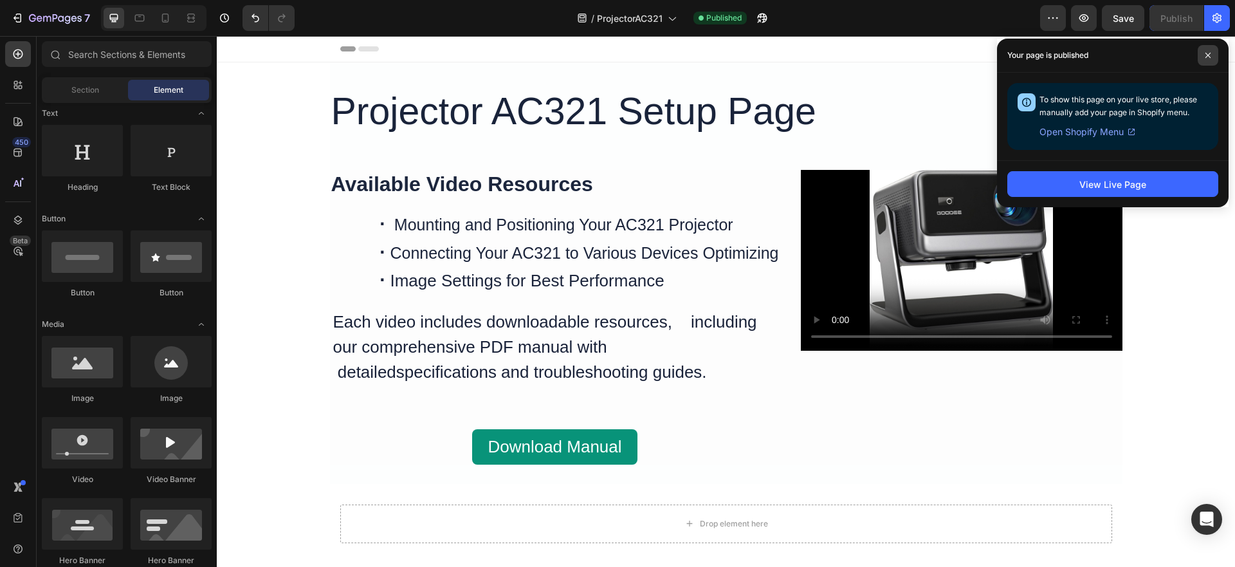
click at [1208, 49] on span at bounding box center [1207, 55] width 21 height 21
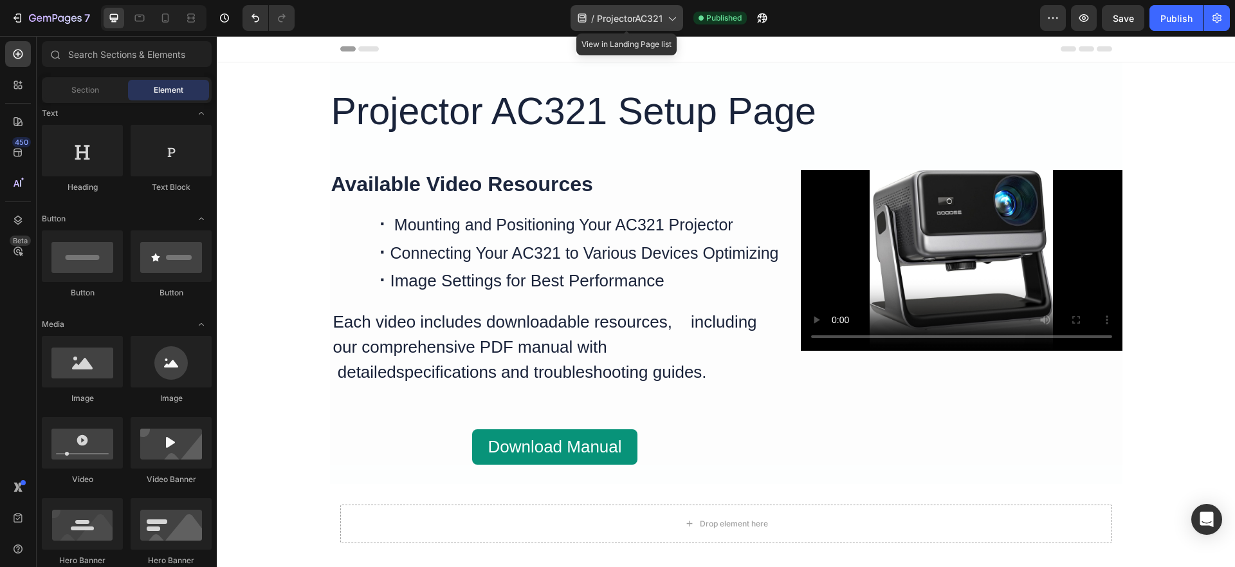
click at [626, 17] on span "ProjectorAC321" at bounding box center [630, 19] width 66 height 14
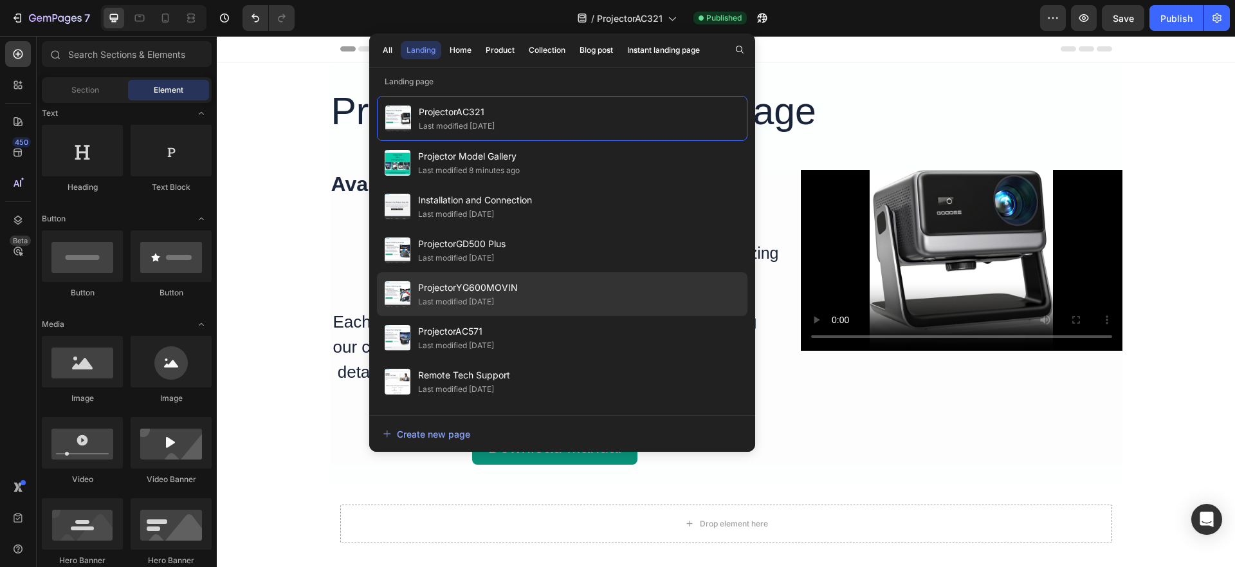
click at [489, 284] on span "ProjectorYG600MOVIN" at bounding box center [468, 287] width 100 height 15
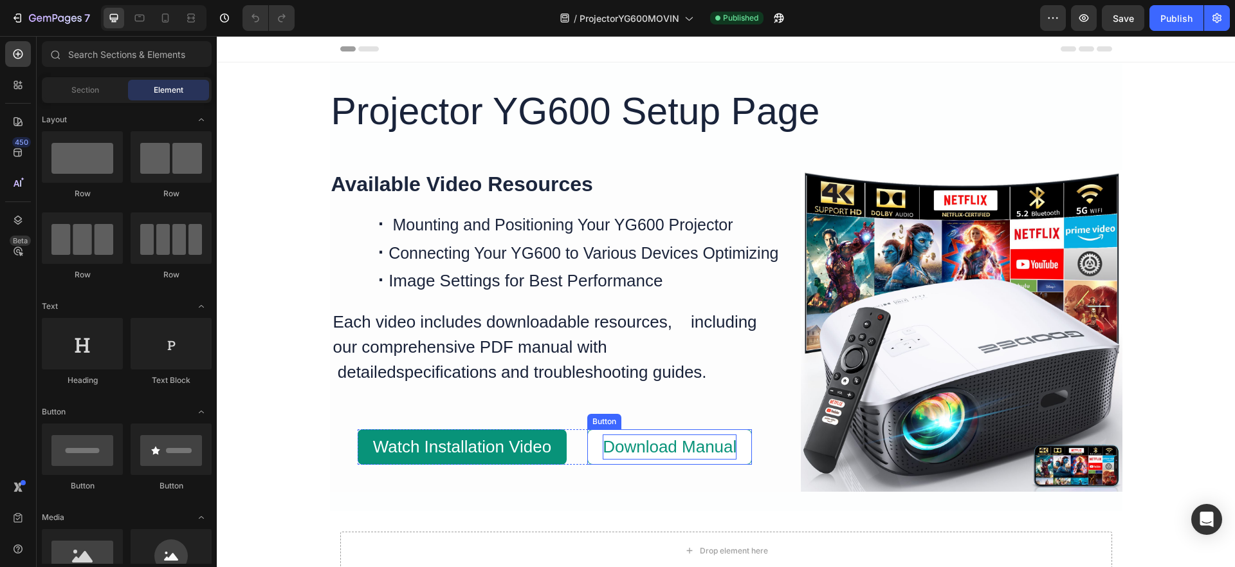
click at [650, 446] on span "Download Manual" at bounding box center [670, 446] width 134 height 19
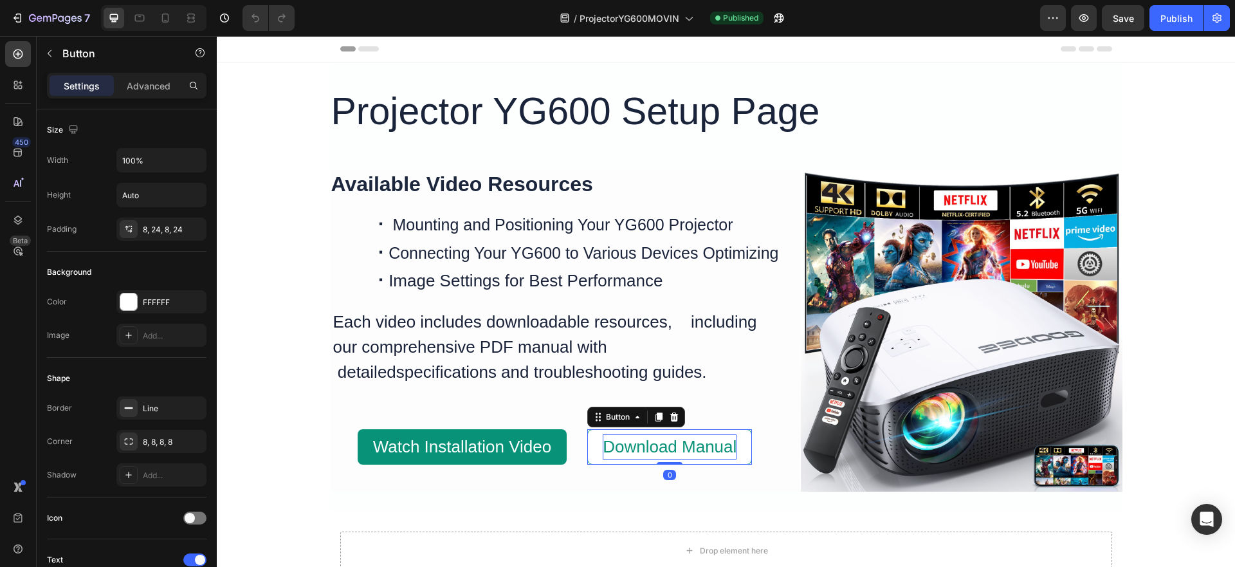
click at [650, 446] on span "Download Manual" at bounding box center [670, 446] width 134 height 19
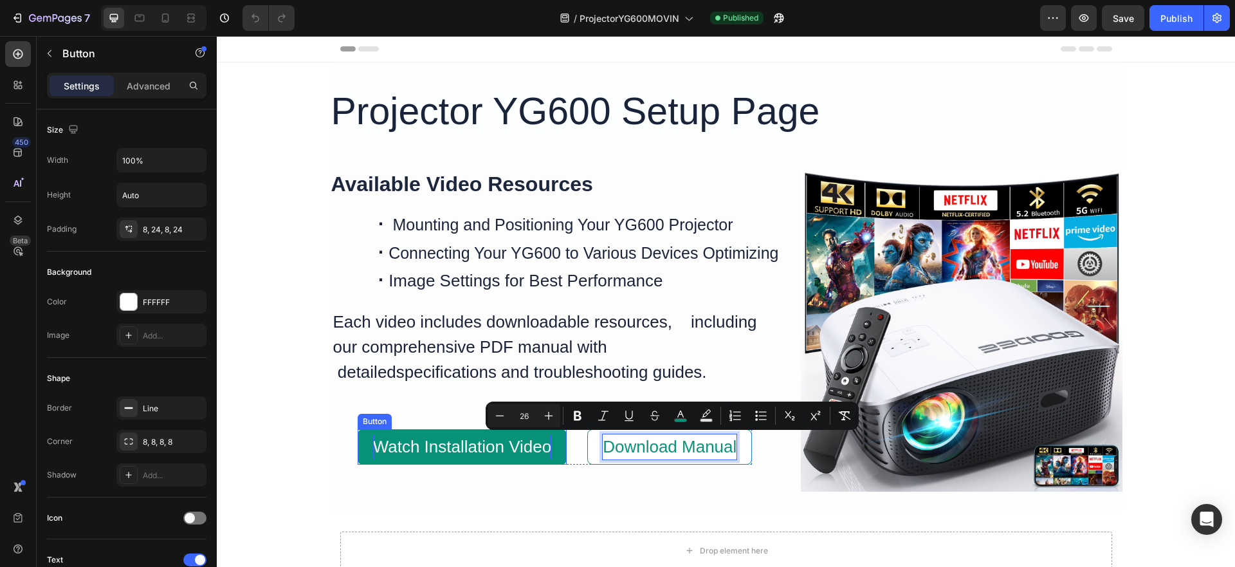
click at [457, 444] on span "Watch Installation Video" at bounding box center [462, 446] width 179 height 19
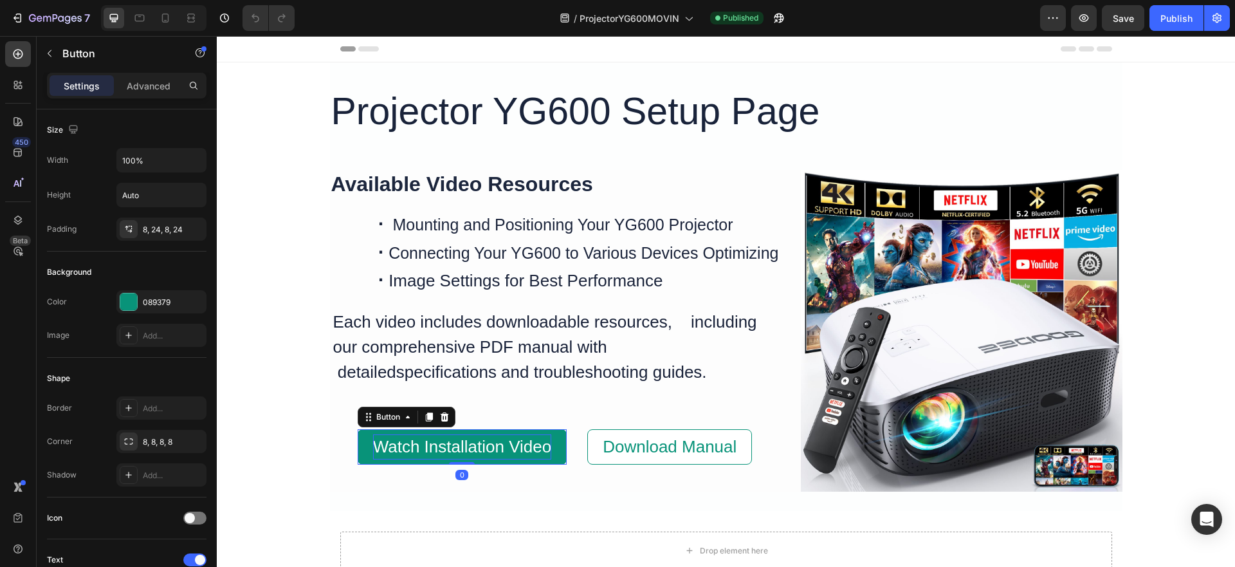
click at [457, 444] on span "Watch Installation Video" at bounding box center [462, 446] width 179 height 19
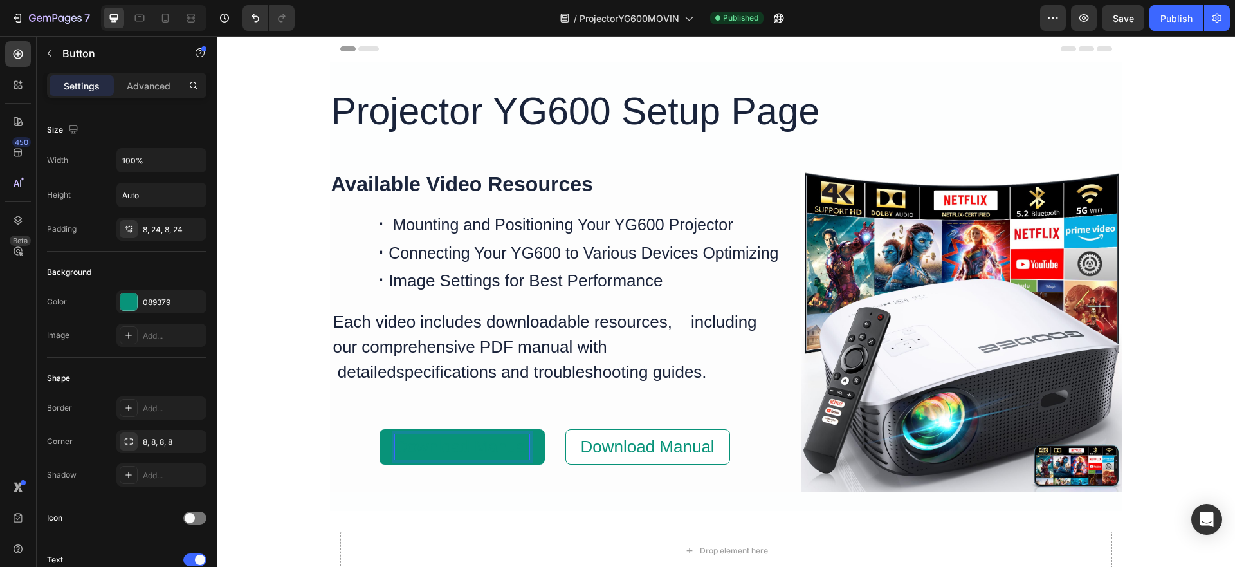
click at [460, 443] on span "Download Manual" at bounding box center [462, 446] width 134 height 19
click at [474, 446] on span "Download Manual" at bounding box center [462, 446] width 134 height 19
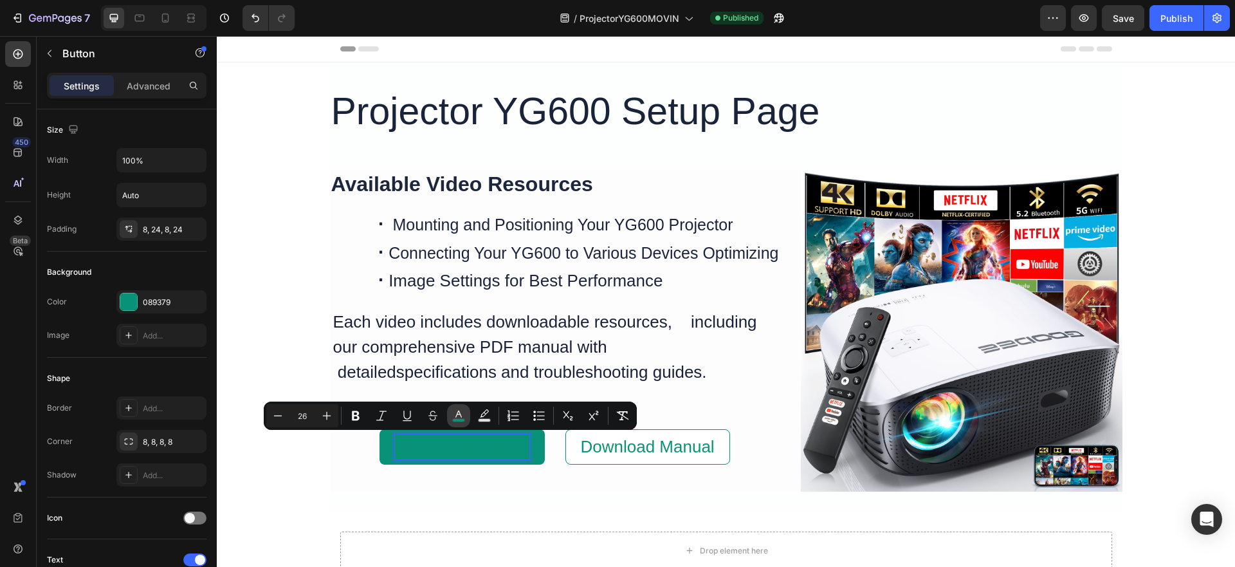
click at [462, 416] on icon "Editor contextual toolbar" at bounding box center [458, 415] width 13 height 13
type input "089379"
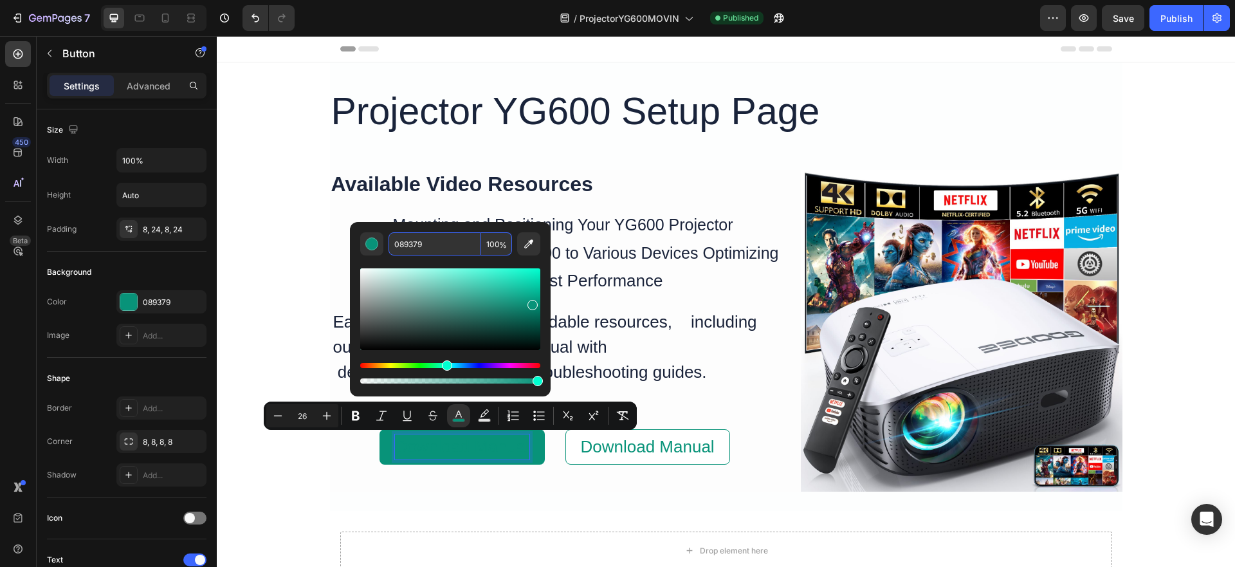
click at [441, 244] on input "089379" at bounding box center [434, 243] width 93 height 23
type input "FFFFFF"
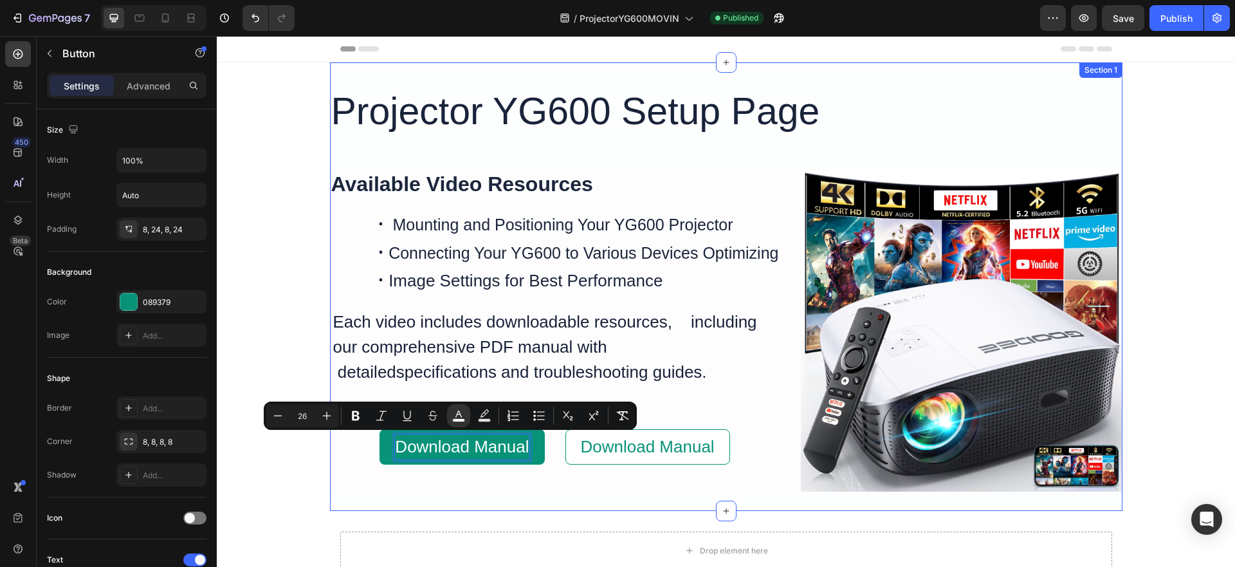
click at [585, 491] on div "Projector YG600 Setup Page Heading Available Video Resources Heading · Mounting…" at bounding box center [726, 286] width 792 height 448
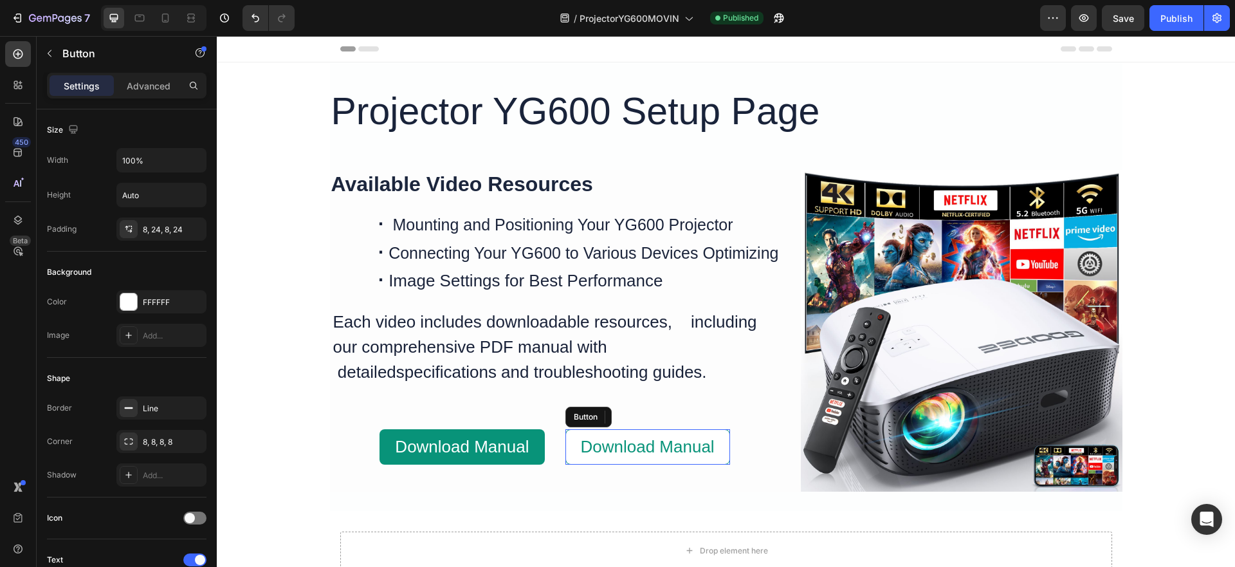
click at [572, 436] on button "Download Manual" at bounding box center [647, 446] width 165 height 35
click at [379, 440] on button "Download Manual" at bounding box center [461, 446] width 165 height 35
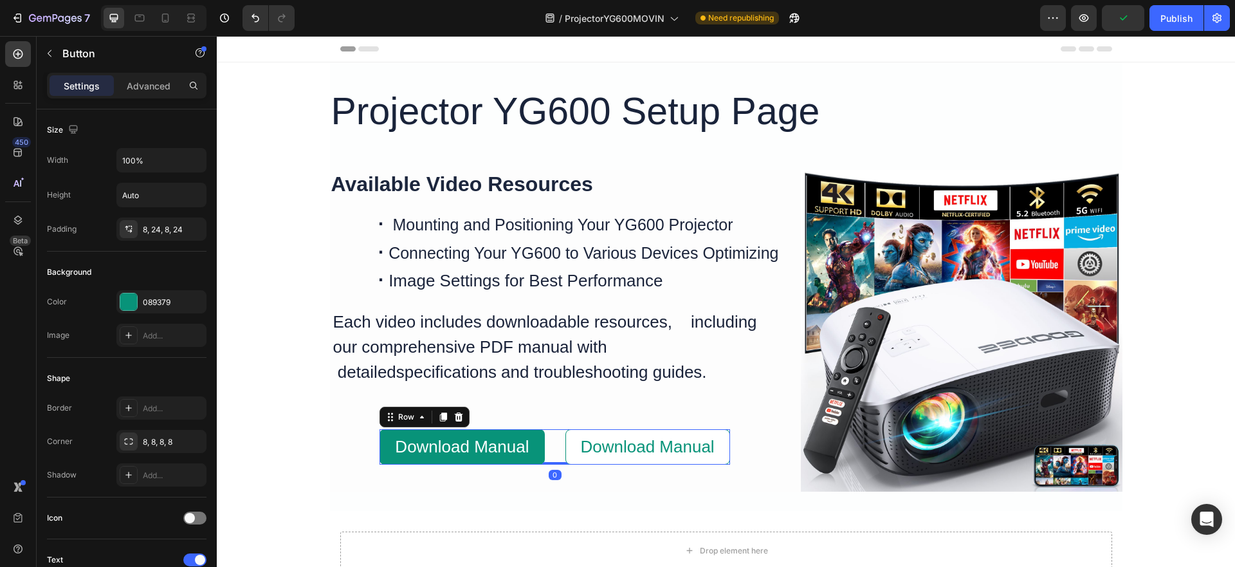
click at [550, 434] on div "Download Manual Button Download Manual Button Row 0" at bounding box center [554, 446] width 350 height 35
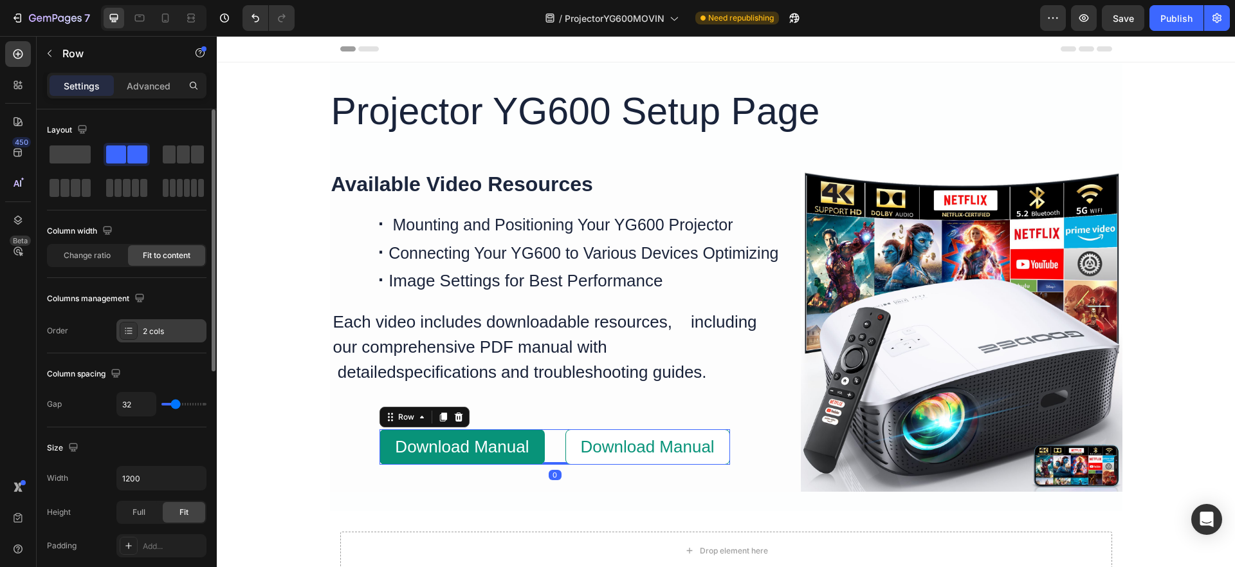
click at [134, 325] on div at bounding box center [129, 331] width 18 height 18
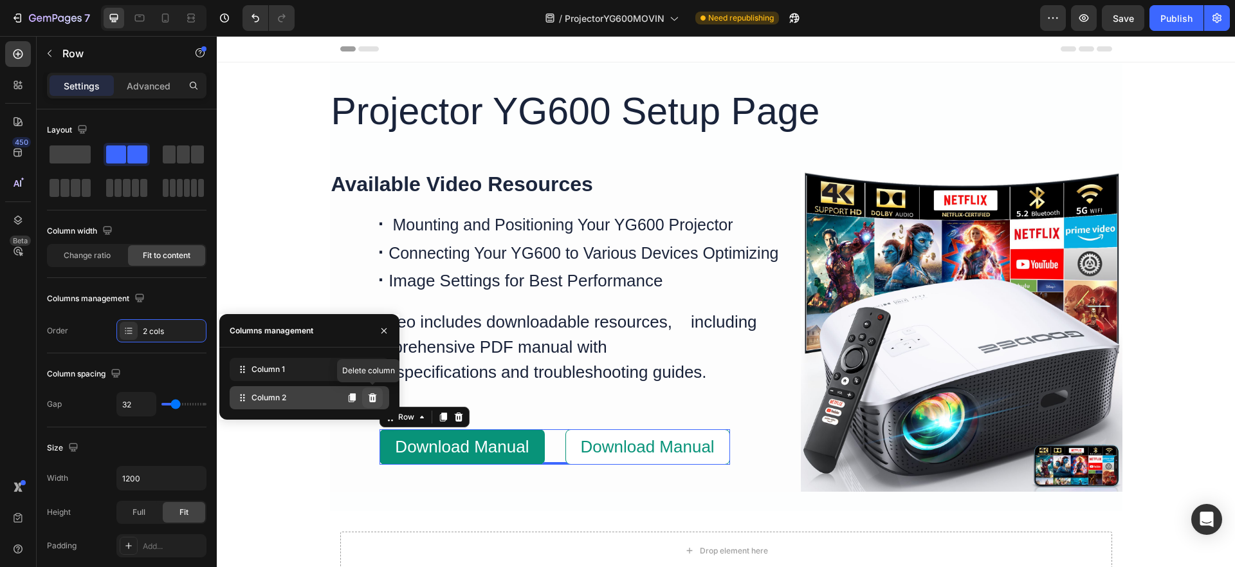
click at [375, 397] on icon at bounding box center [372, 397] width 8 height 9
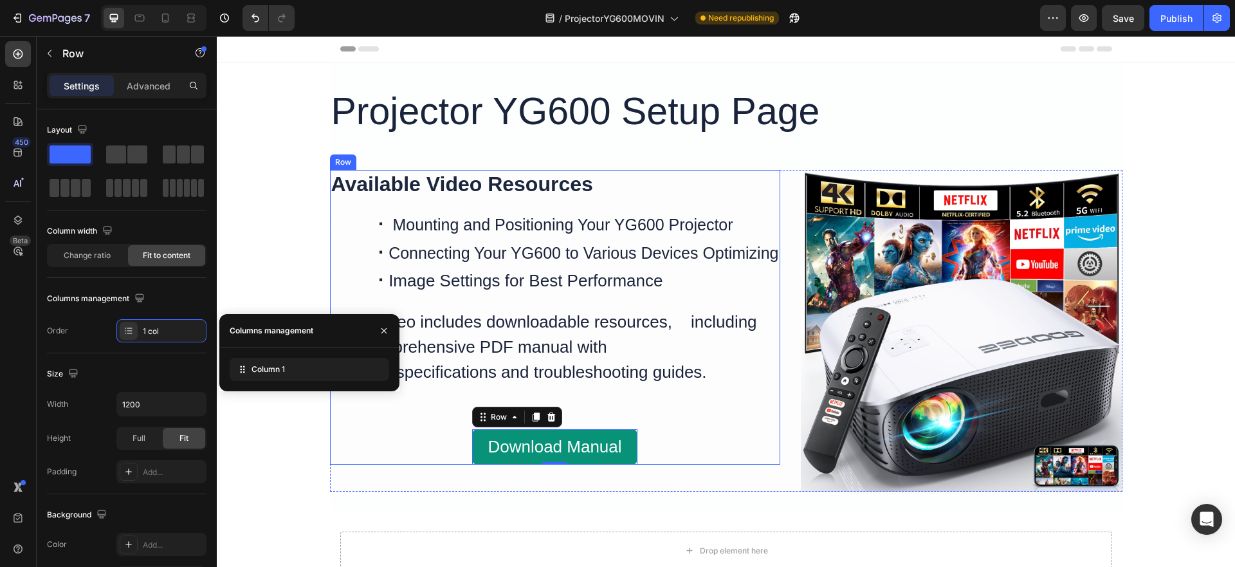
click at [381, 452] on div "Available Video Resources Heading · Mounting and Positioning Your YG600 Project…" at bounding box center [555, 317] width 450 height 295
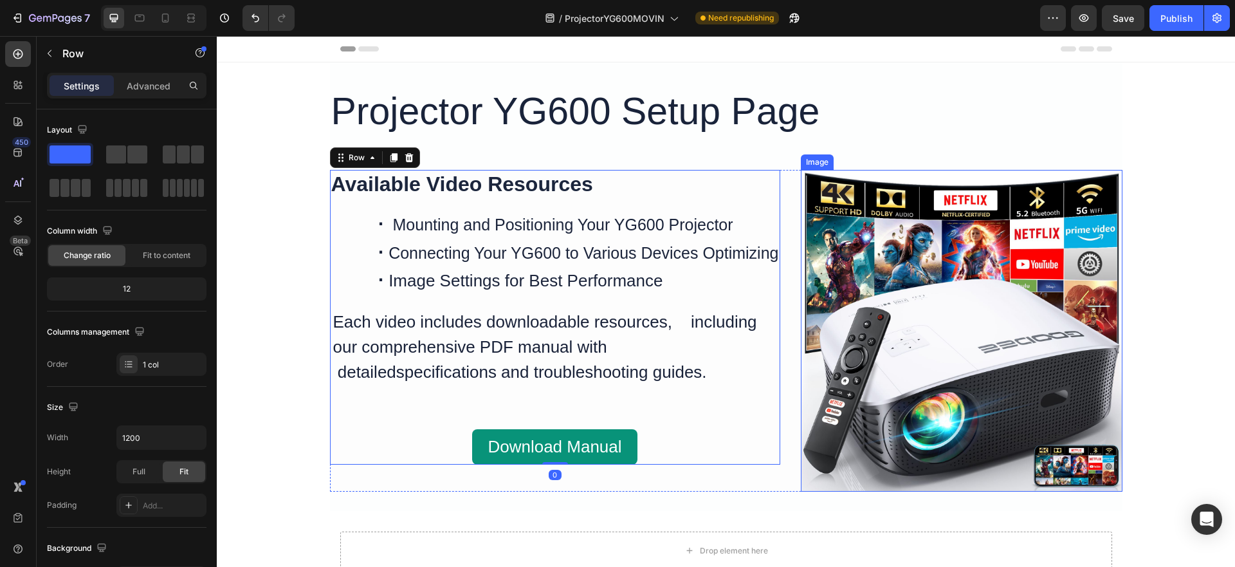
click at [936, 271] on img at bounding box center [962, 331] width 322 height 322
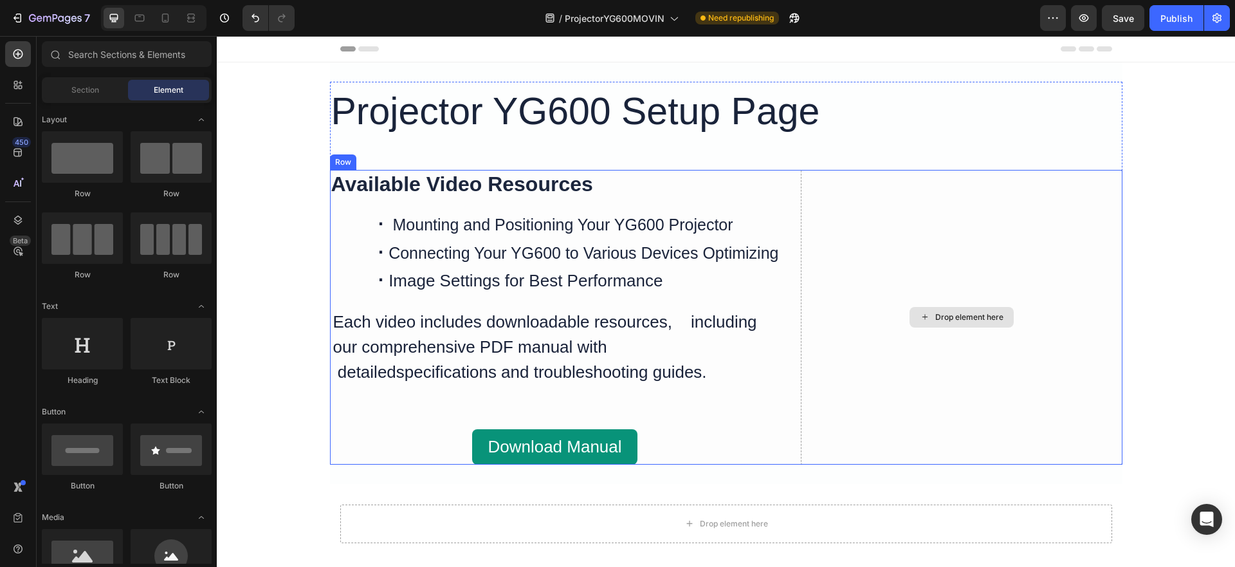
click at [935, 313] on div "Drop element here" at bounding box center [969, 317] width 68 height 10
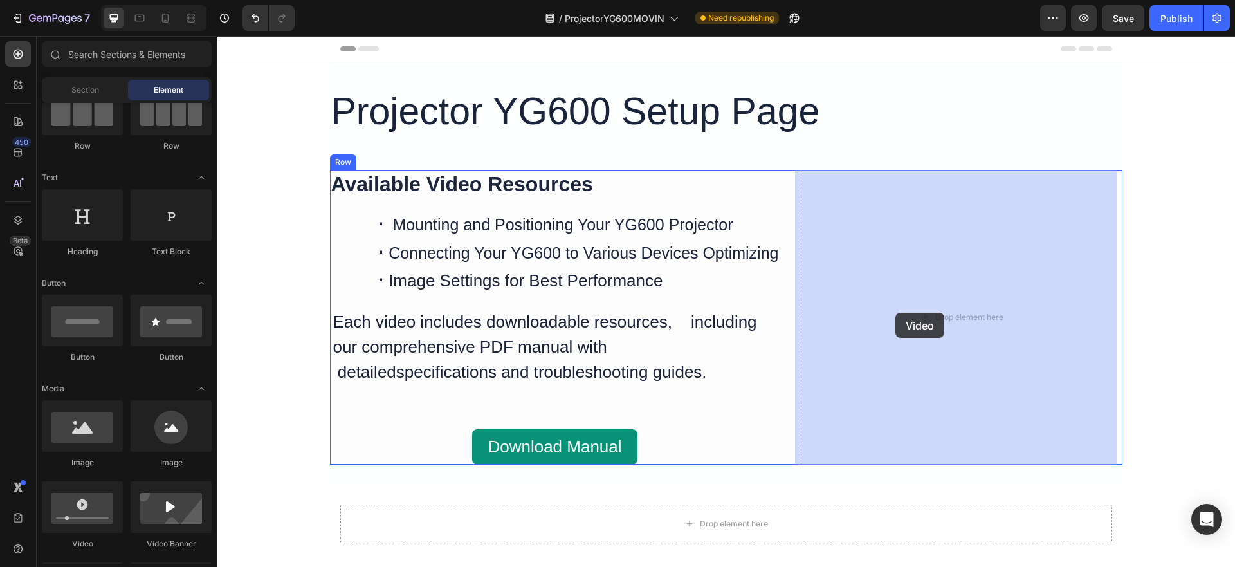
drag, startPoint x: 510, startPoint y: 514, endPoint x: 895, endPoint y: 313, distance: 434.9
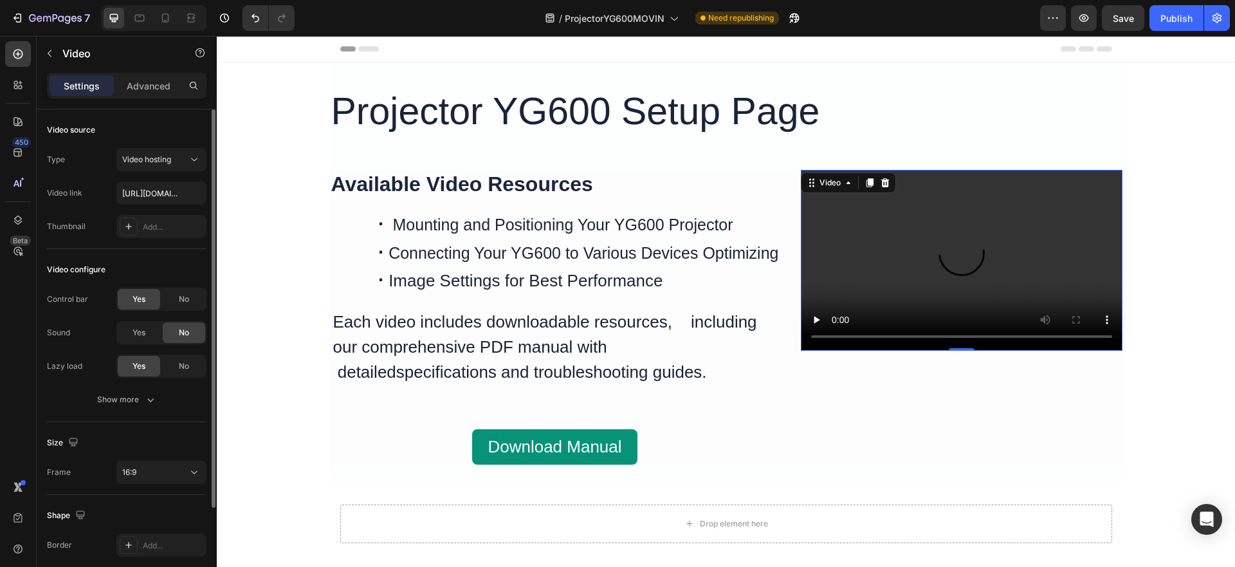
scroll to position [64, 0]
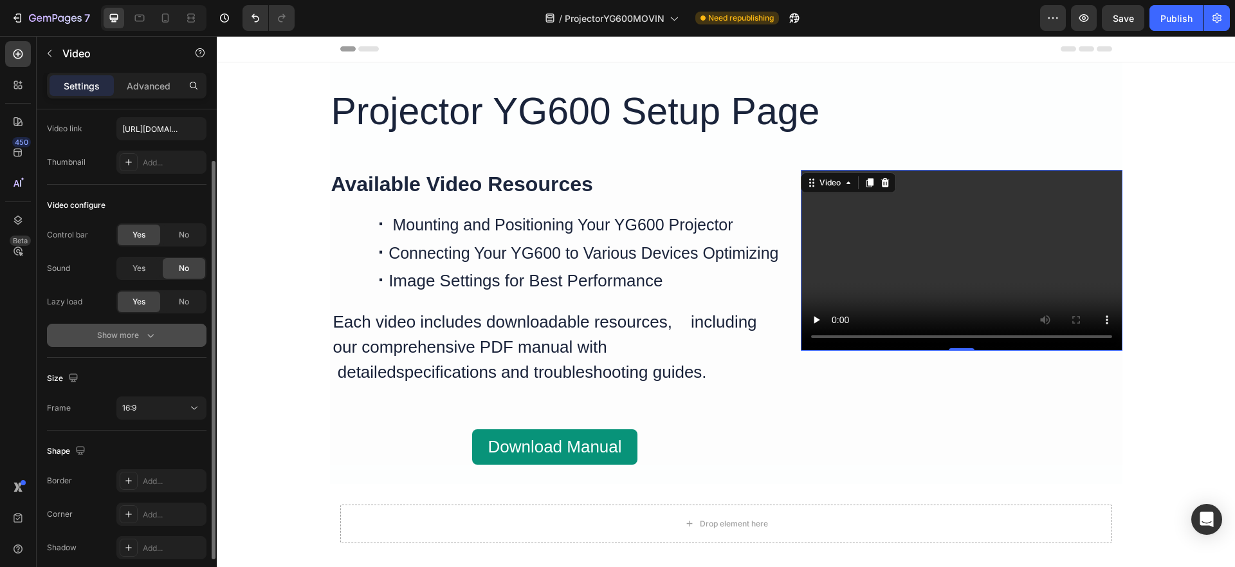
click at [146, 338] on icon "button" at bounding box center [150, 335] width 13 height 13
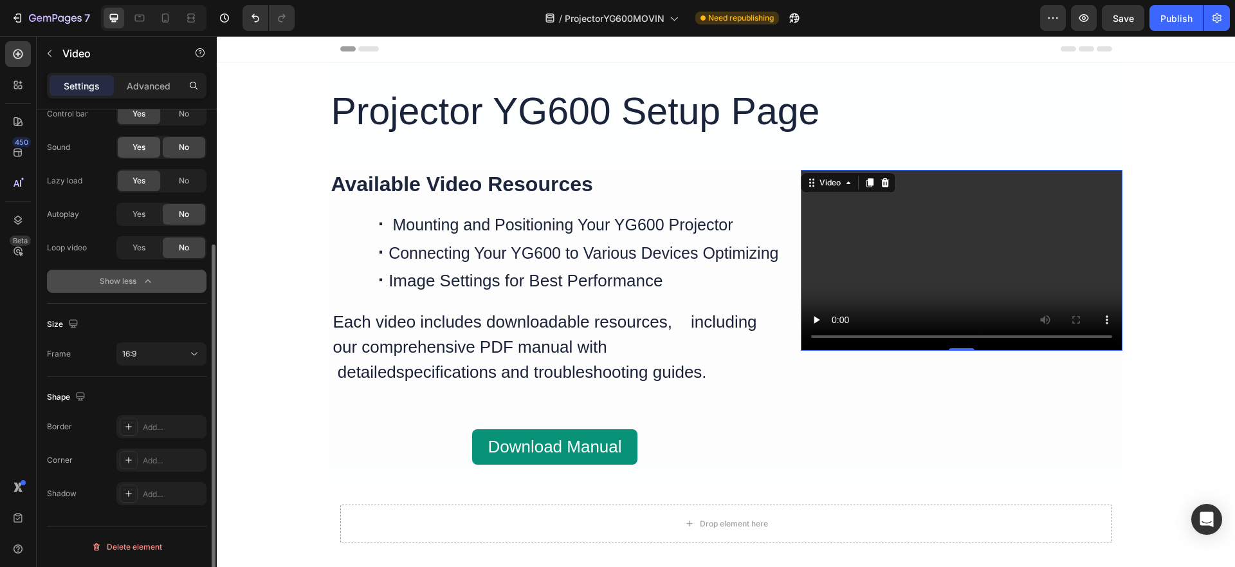
scroll to position [0, 0]
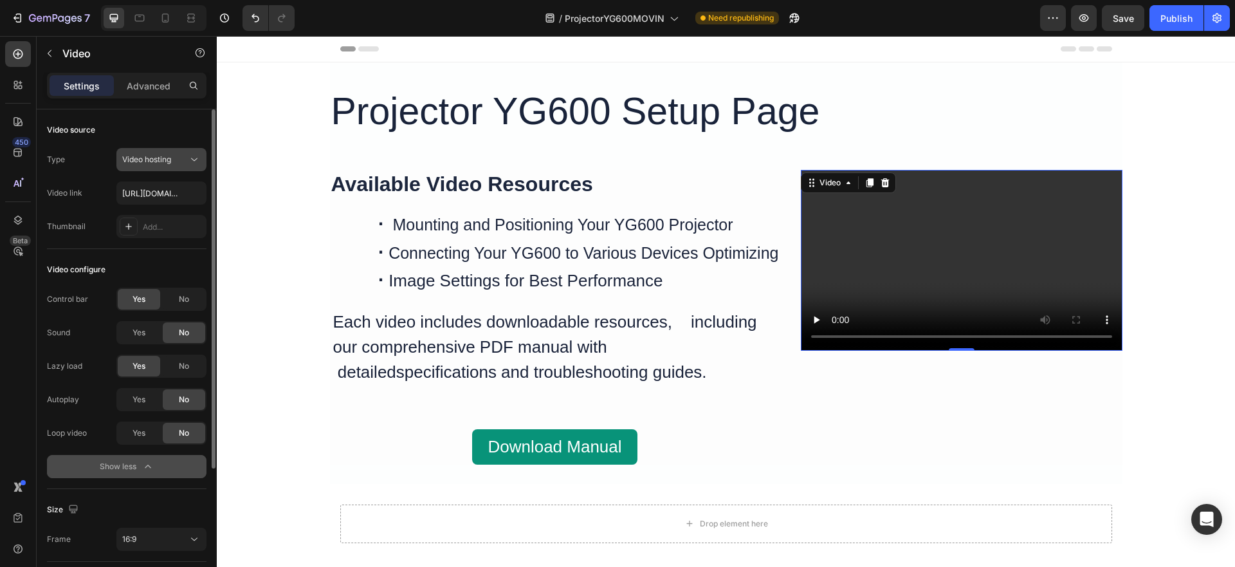
click at [197, 161] on icon at bounding box center [194, 159] width 13 height 13
click at [154, 225] on div "Add..." at bounding box center [173, 227] width 60 height 12
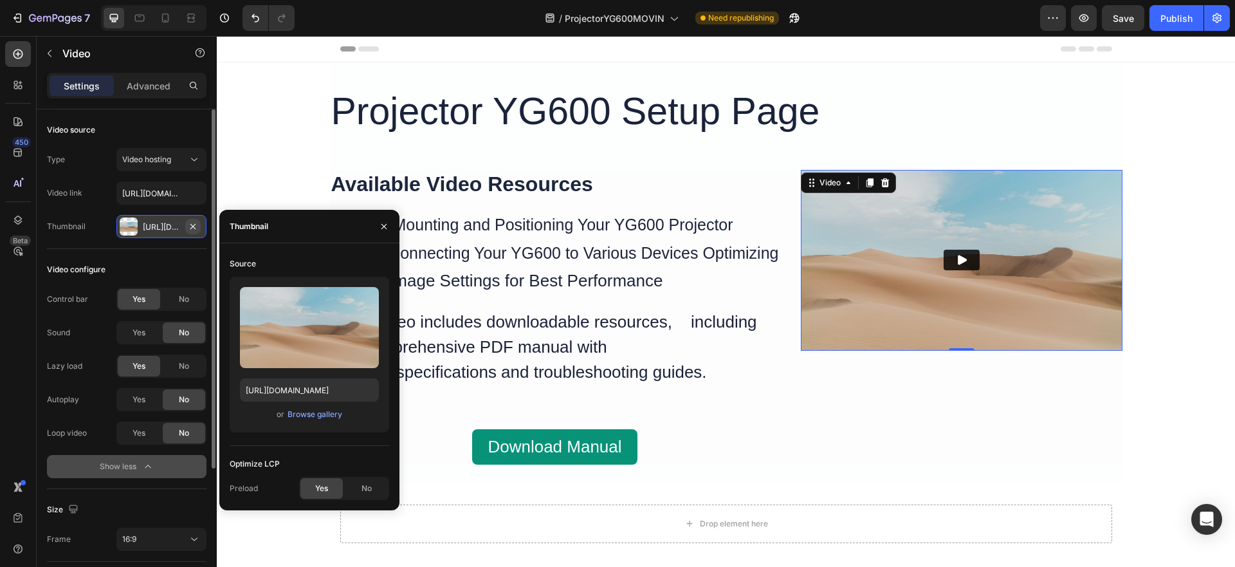
click at [195, 224] on icon "button" at bounding box center [193, 226] width 10 height 10
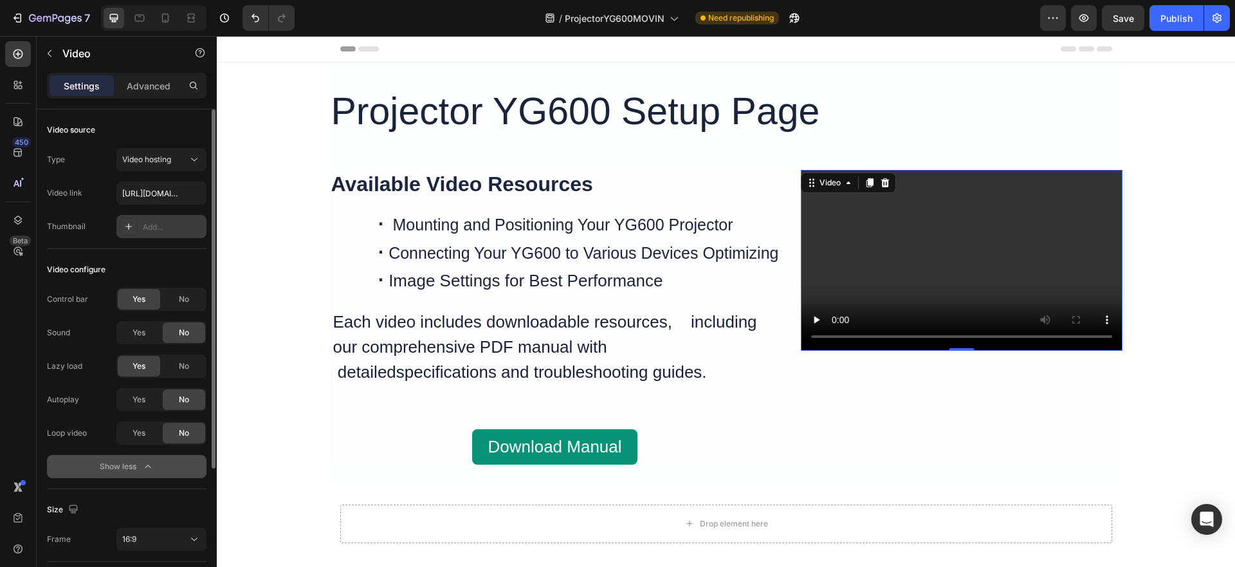
click at [165, 224] on div "Add..." at bounding box center [173, 227] width 60 height 12
type input "https://ucarecdn.com/06075225-af9e-460c-8e3c-6be63c0b773a/-/format/auto/"
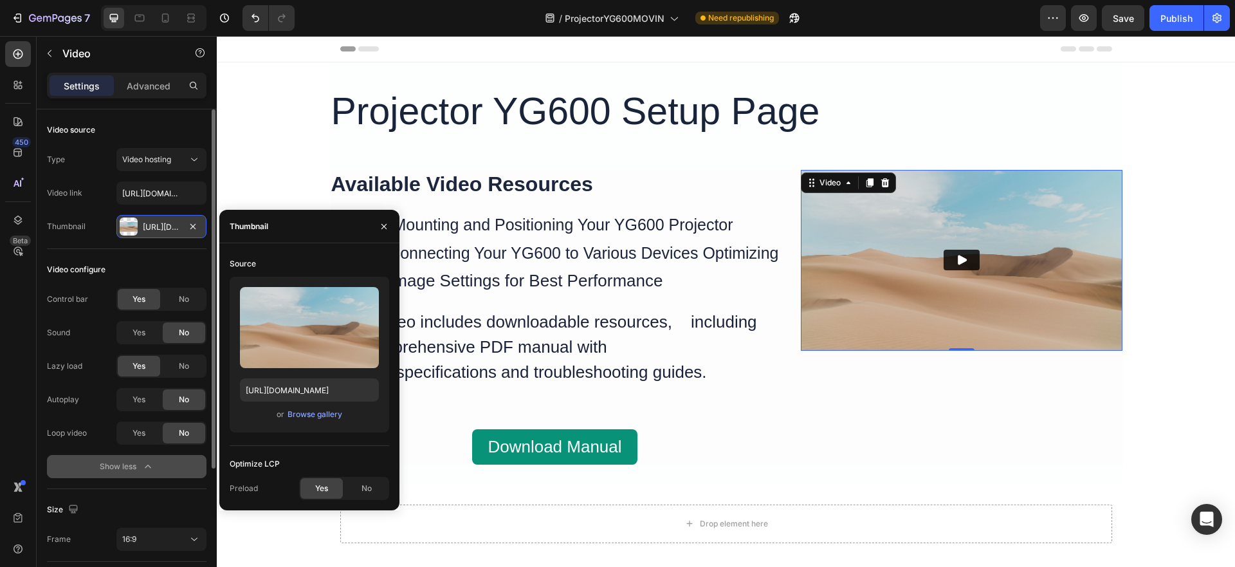
click at [165, 224] on div "Https://ucarecdn.Com/06075225-af9e-460c-8e3c-6be63c0b773a/-/format/auto/" at bounding box center [161, 227] width 37 height 12
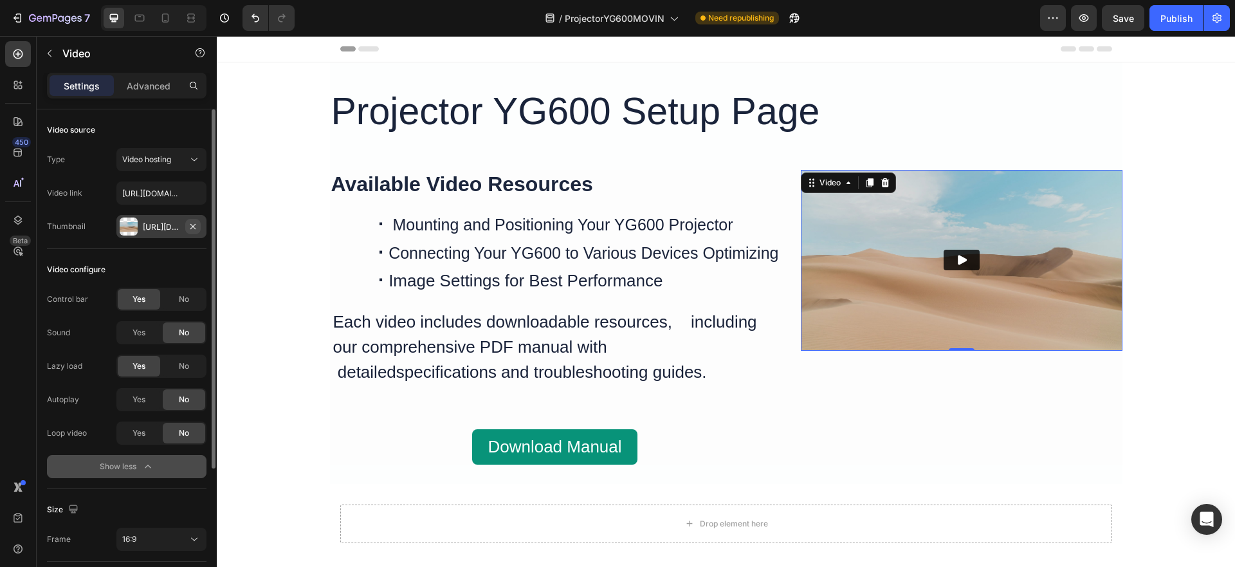
click at [191, 226] on icon "button" at bounding box center [193, 226] width 10 height 10
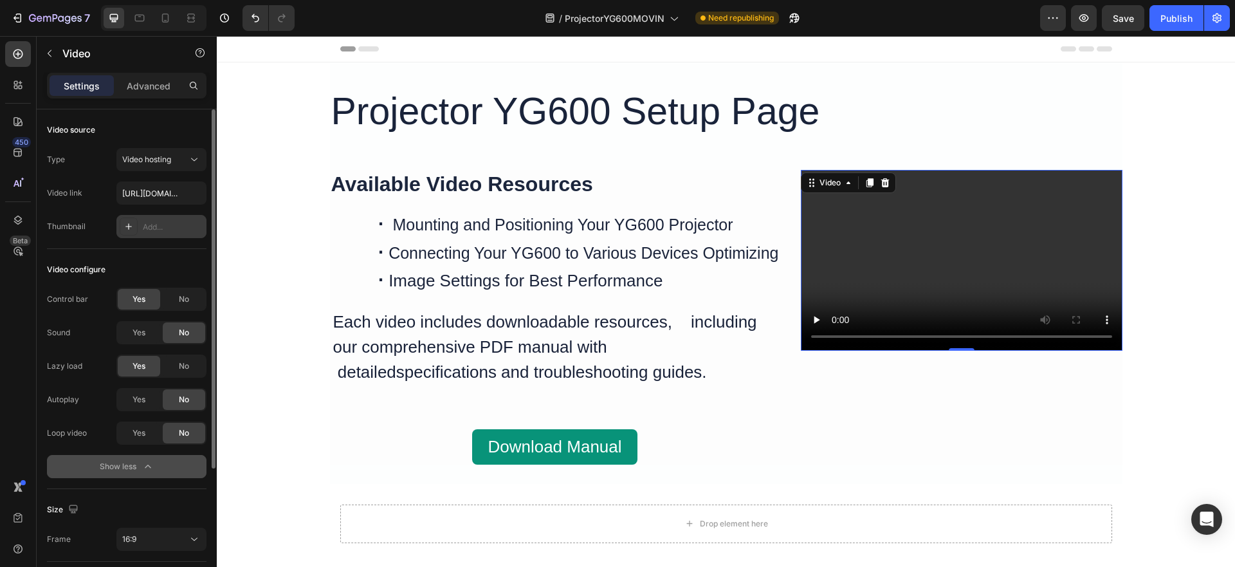
click at [168, 226] on div "Add..." at bounding box center [173, 227] width 60 height 12
type input "https://ucarecdn.com/06075225-af9e-460c-8e3c-6be63c0b773a/-/format/auto/"
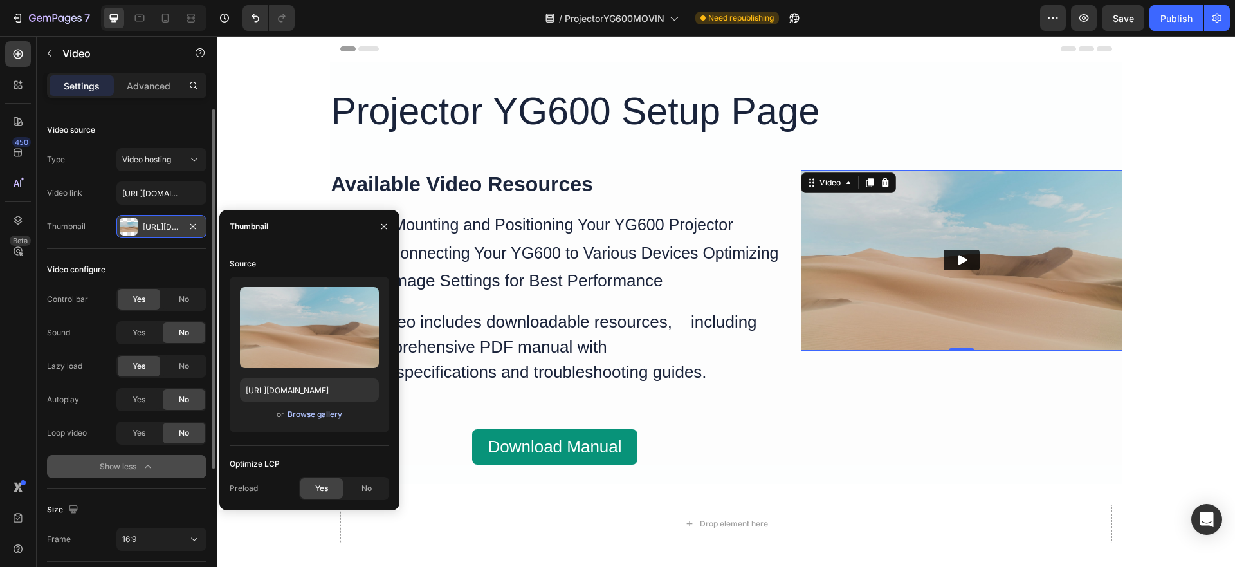
click at [322, 416] on div "Browse gallery" at bounding box center [314, 414] width 55 height 12
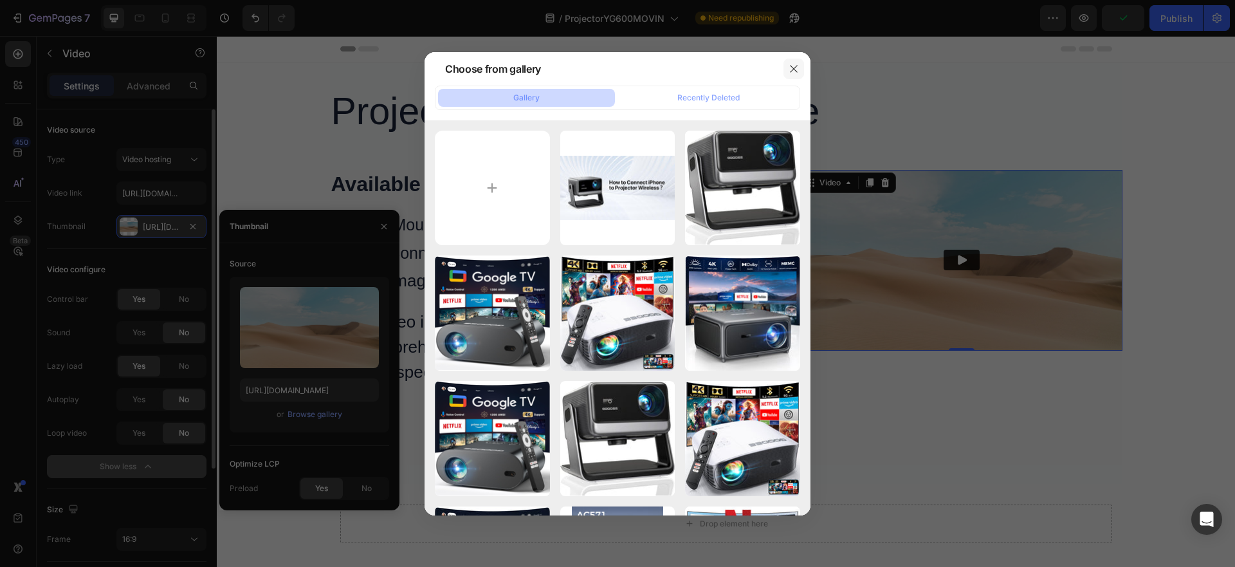
click at [794, 68] on icon "button" at bounding box center [793, 69] width 10 height 10
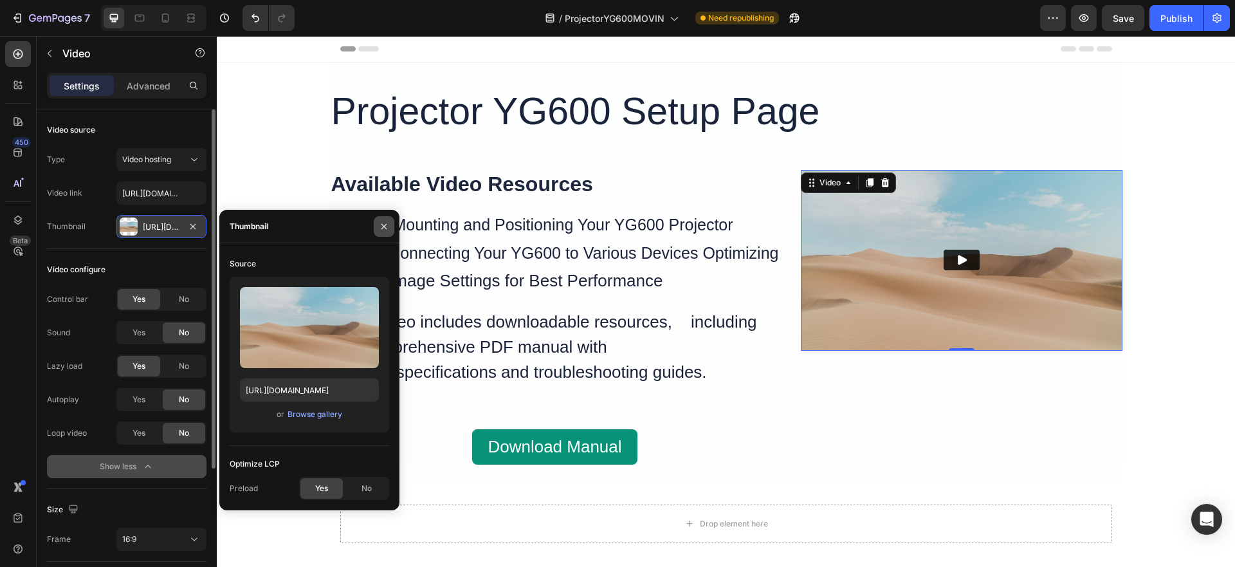
click at [383, 227] on icon "button" at bounding box center [383, 225] width 5 height 5
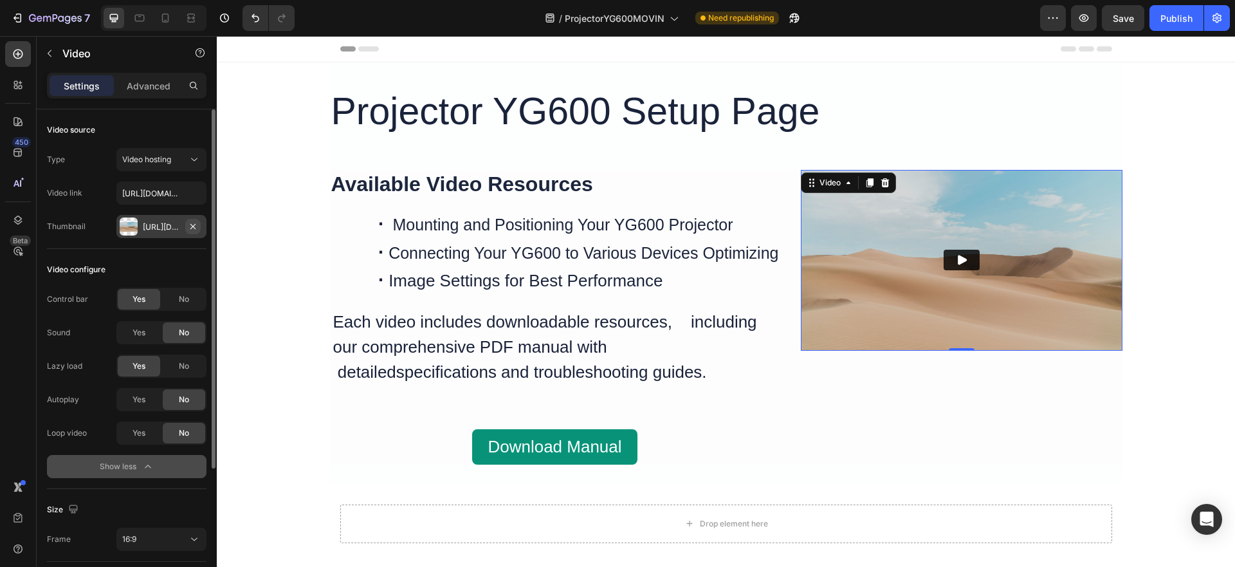
click at [194, 224] on icon "button" at bounding box center [193, 226] width 10 height 10
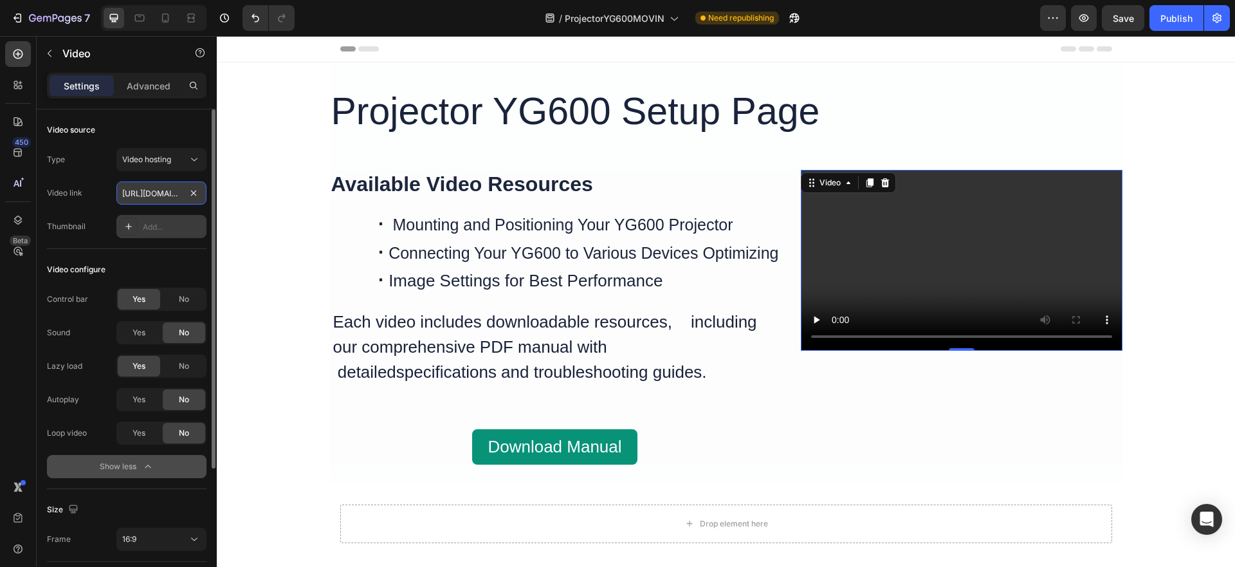
click at [149, 190] on input "https://cdn.shopify.com/videos/c/o/v/2cd3deb506b54b009063f7270ab5cf2e.mp4" at bounding box center [161, 192] width 90 height 23
paste input "3ba9031ccb8b43e69f285637d14a459b"
type input "https://cdn.shopify.com/videos/c/o/v/3ba9031ccb8b43e69f285637d14a459b.mp4"
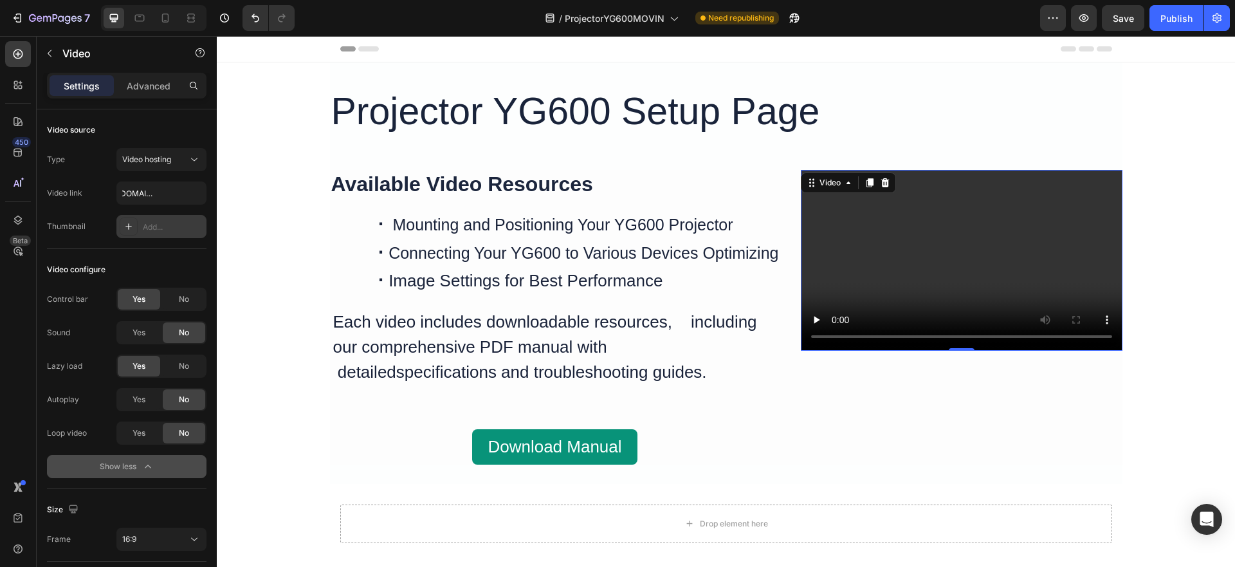
scroll to position [0, 0]
click at [132, 221] on icon at bounding box center [128, 226] width 10 height 10
type input "https://ucarecdn.com/06075225-af9e-460c-8e3c-6be63c0b773a/-/format/auto/"
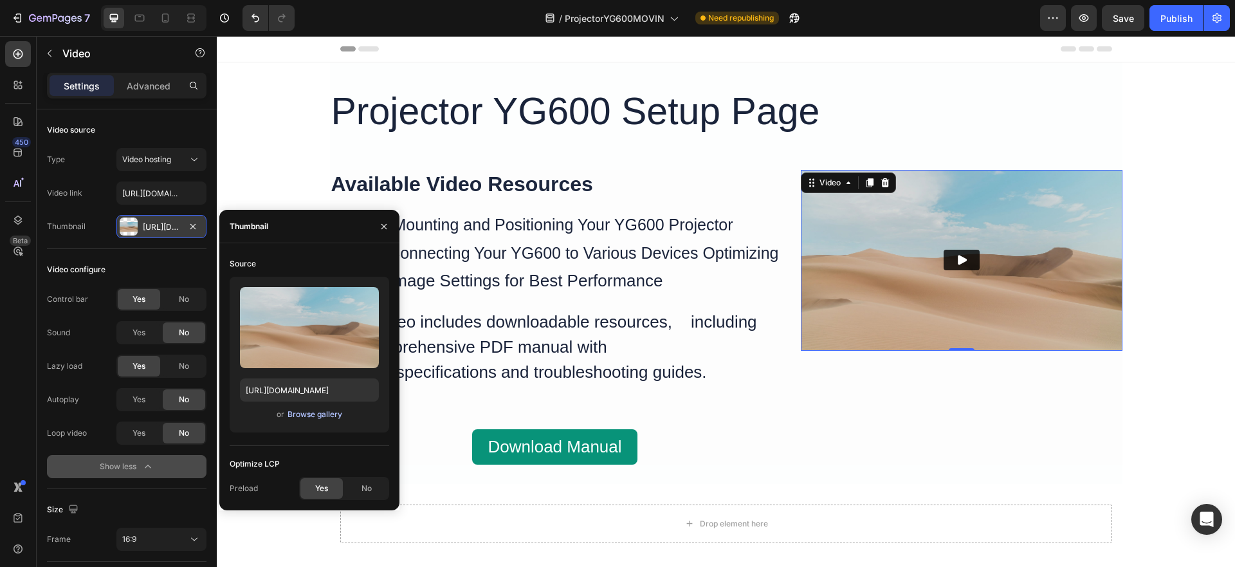
click at [316, 413] on div "Browse gallery" at bounding box center [314, 414] width 55 height 12
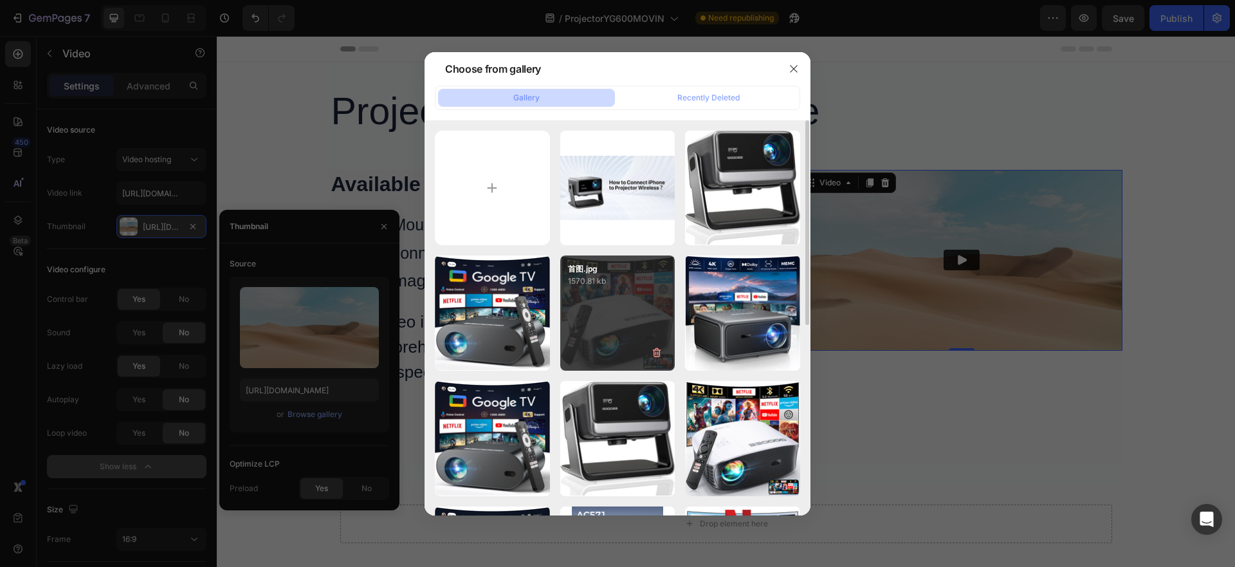
click at [608, 317] on div "首图.jpg 1570.81 kb" at bounding box center [617, 312] width 115 height 115
type input "https://cdn.shopify.com/s/files/1/0275/0903/0960/files/gempages_582627588988469…"
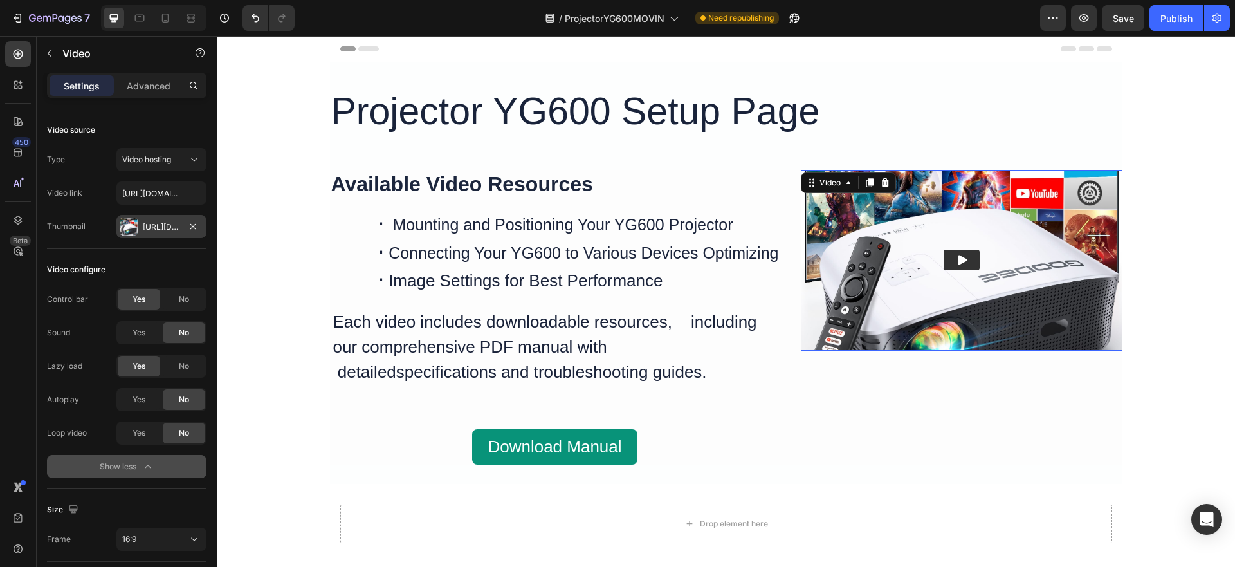
click at [961, 354] on div "Video 8" at bounding box center [962, 317] width 322 height 295
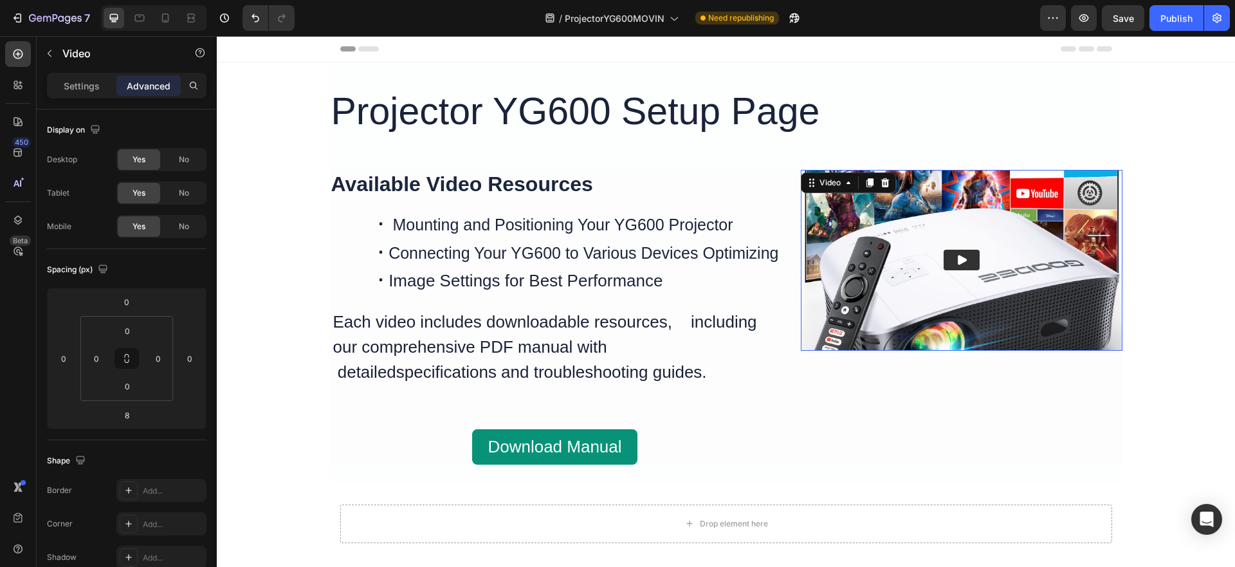
click at [950, 338] on img at bounding box center [962, 260] width 322 height 181
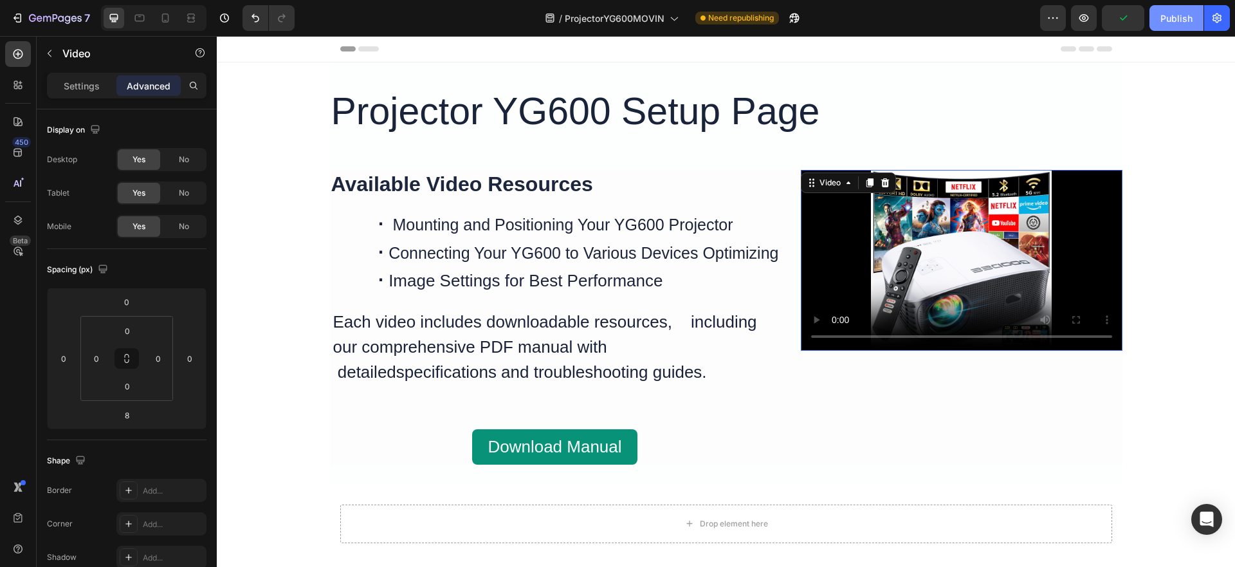
click at [1174, 25] on button "Publish" at bounding box center [1176, 18] width 54 height 26
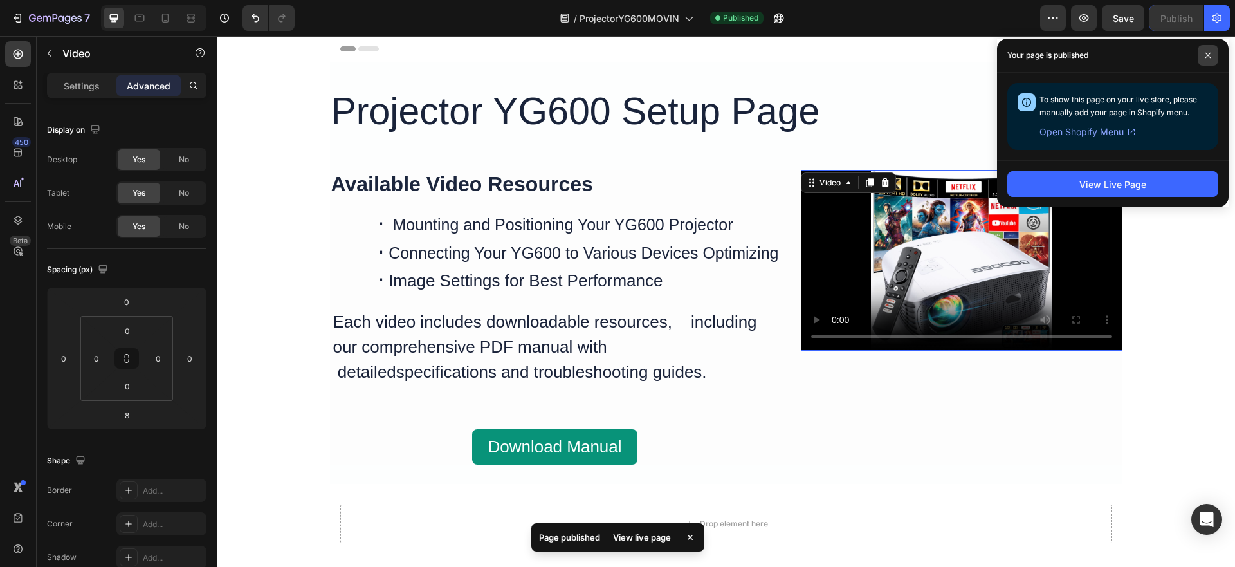
click at [1212, 54] on span at bounding box center [1207, 55] width 21 height 21
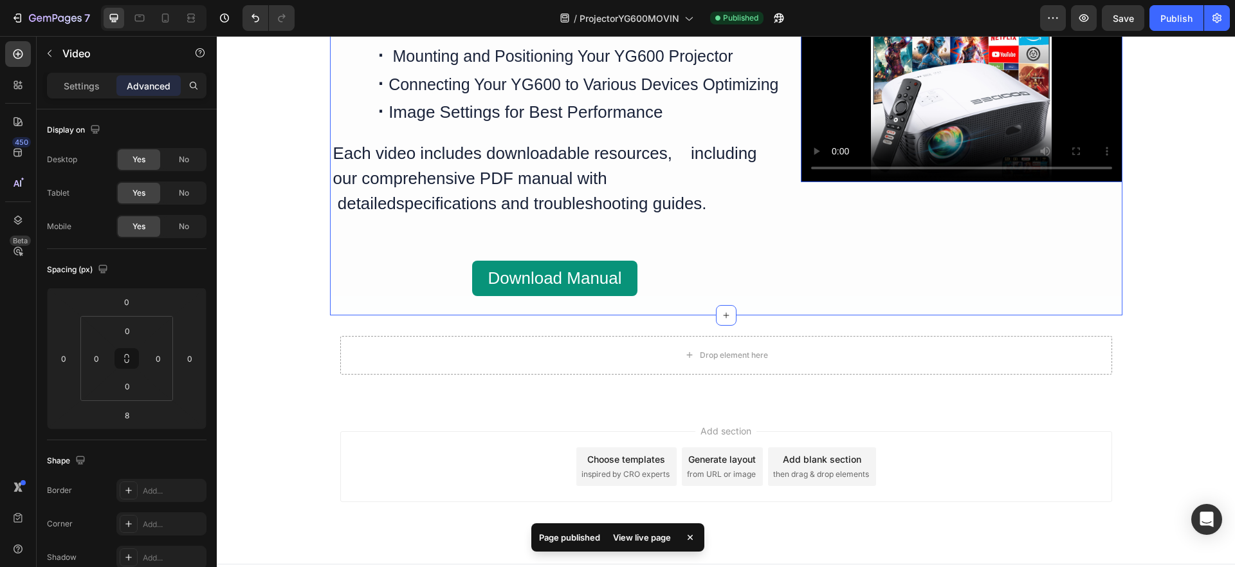
scroll to position [192, 0]
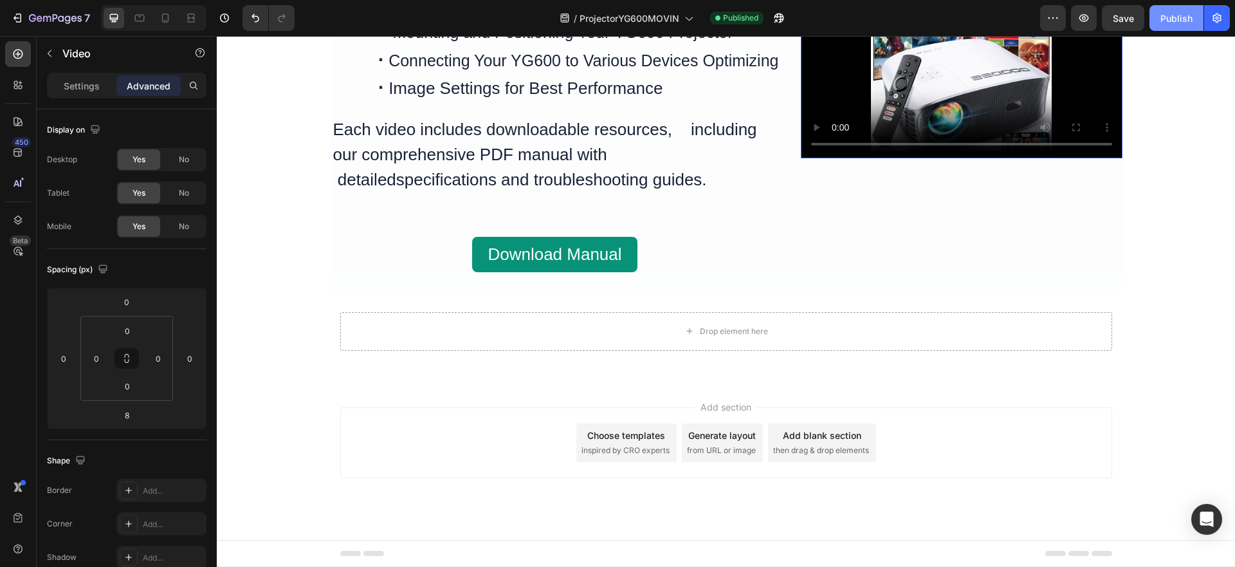
click at [1178, 15] on div "Publish" at bounding box center [1176, 19] width 32 height 14
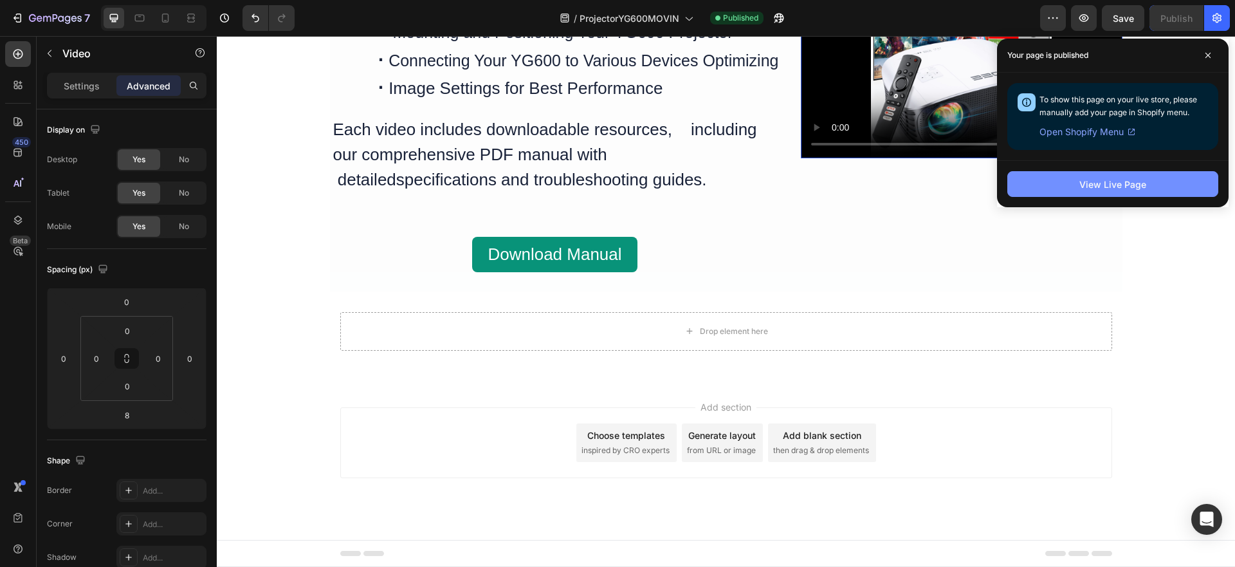
click at [1143, 177] on div "View Live Page" at bounding box center [1112, 184] width 67 height 14
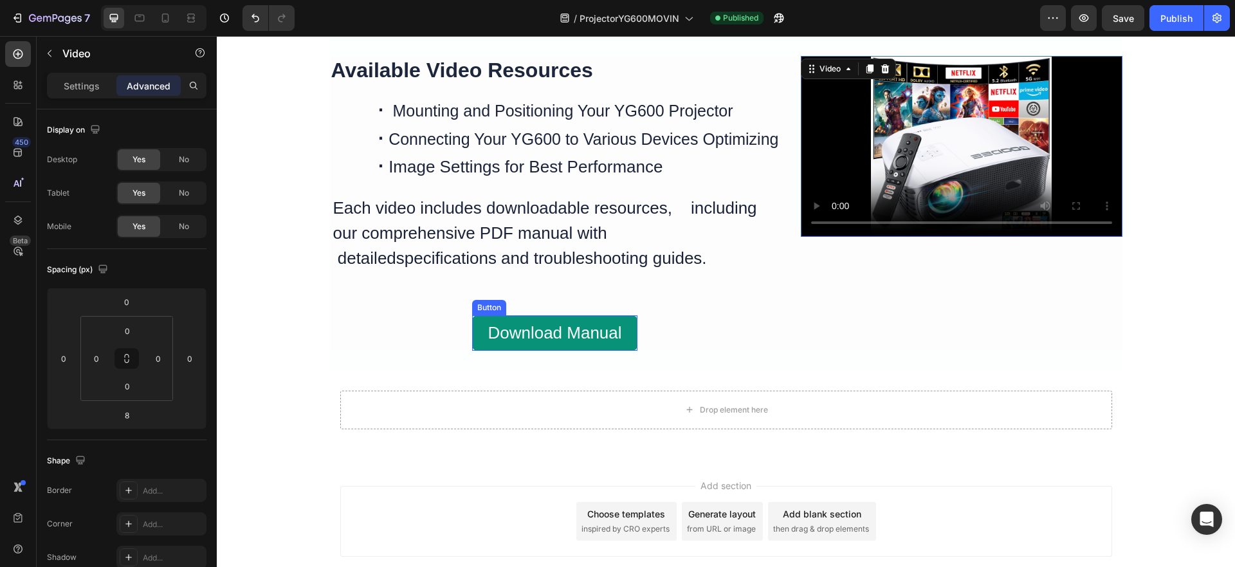
scroll to position [0, 0]
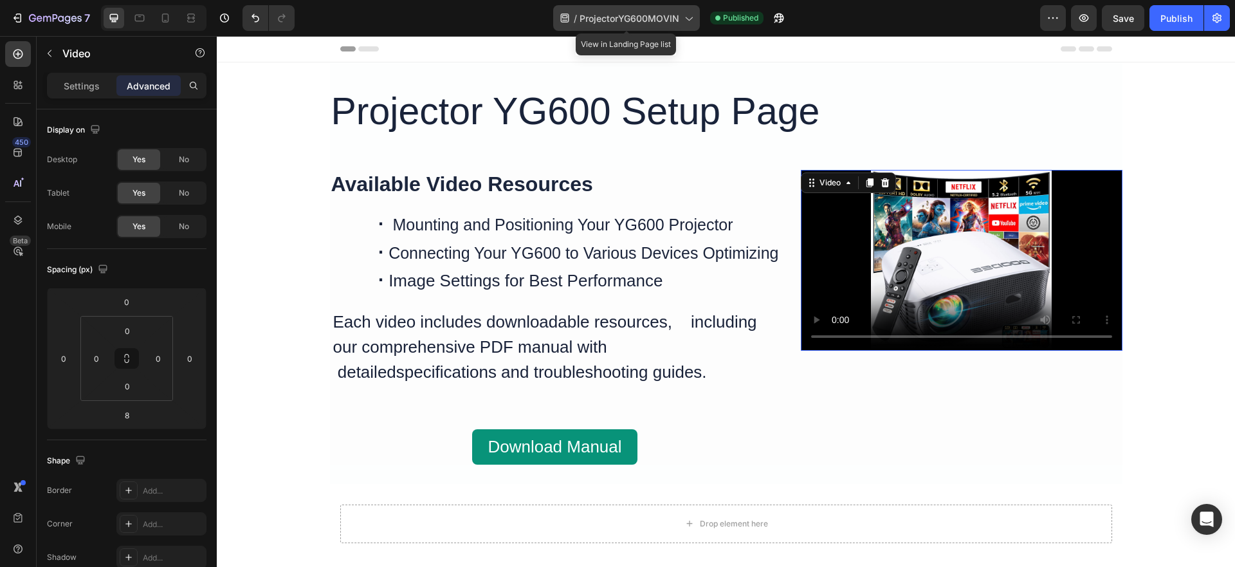
click at [635, 17] on span "ProjectorYG600MOVIN" at bounding box center [629, 19] width 100 height 14
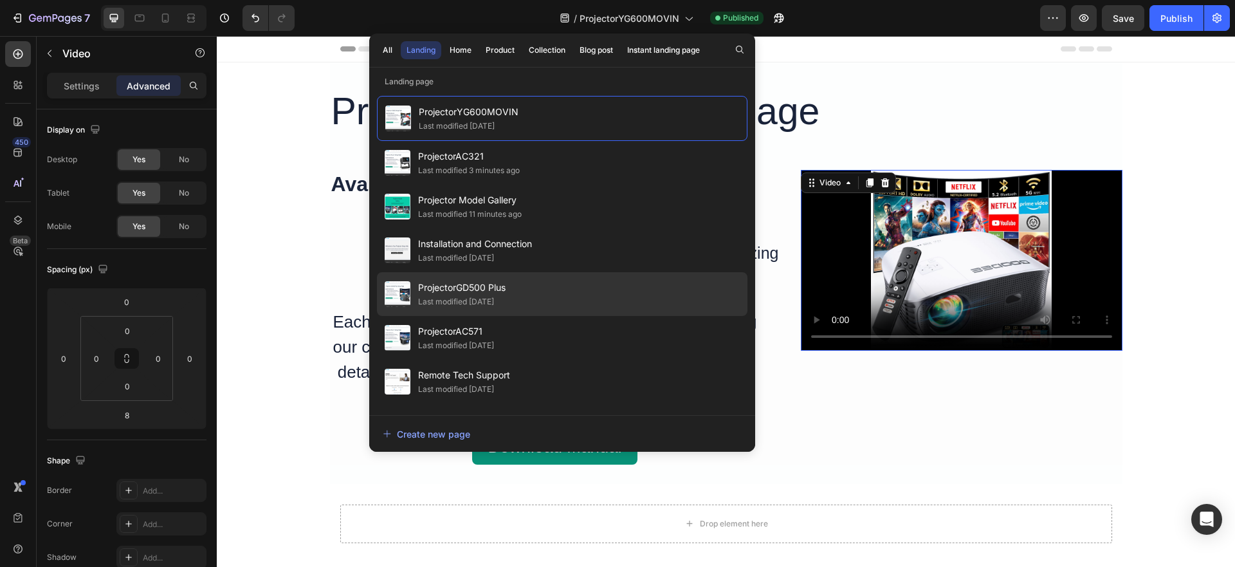
click at [527, 295] on div "ProjectorGD500 Plus Last modified 2 days ago" at bounding box center [562, 294] width 370 height 44
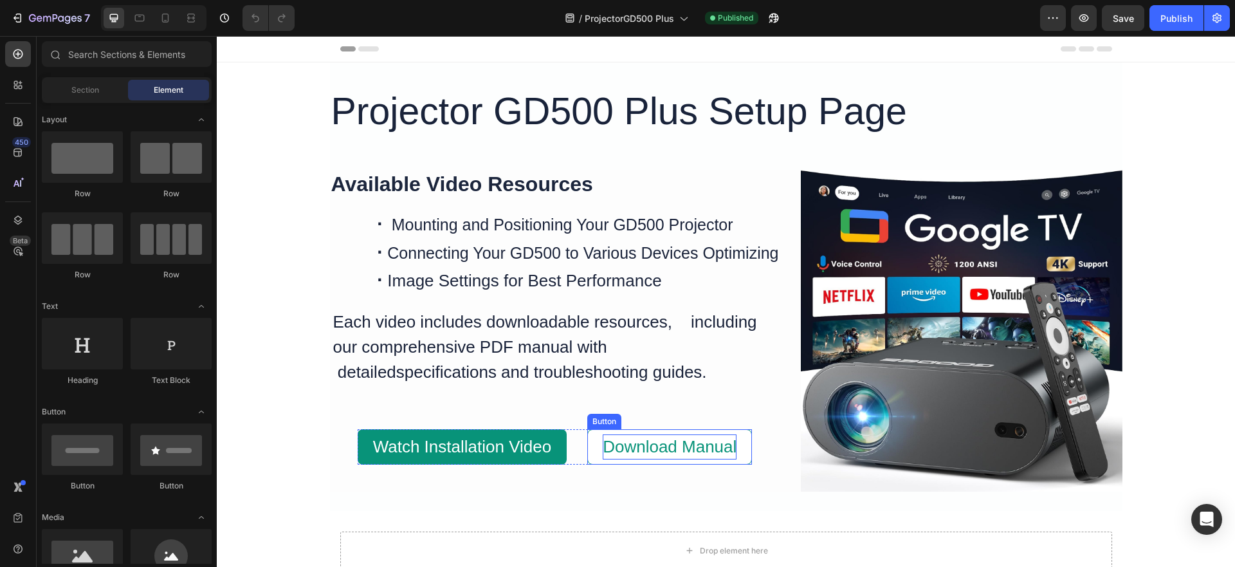
click at [619, 444] on span "Download Manual" at bounding box center [670, 446] width 134 height 19
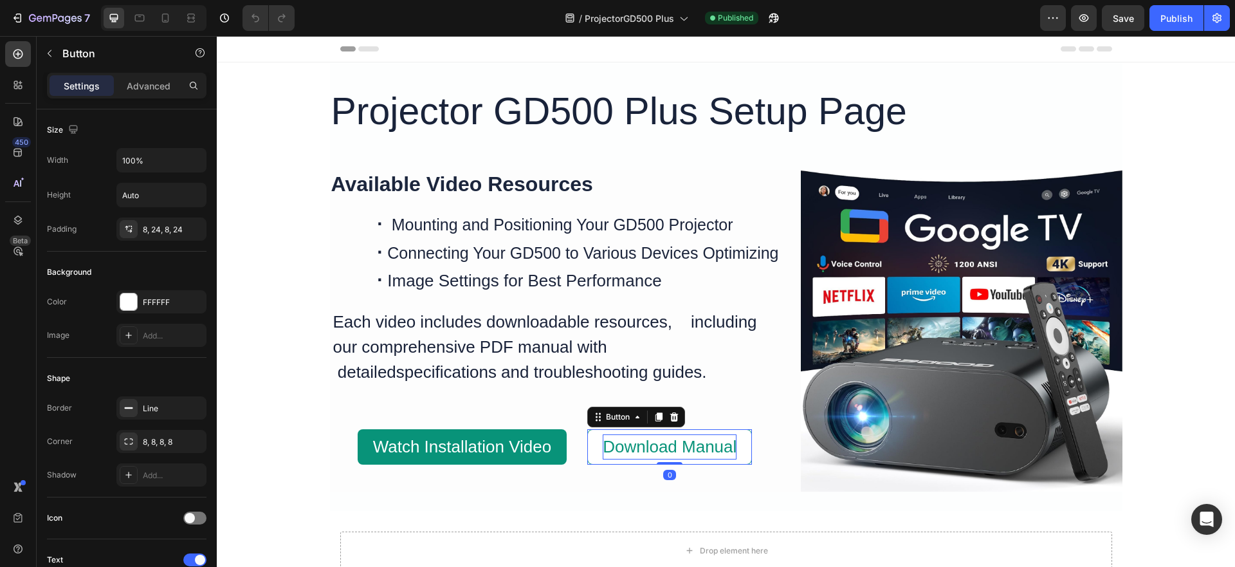
click at [619, 444] on span "Download Manual" at bounding box center [670, 446] width 134 height 19
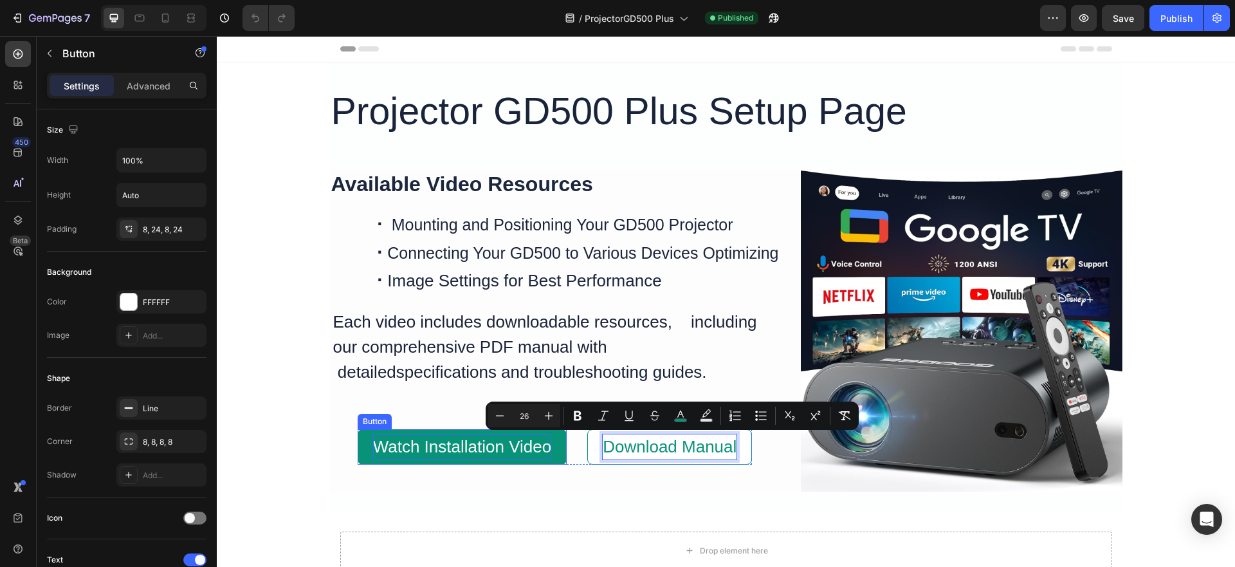
click at [493, 442] on span "Watch Installation Video" at bounding box center [462, 446] width 179 height 19
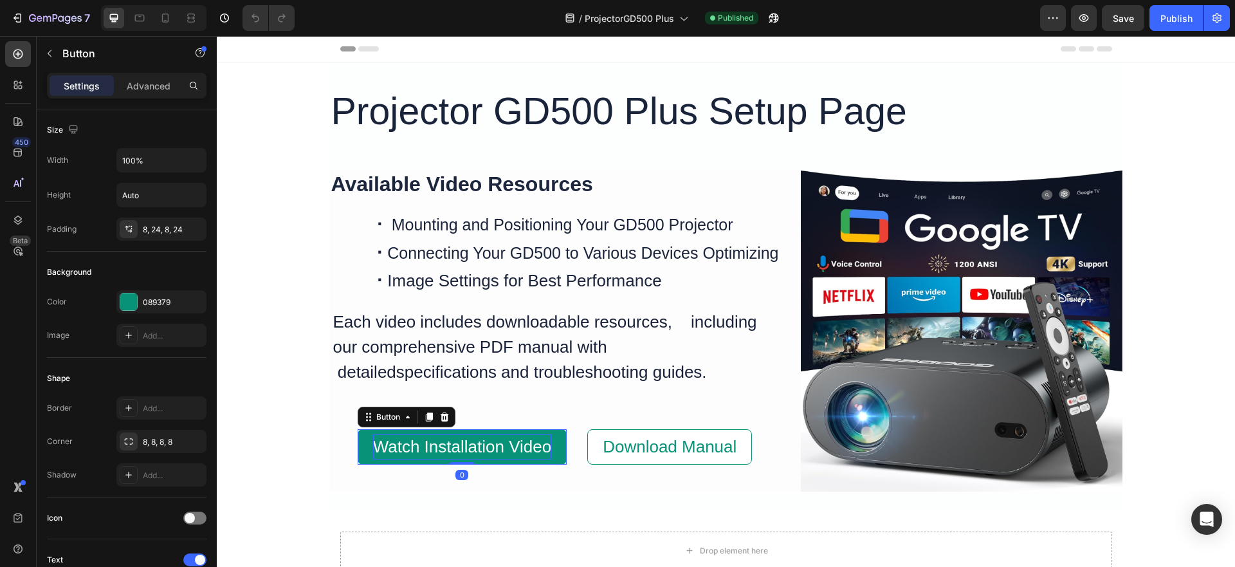
click at [493, 442] on span "Watch Installation Video" at bounding box center [462, 446] width 179 height 19
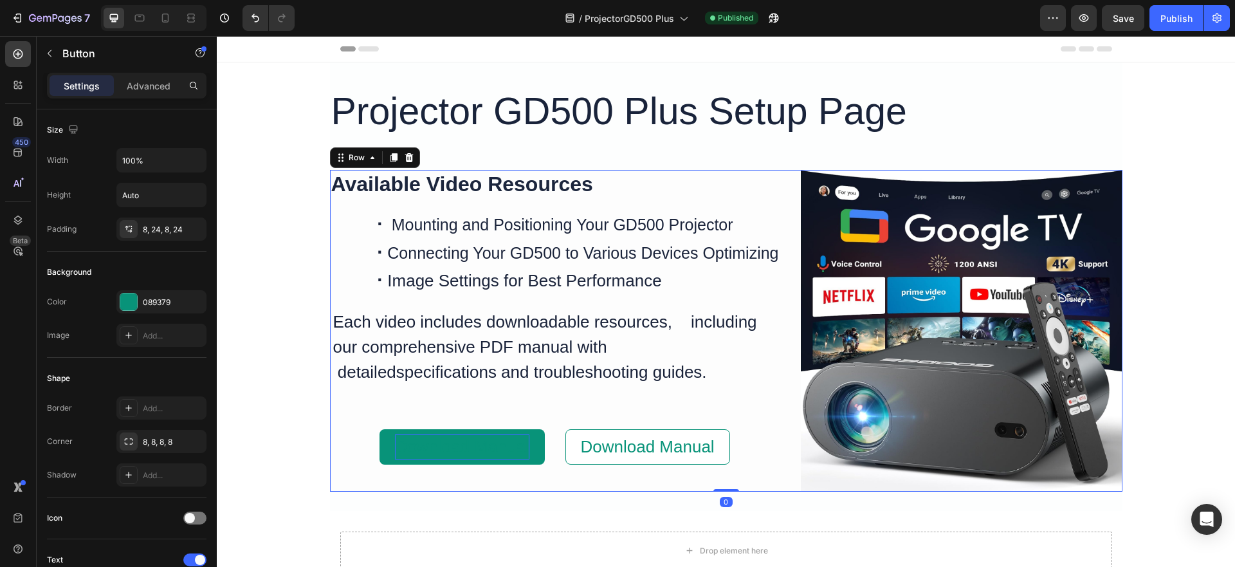
click at [470, 468] on div "Available Video Resources Heading · Mounting and Positioning Your GD500 Project…" at bounding box center [555, 331] width 450 height 322
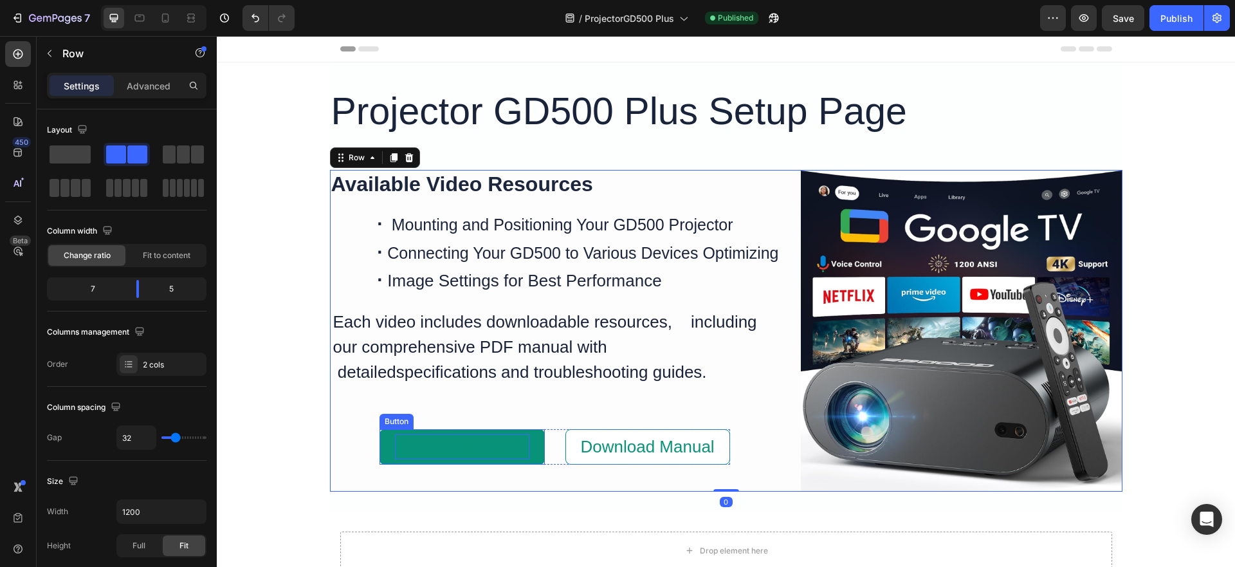
click at [473, 448] on span "Download Manual" at bounding box center [462, 446] width 134 height 19
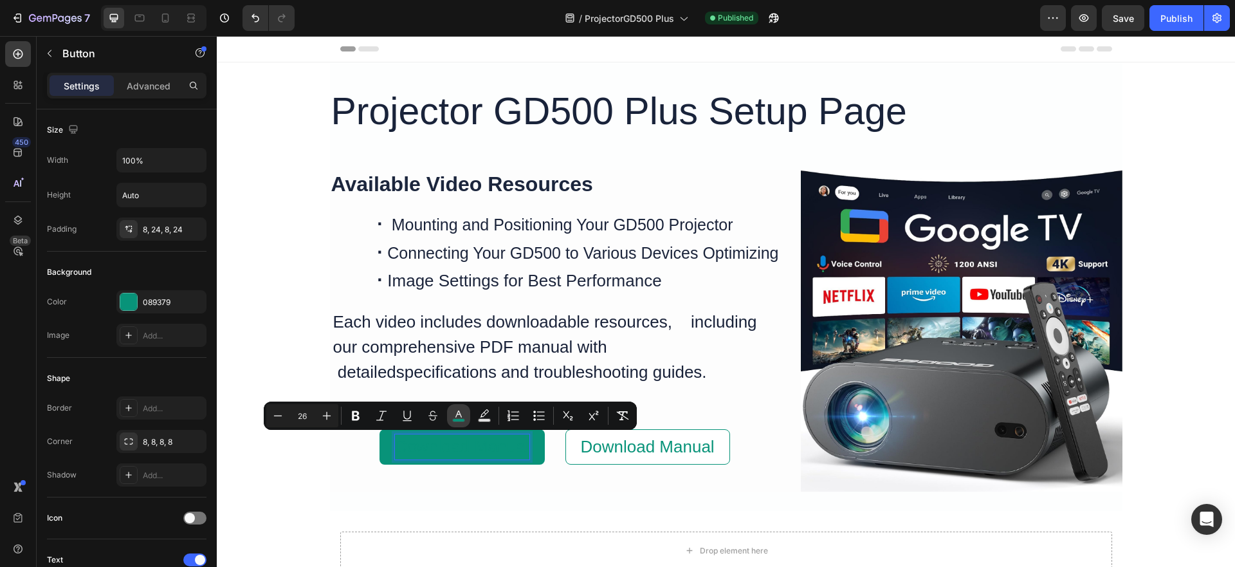
click at [457, 419] on rect "Editor contextual toolbar" at bounding box center [459, 420] width 12 height 3
type input "089379"
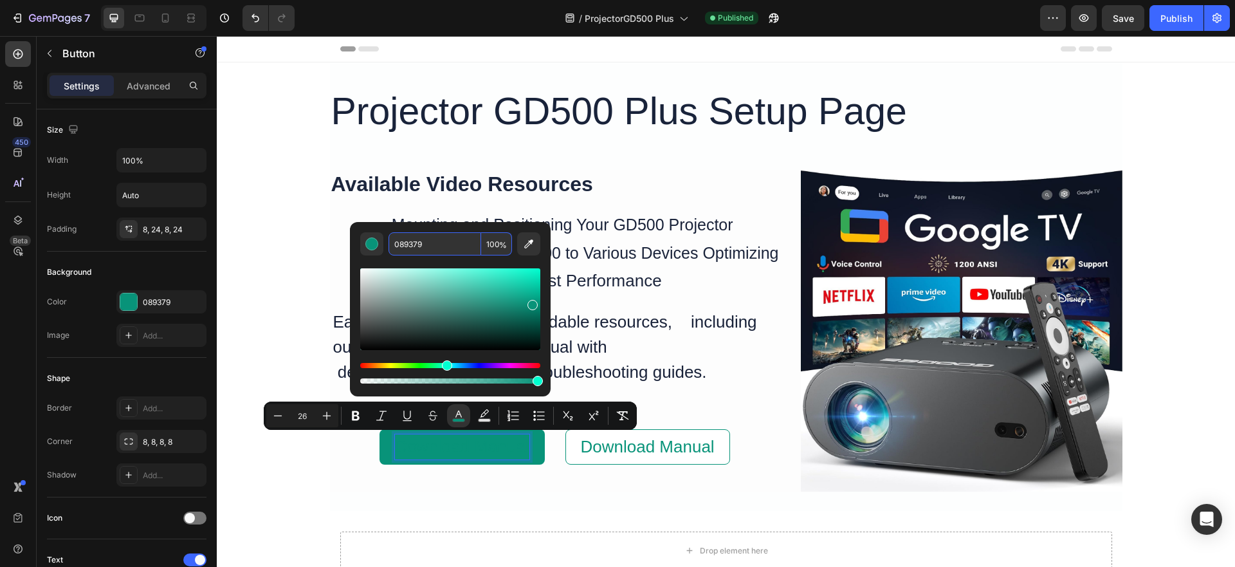
click at [448, 242] on input "089379" at bounding box center [434, 243] width 93 height 23
type input "FFFFFF"
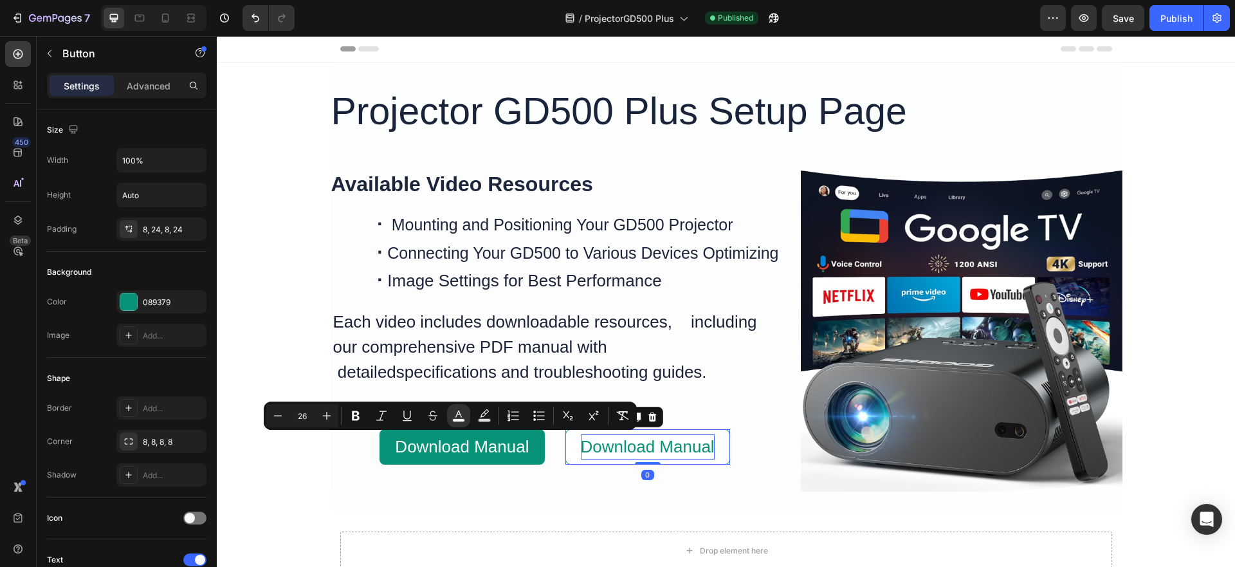
click at [608, 451] on span "Download Manual" at bounding box center [648, 446] width 134 height 19
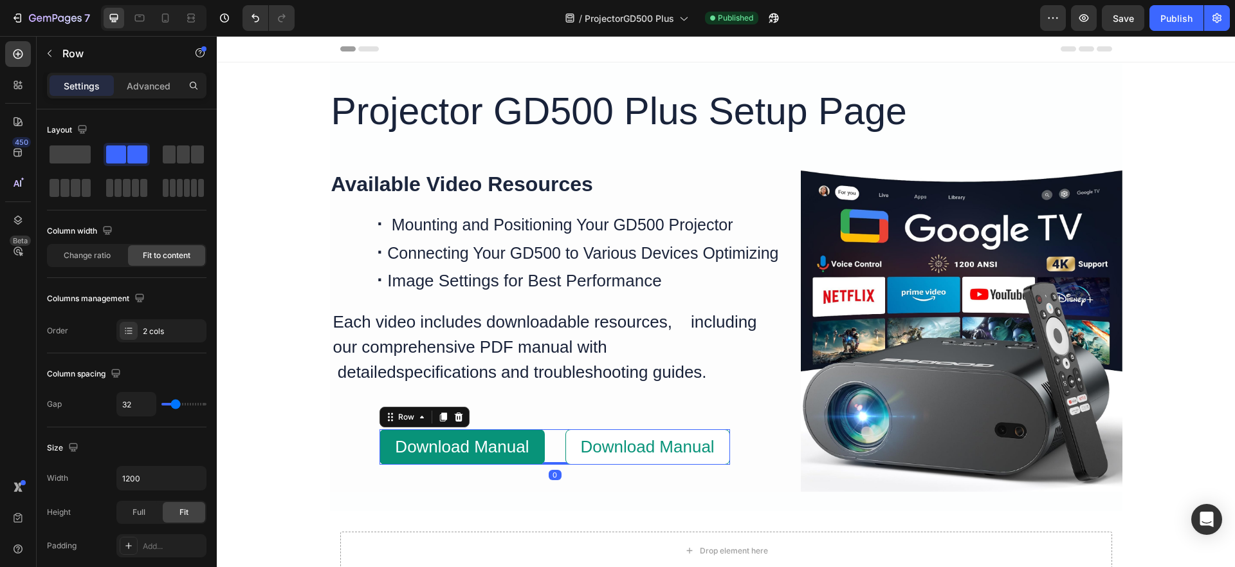
click at [549, 436] on div "Download Manual Button Download Manual Button Row 0" at bounding box center [554, 446] width 350 height 35
click at [150, 334] on div "2 cols" at bounding box center [173, 331] width 60 height 12
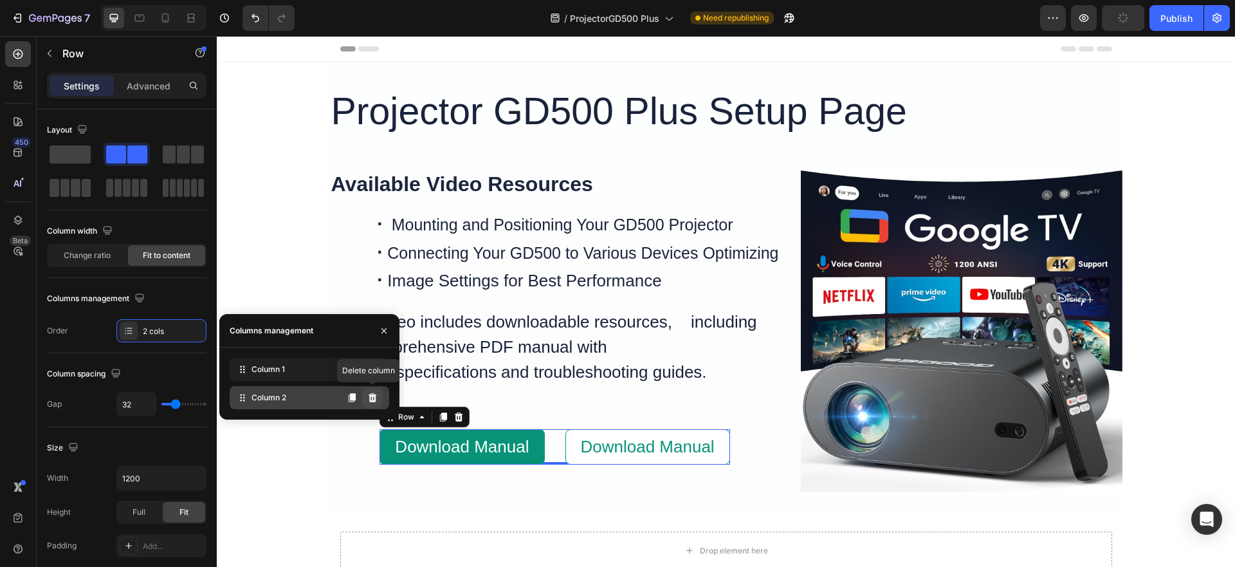
click at [374, 397] on icon at bounding box center [372, 397] width 8 height 9
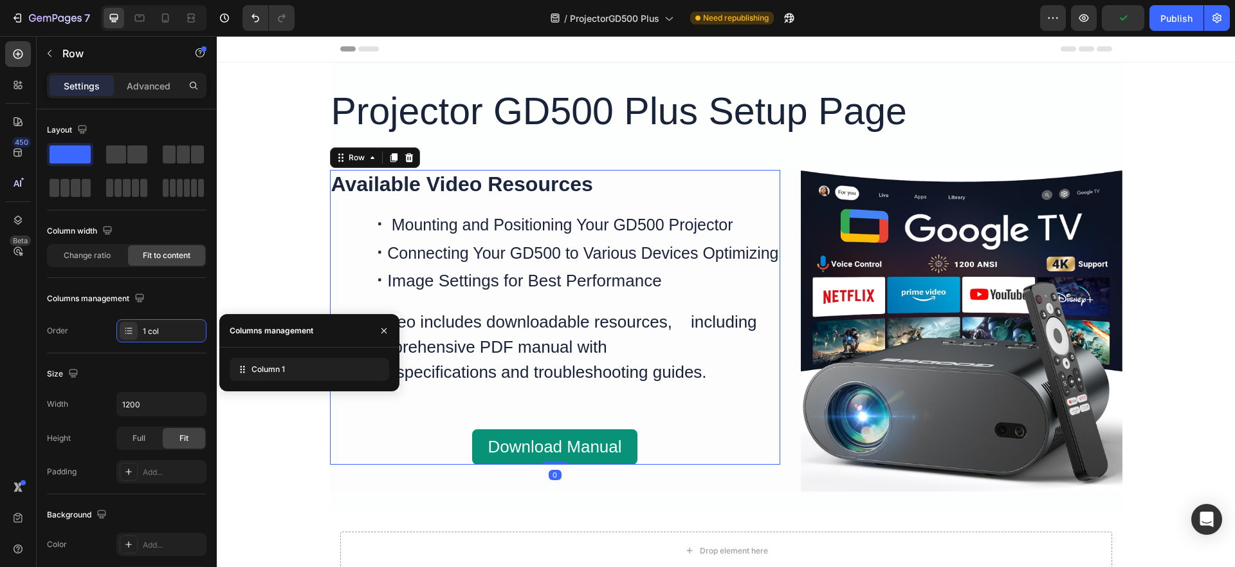
click at [406, 435] on div "Available Video Resources Heading · Mounting and Positioning Your GD500 Project…" at bounding box center [555, 317] width 450 height 295
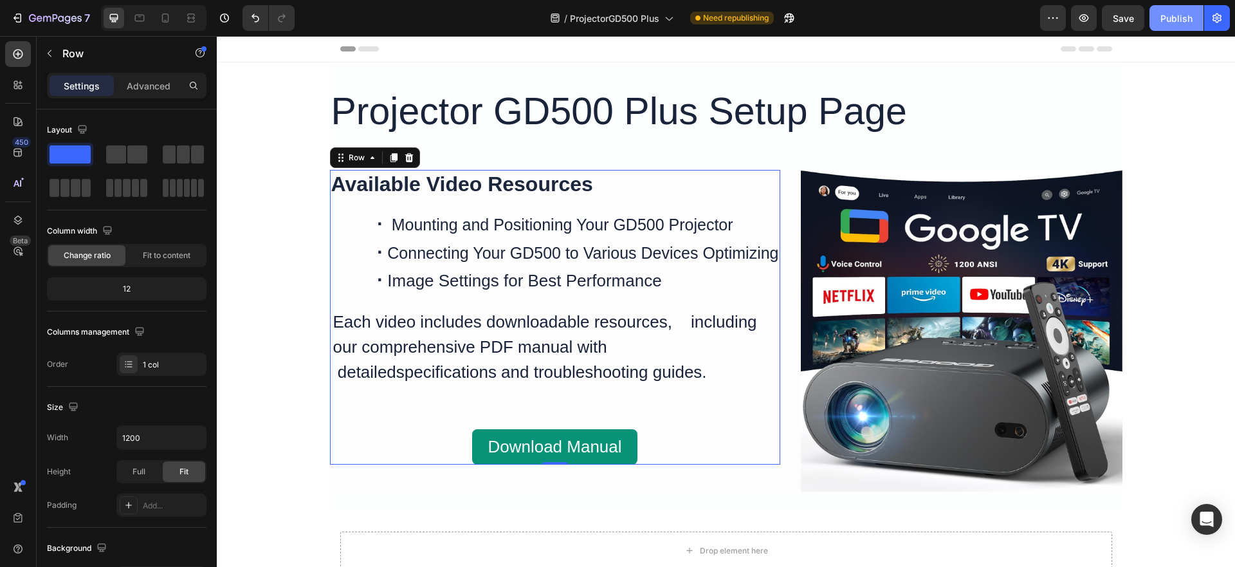
click at [1184, 19] on div "Publish" at bounding box center [1176, 19] width 32 height 14
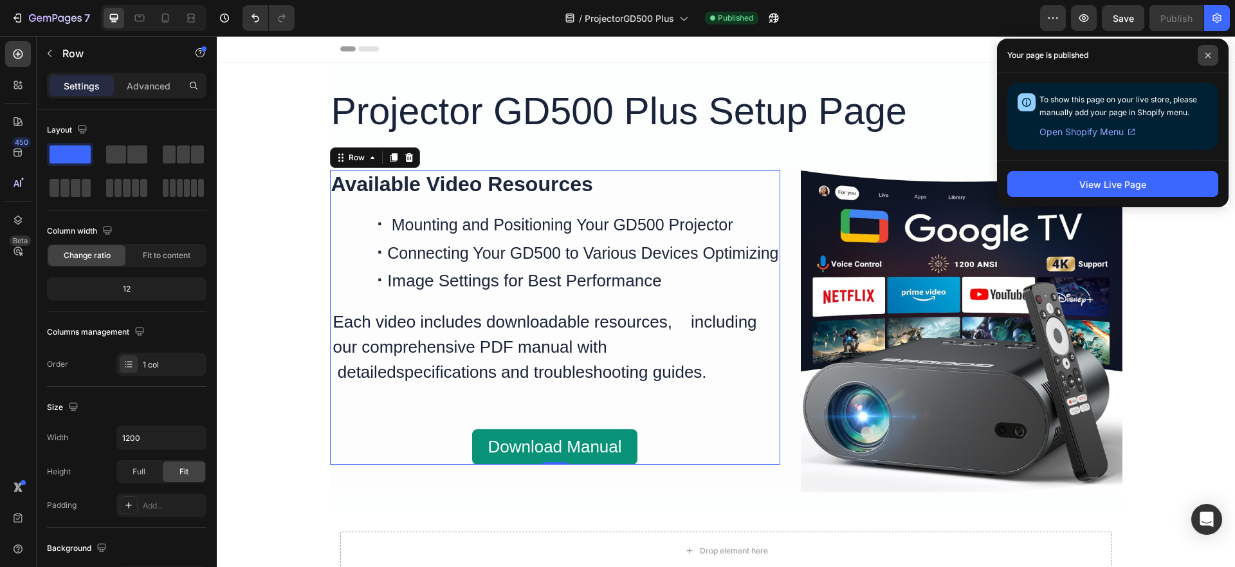
click at [1212, 53] on span at bounding box center [1207, 55] width 21 height 21
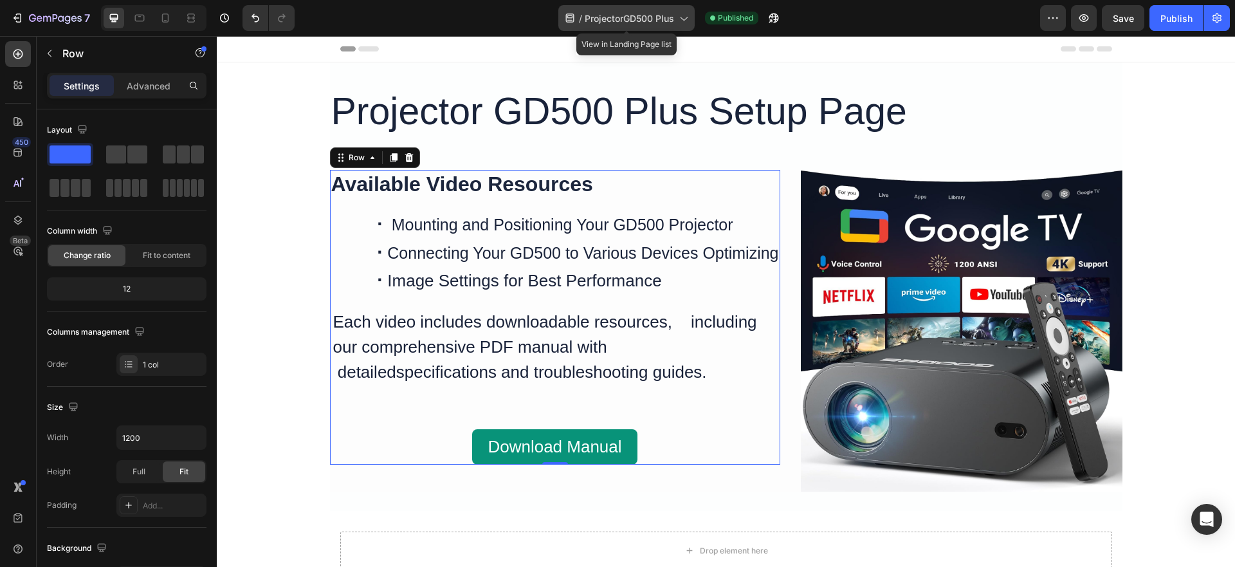
click at [655, 10] on div "/ ProjectorGD500 Plus" at bounding box center [626, 18] width 136 height 26
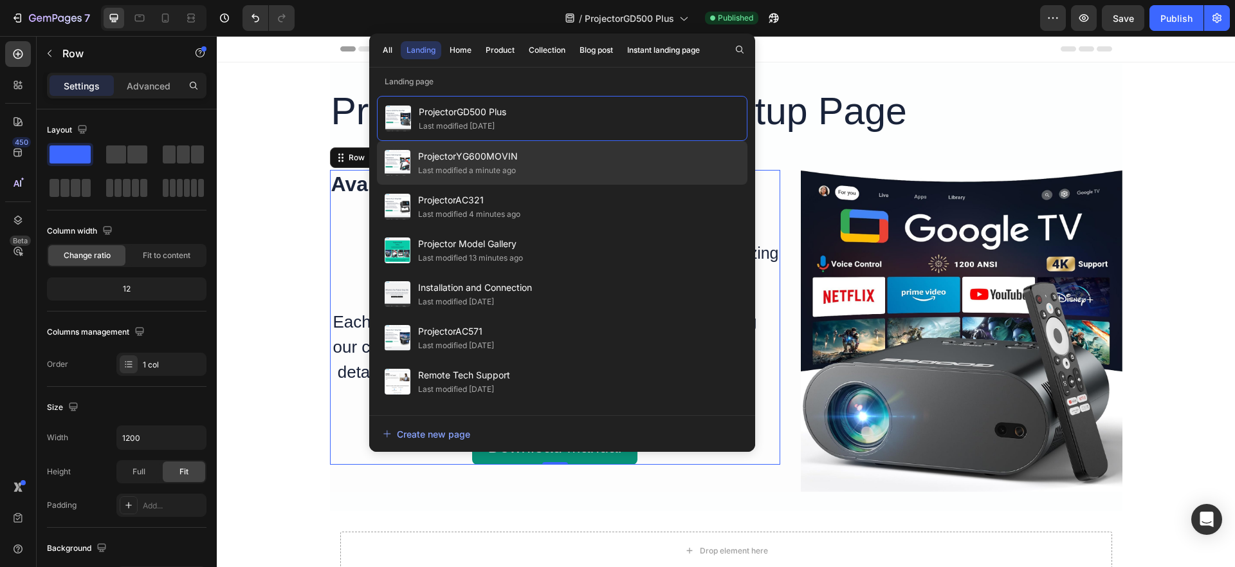
click at [455, 158] on span "ProjectorYG600MOVIN" at bounding box center [468, 156] width 100 height 15
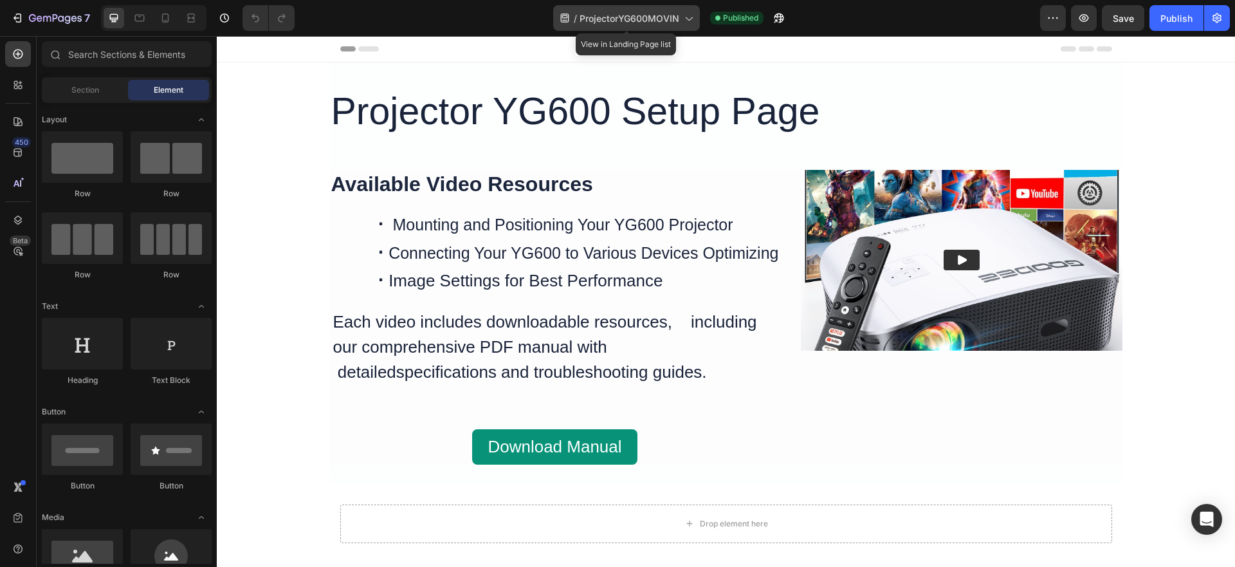
click at [646, 16] on span "ProjectorYG600MOVIN" at bounding box center [629, 19] width 100 height 14
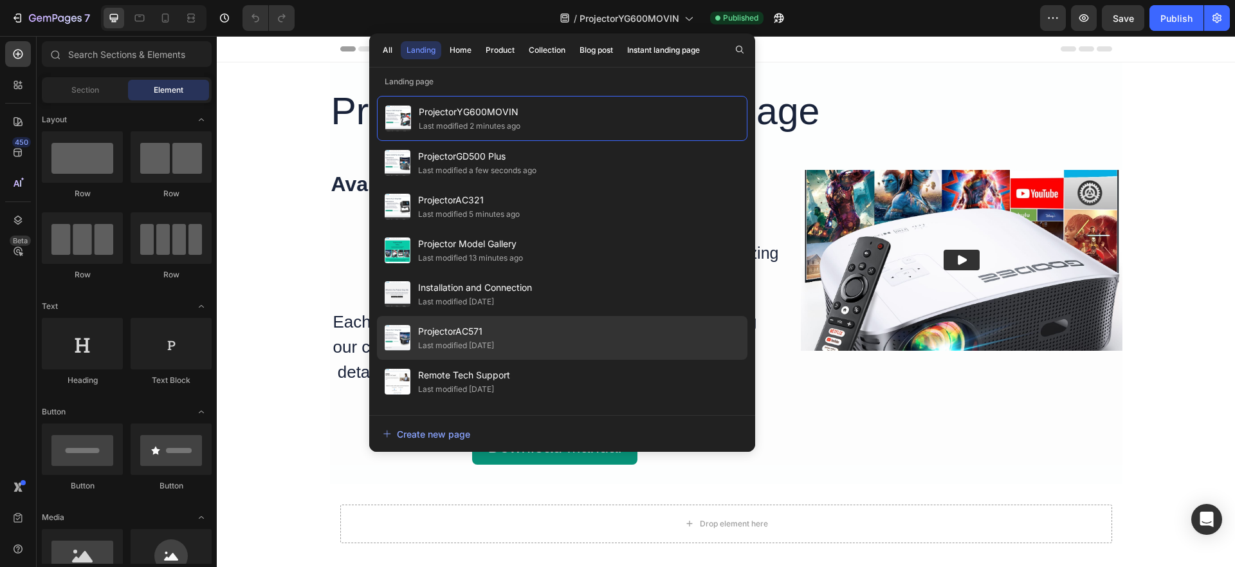
click at [494, 332] on span "ProjectorAC571" at bounding box center [456, 330] width 76 height 15
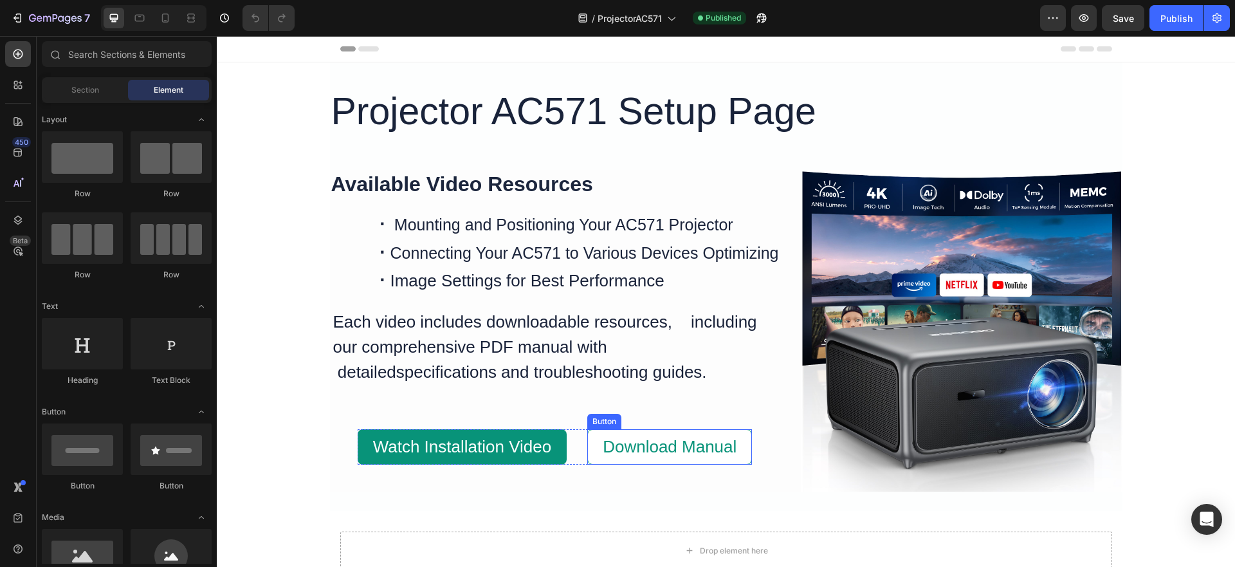
click at [592, 438] on button "Download Manual" at bounding box center [669, 446] width 165 height 35
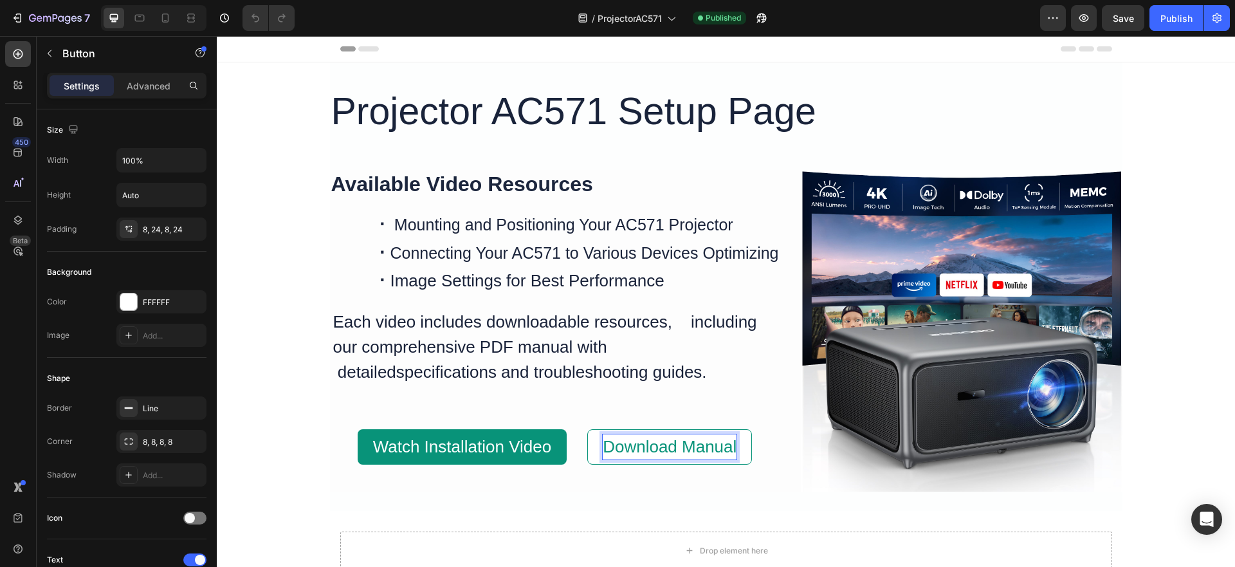
click at [630, 442] on span "Download Manual" at bounding box center [670, 446] width 134 height 19
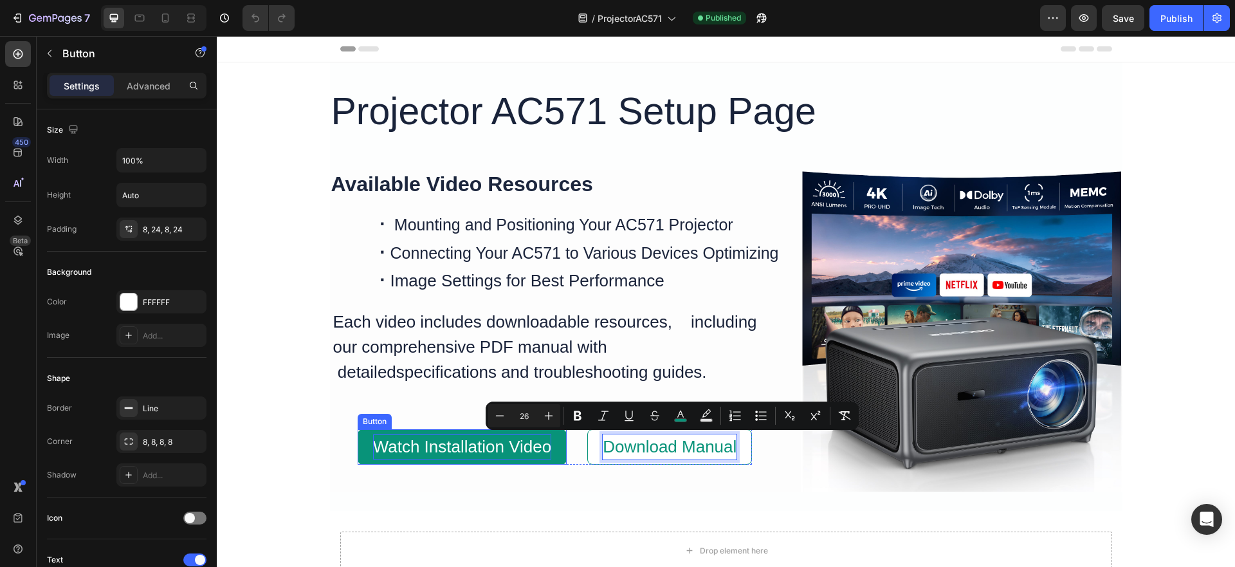
click at [501, 444] on span "Watch Installation Video" at bounding box center [462, 446] width 179 height 19
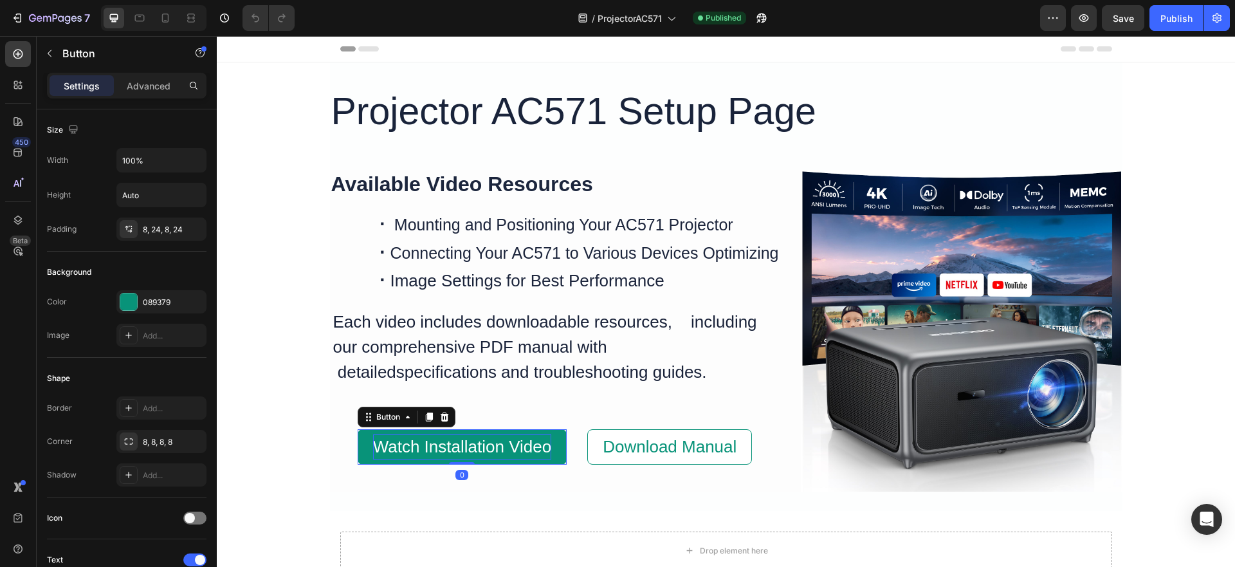
click at [501, 445] on span "Watch Installation Video" at bounding box center [462, 446] width 179 height 19
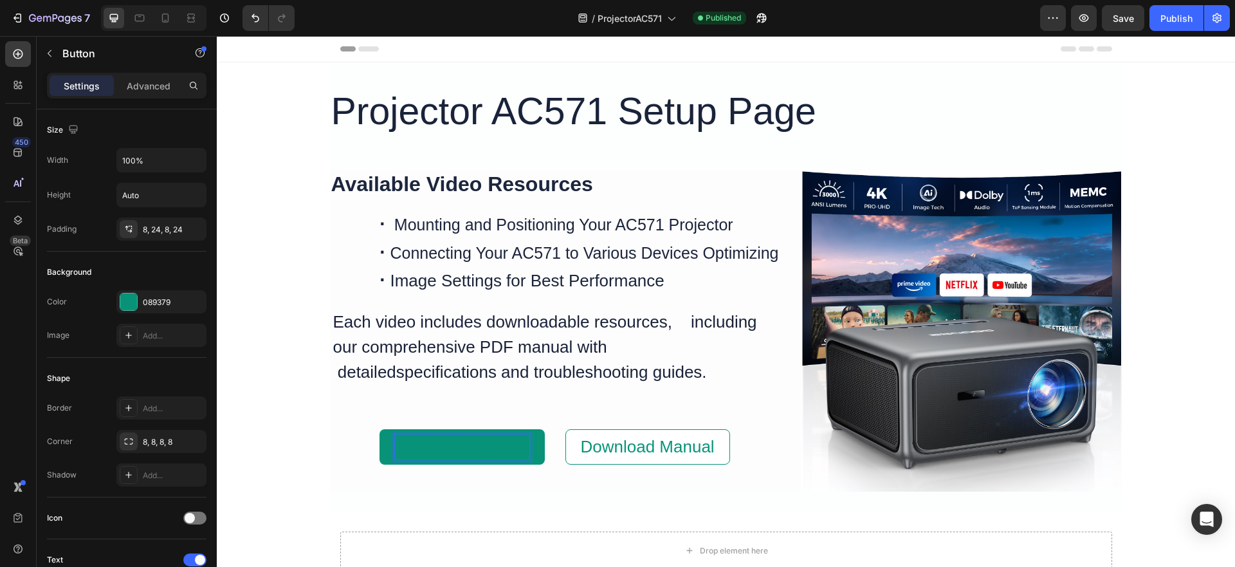
click at [451, 445] on span "Download Manual" at bounding box center [462, 446] width 134 height 19
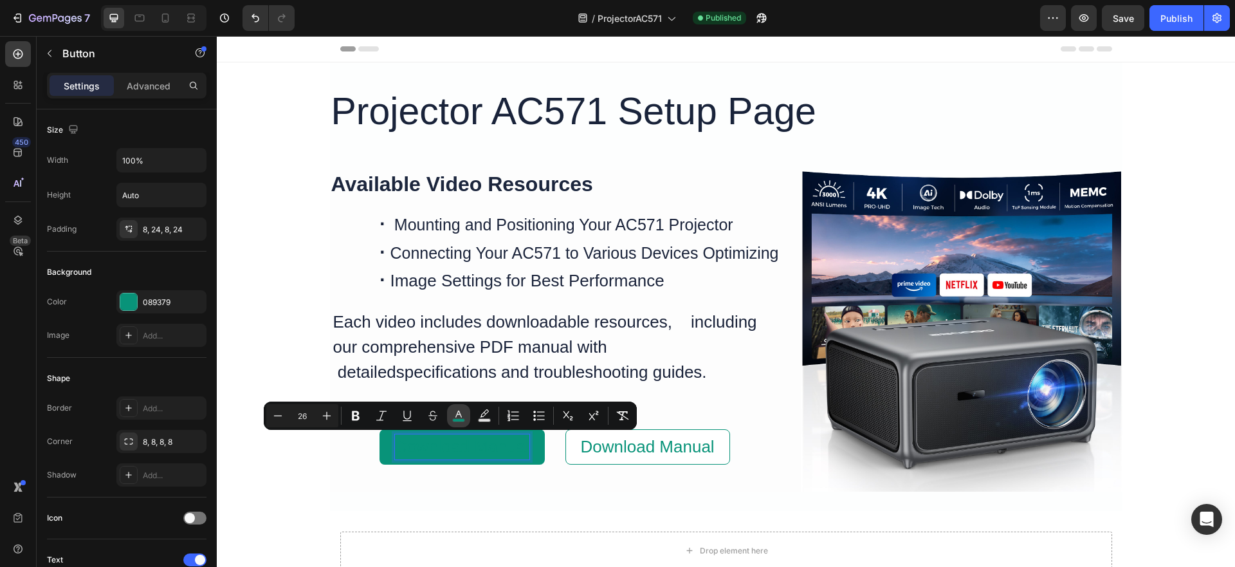
click at [456, 419] on rect "Editor contextual toolbar" at bounding box center [459, 420] width 12 height 3
type input "089379"
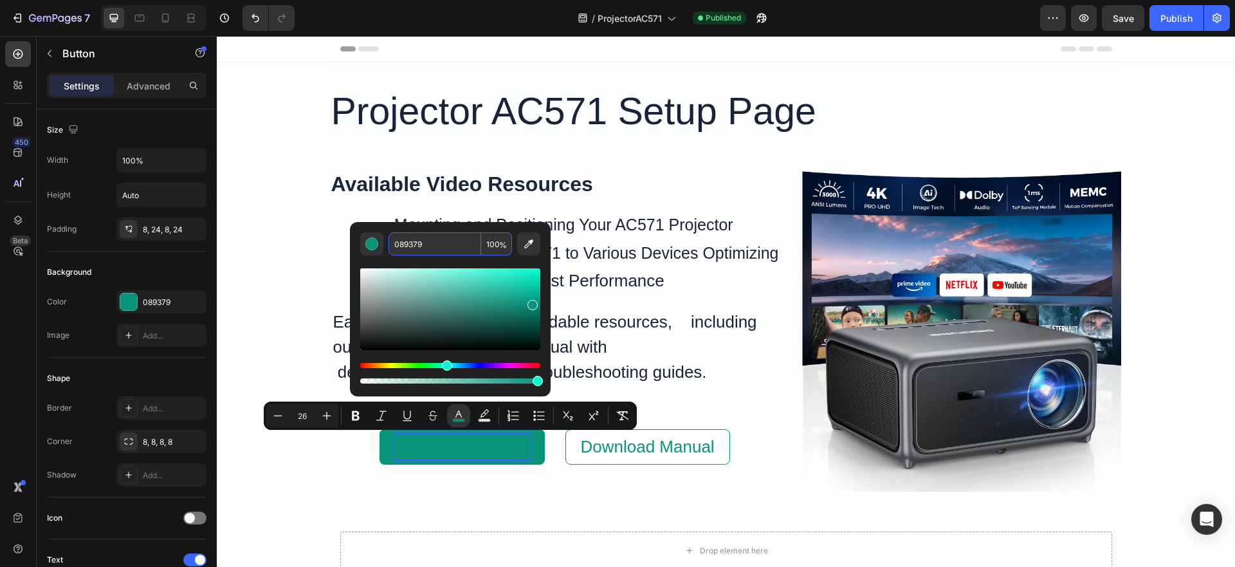
click at [455, 251] on input "089379" at bounding box center [434, 243] width 93 height 23
type input "FFFFFF"
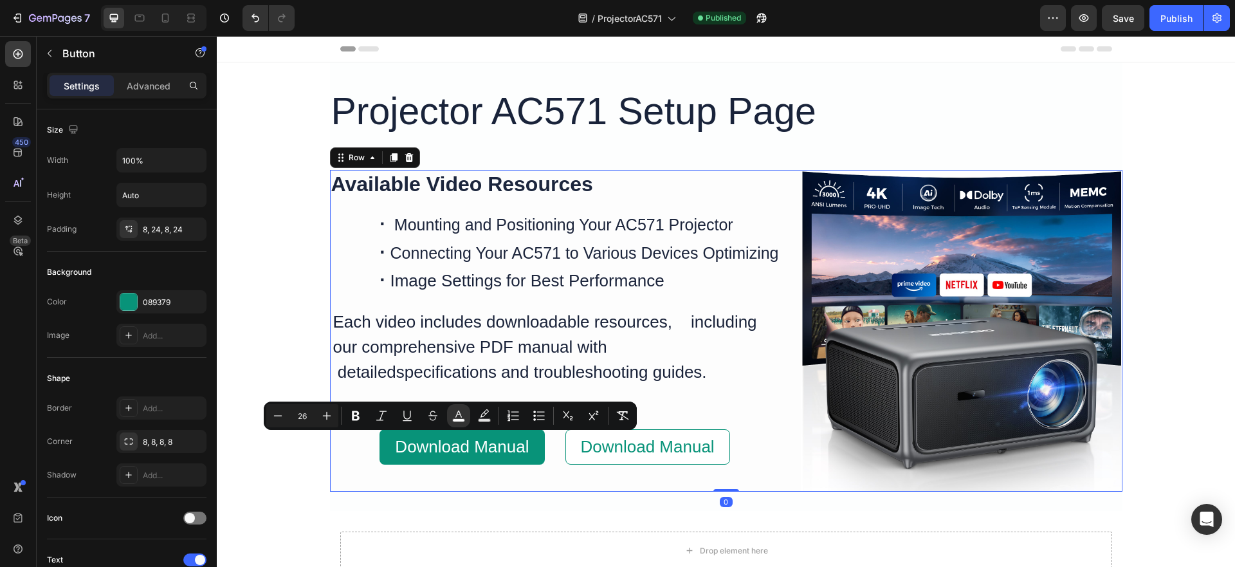
click at [418, 491] on div "Available Video Resources Heading · Mounting and Positioning Your AC571 Project…" at bounding box center [555, 331] width 450 height 322
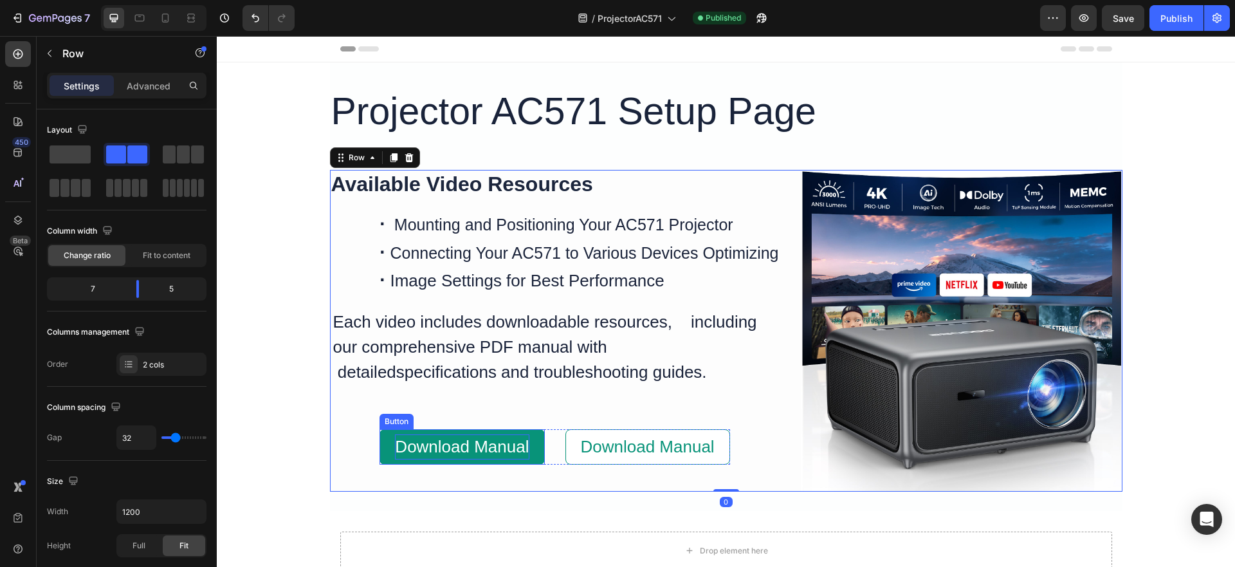
click at [442, 447] on span "Download Manual" at bounding box center [462, 446] width 134 height 19
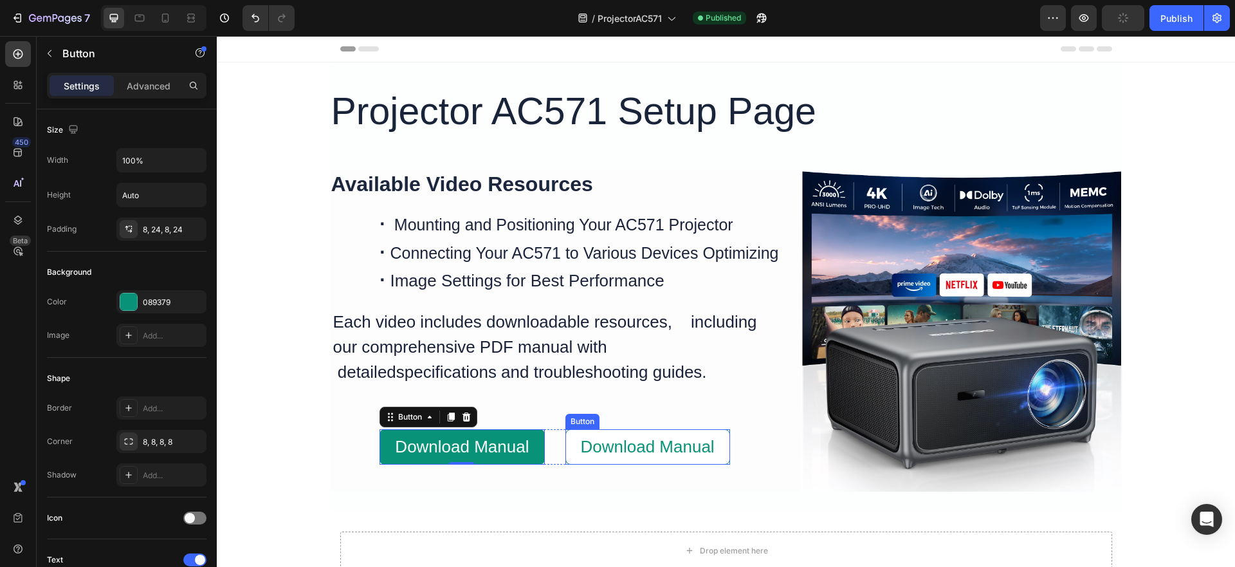
click at [569, 439] on button "Download Manual" at bounding box center [647, 446] width 165 height 35
click at [553, 439] on div "Download Manual Button Download Manual Button Row 0" at bounding box center [554, 446] width 350 height 35
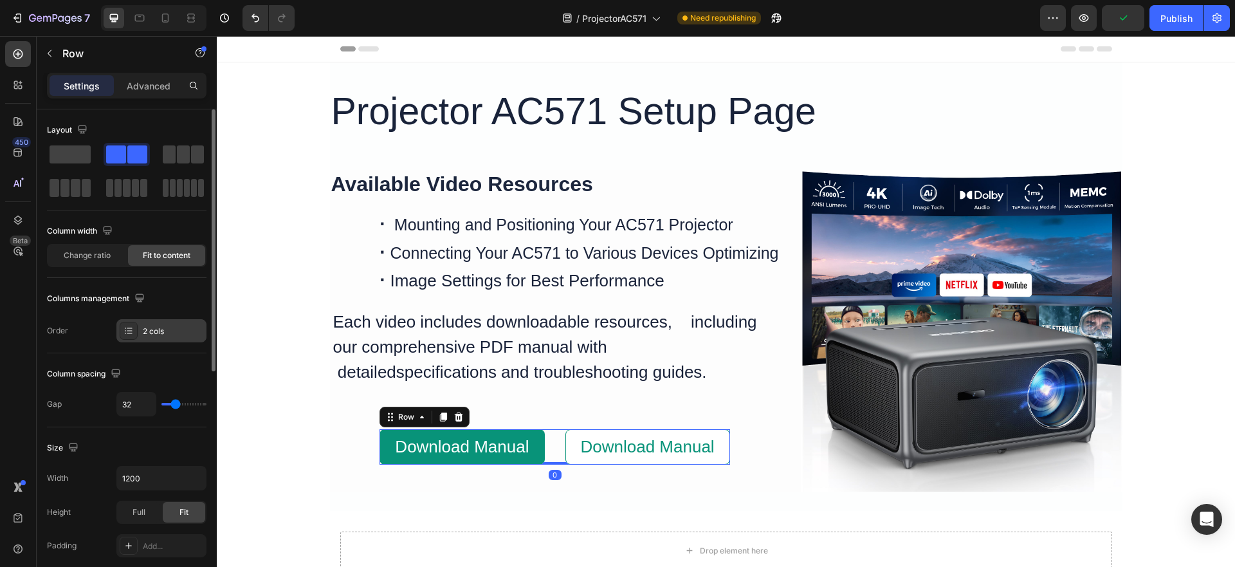
click at [154, 330] on div "2 cols" at bounding box center [173, 331] width 60 height 12
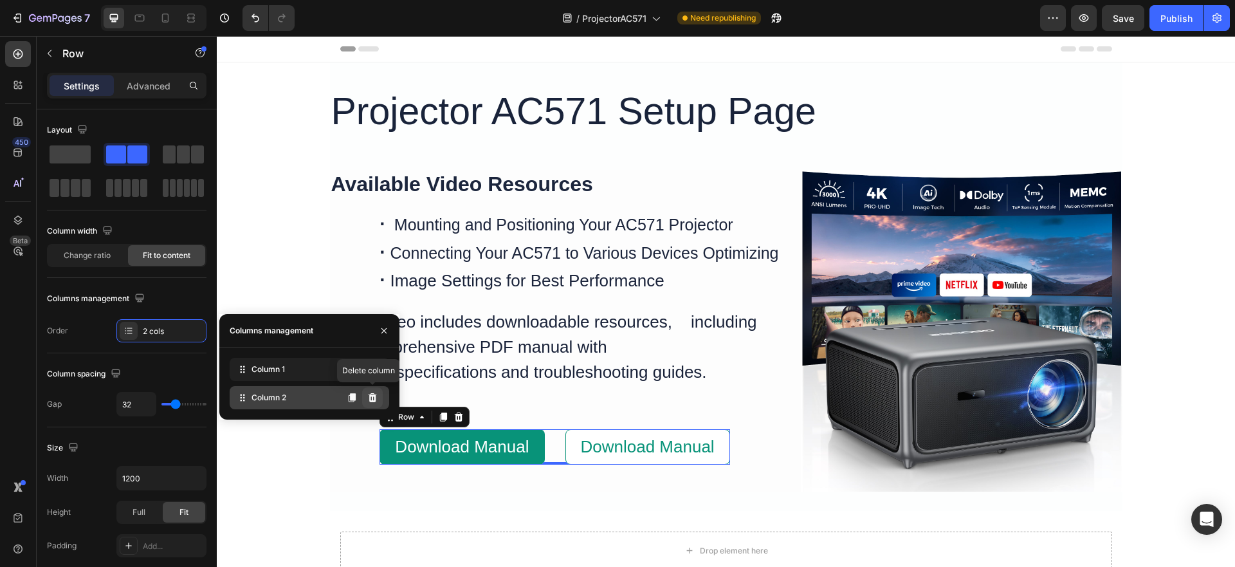
click at [368, 394] on icon at bounding box center [372, 397] width 8 height 9
click at [373, 401] on icon at bounding box center [372, 397] width 8 height 9
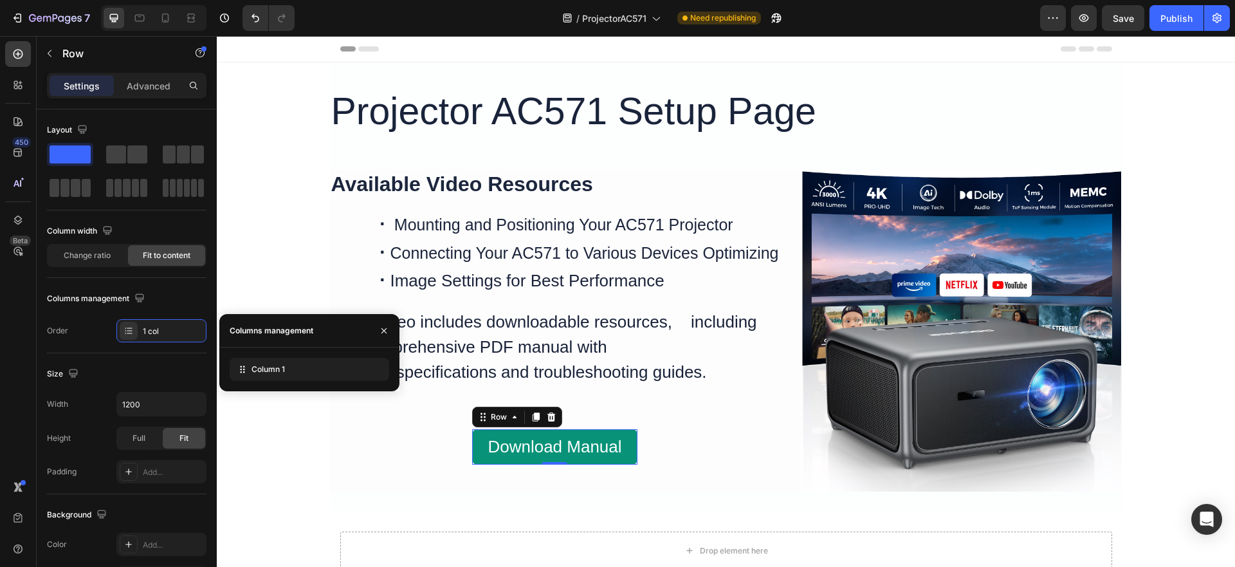
click at [293, 463] on div "Projector AC571 Setup Page Heading Available Video Resources Heading · Mounting…" at bounding box center [726, 331] width 1018 height 538
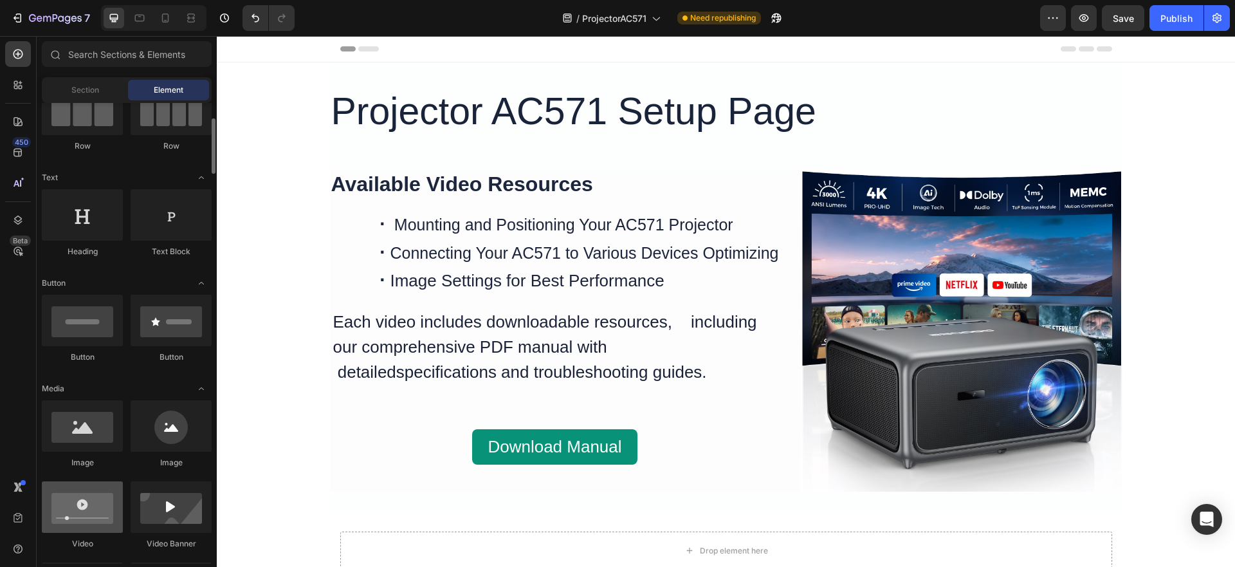
scroll to position [193, 0]
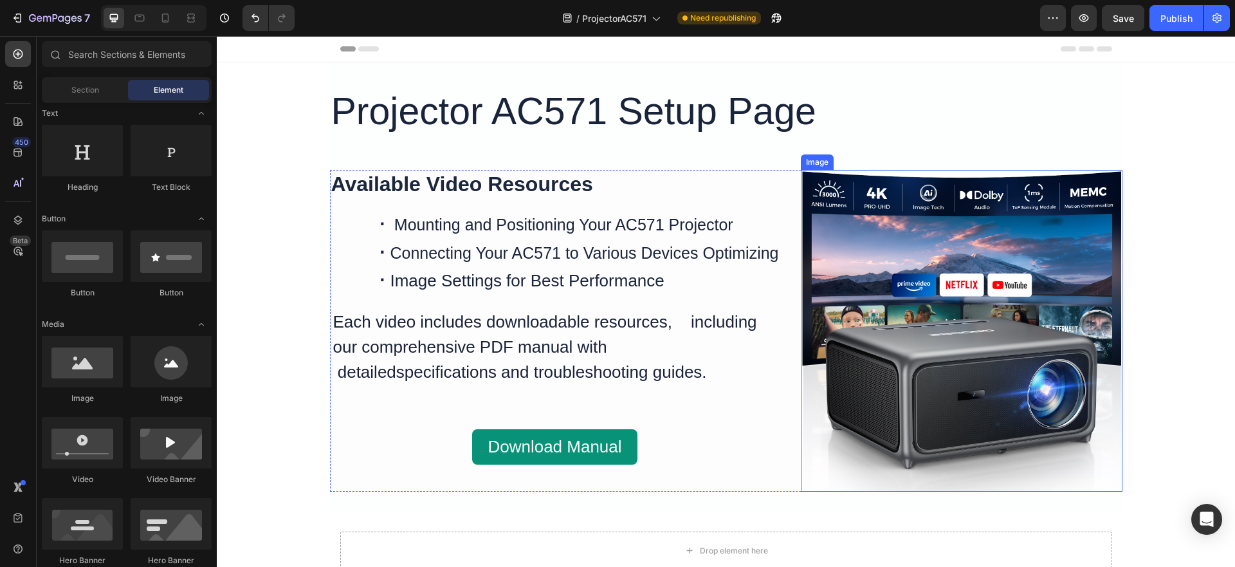
click at [901, 260] on img at bounding box center [962, 331] width 322 height 322
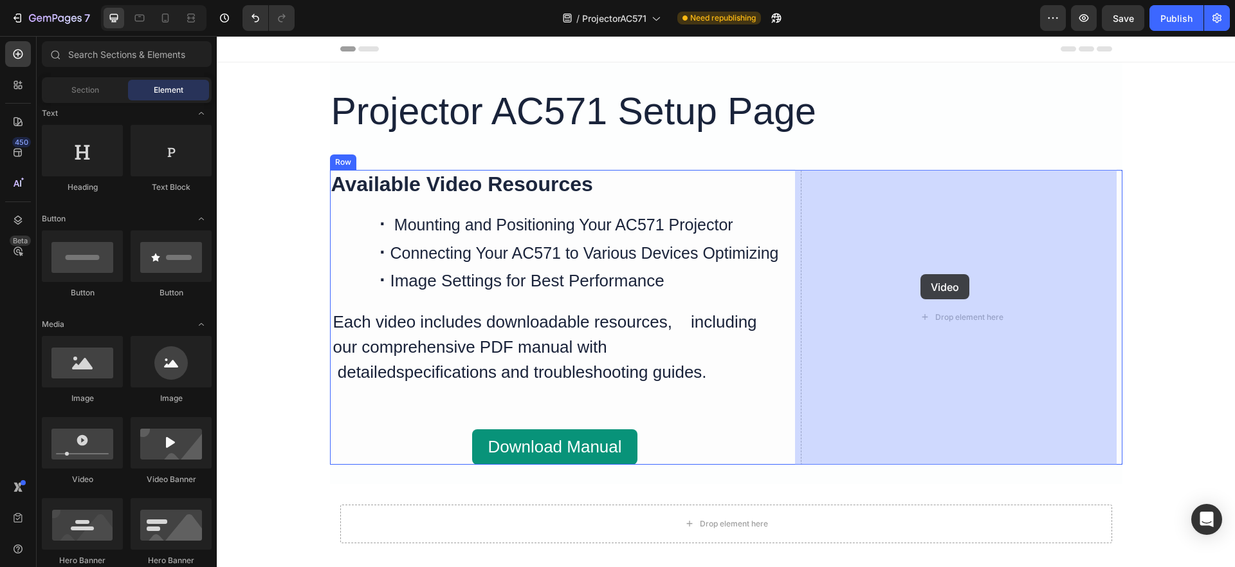
drag, startPoint x: 280, startPoint y: 471, endPoint x: 921, endPoint y: 274, distance: 670.3
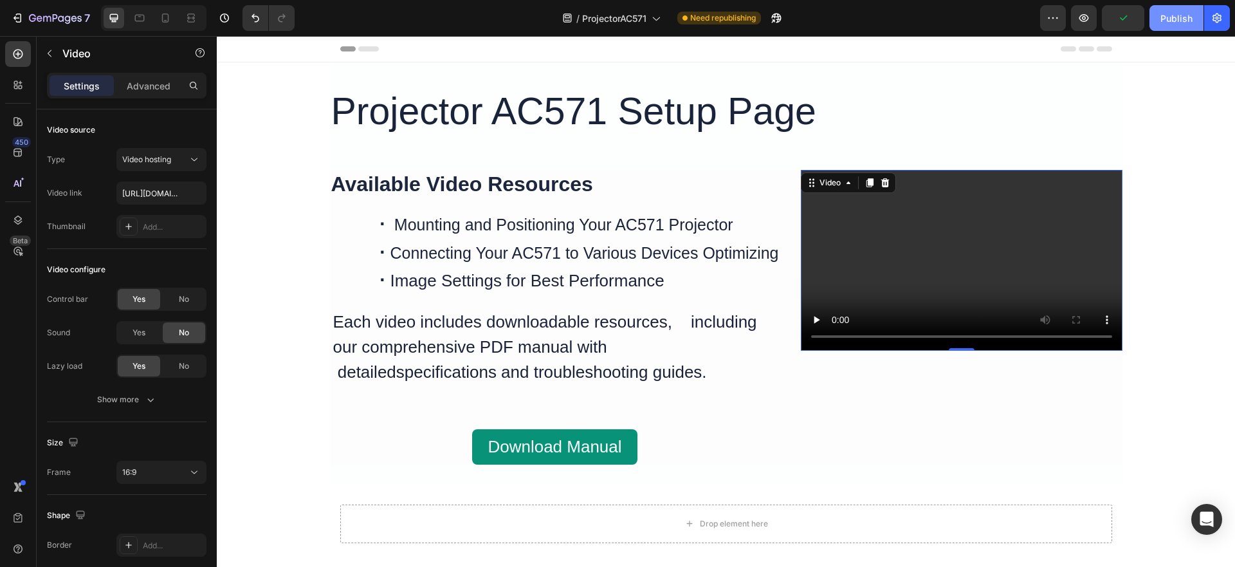
click at [1188, 12] on div "Publish" at bounding box center [1176, 19] width 32 height 14
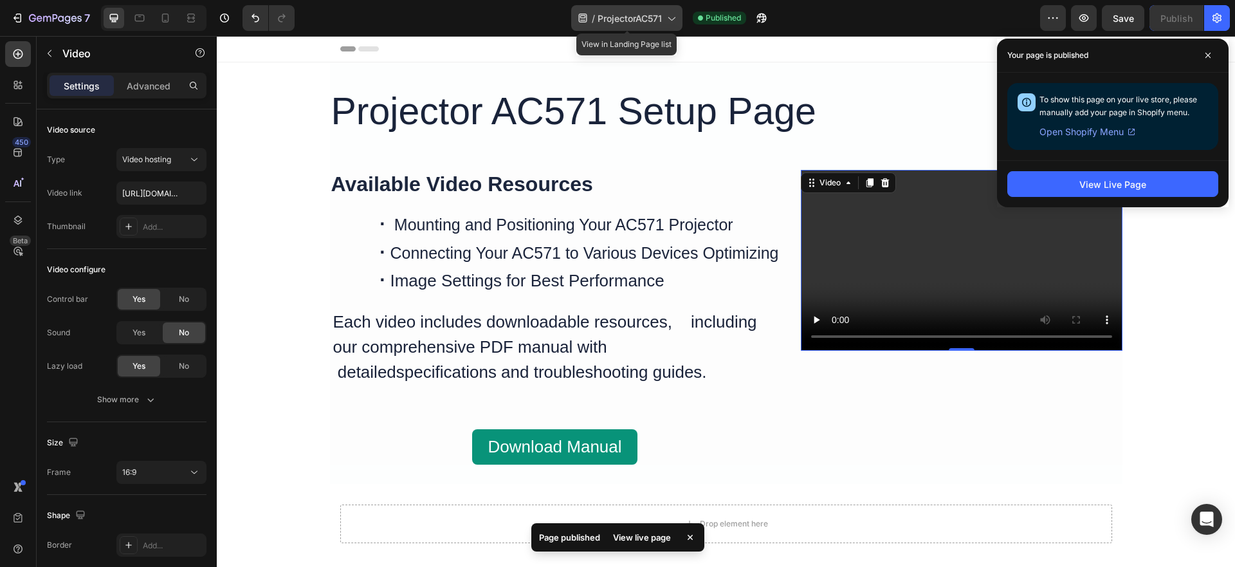
click at [643, 15] on span "ProjectorAC571" at bounding box center [629, 19] width 64 height 14
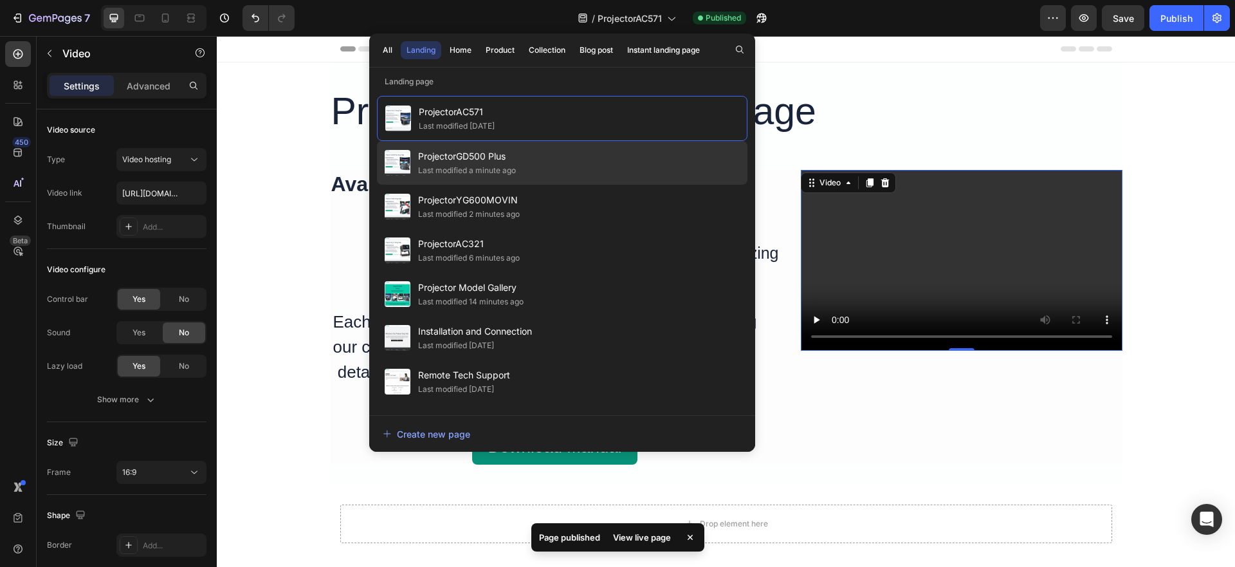
click at [504, 158] on span "ProjectorGD500 Plus" at bounding box center [467, 156] width 98 height 15
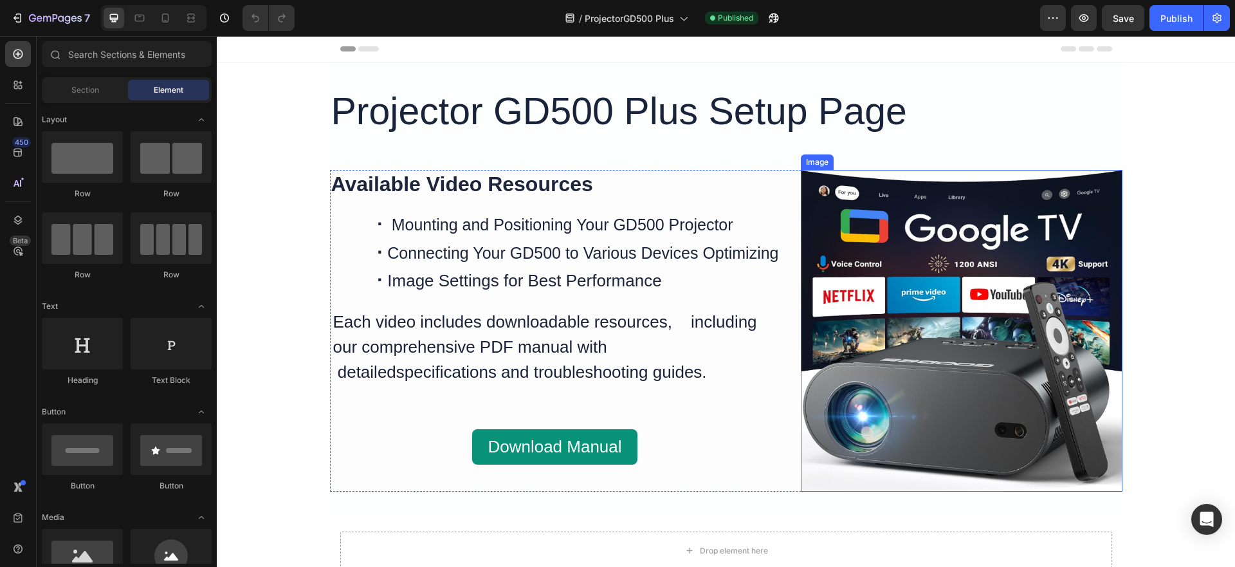
click at [878, 304] on img at bounding box center [962, 331] width 322 height 322
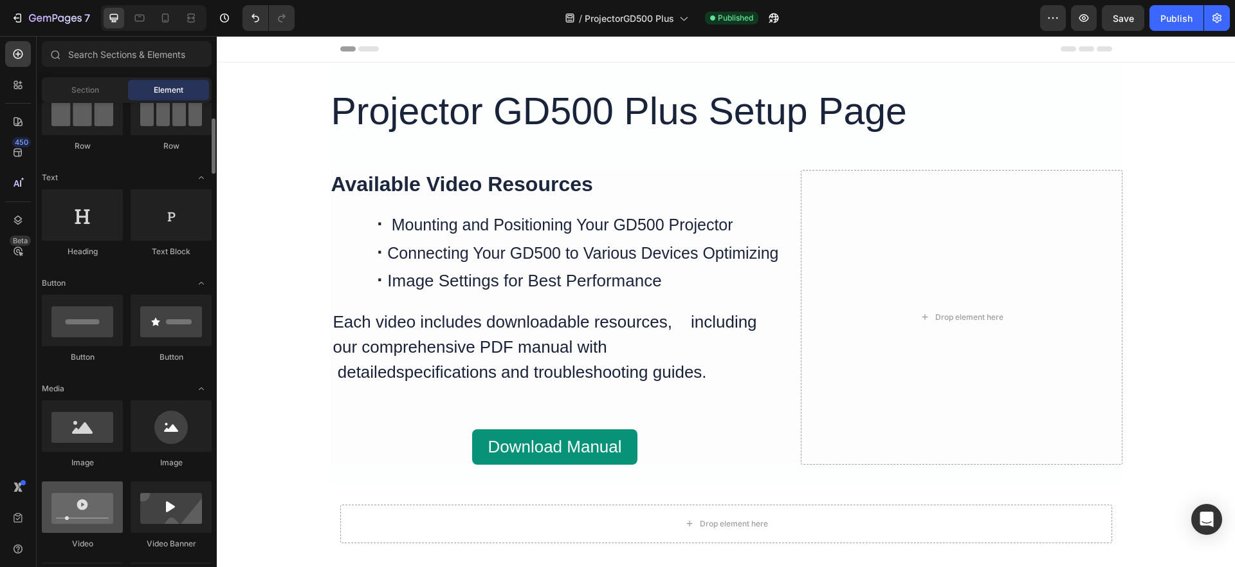
scroll to position [257, 0]
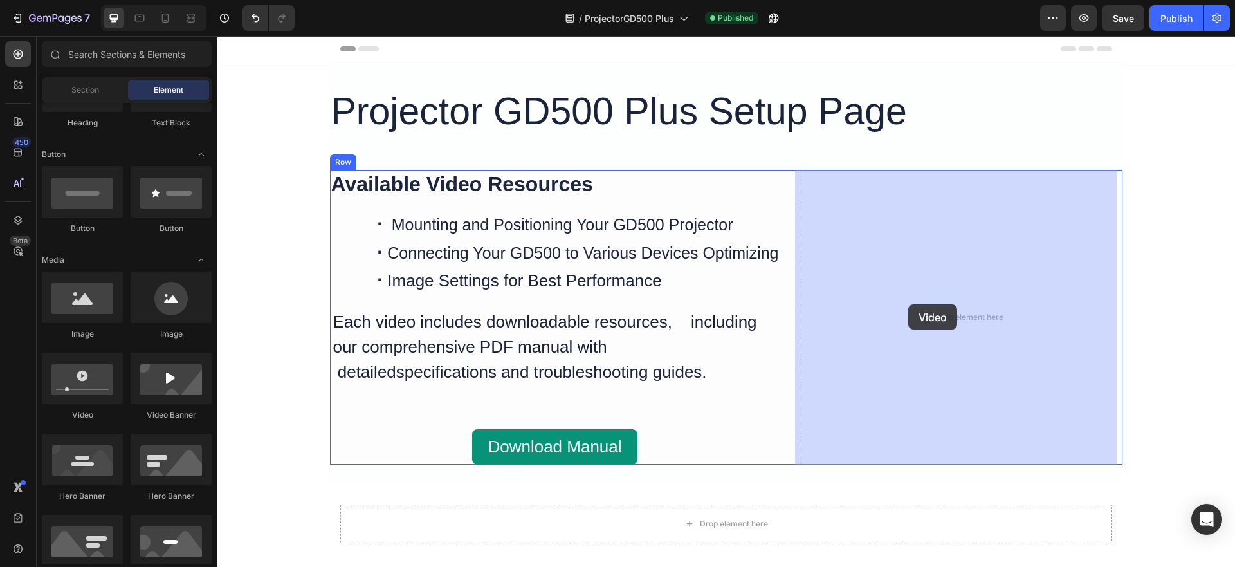
drag, startPoint x: 291, startPoint y: 408, endPoint x: 908, endPoint y: 304, distance: 625.5
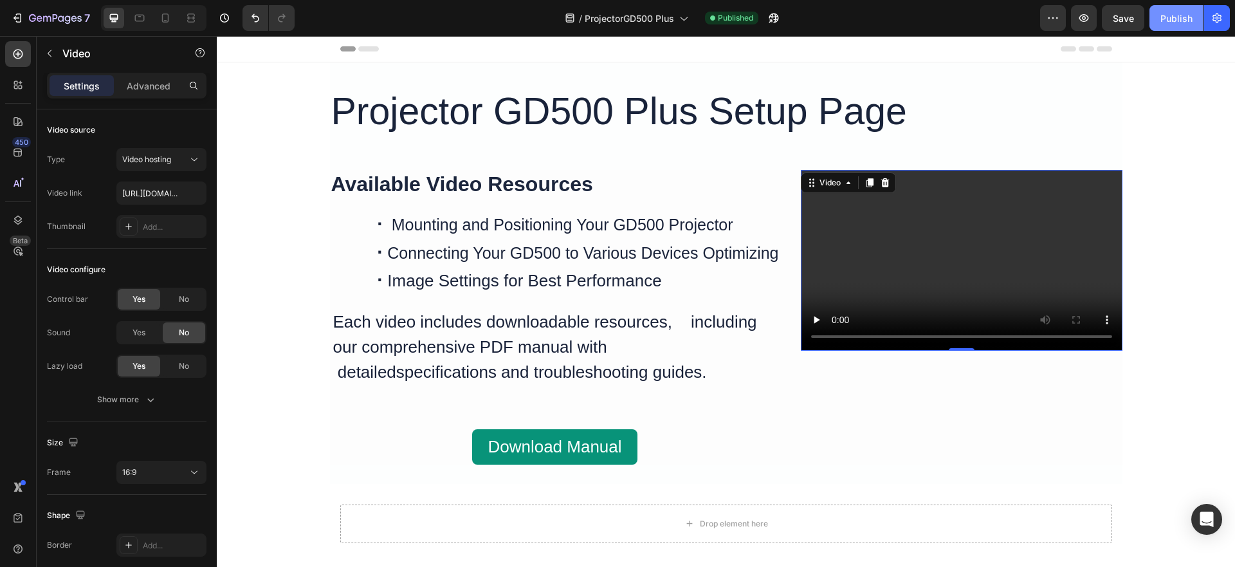
click at [1169, 26] on button "Publish" at bounding box center [1176, 18] width 54 height 26
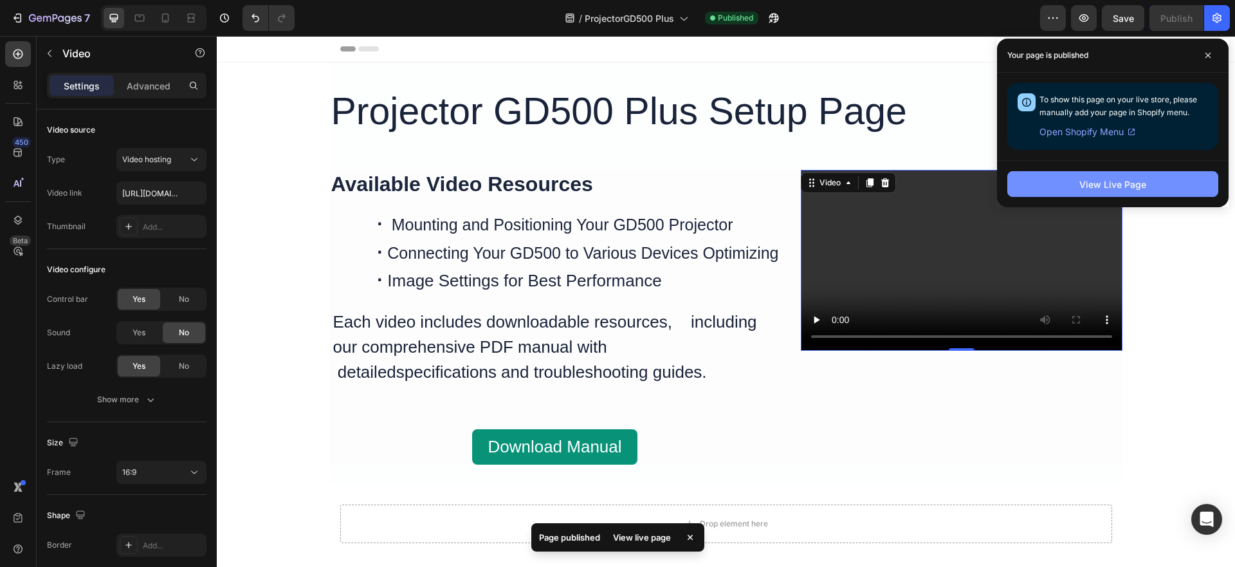
click at [1107, 181] on div "View Live Page" at bounding box center [1112, 184] width 67 height 14
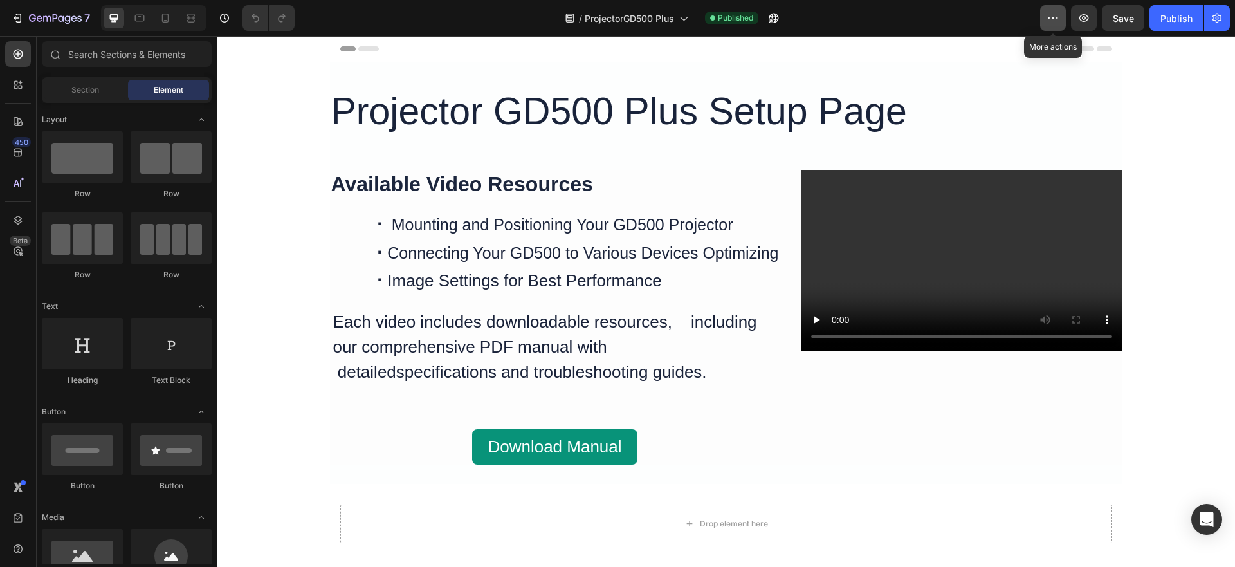
click at [1053, 21] on icon "button" at bounding box center [1052, 18] width 13 height 13
click at [778, 19] on icon "button" at bounding box center [773, 18] width 13 height 13
